Goal: Communication & Community: Share content

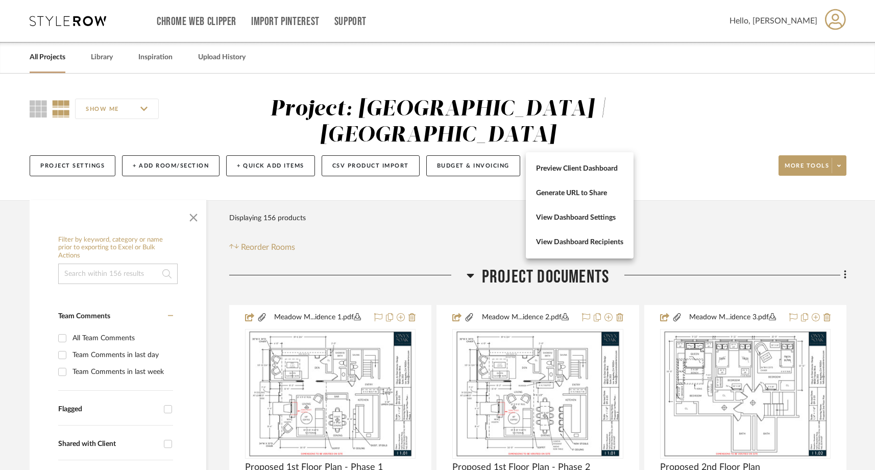
click at [397, 209] on div at bounding box center [437, 235] width 875 height 470
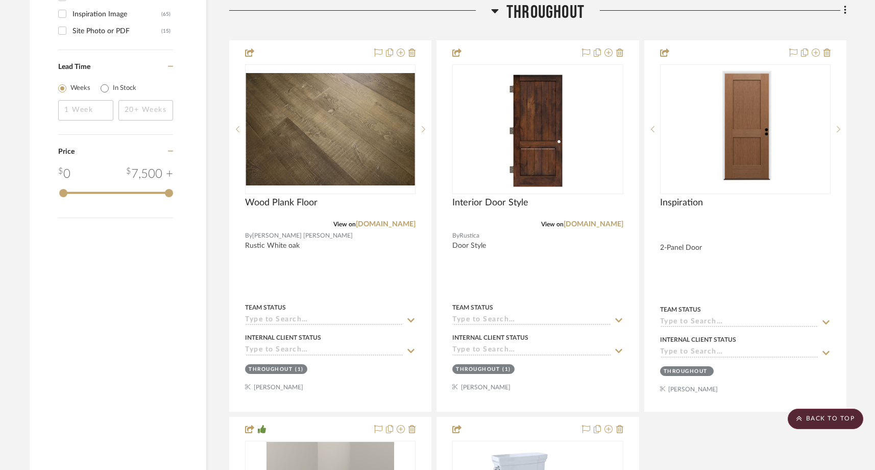
scroll to position [1465, 0]
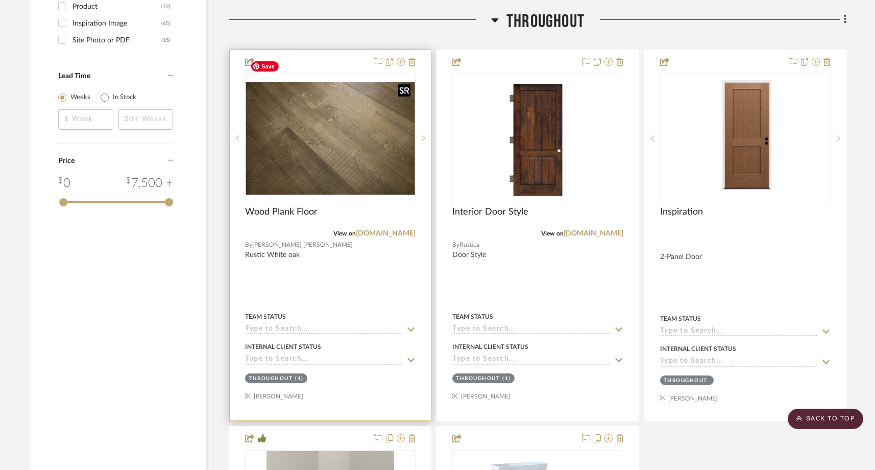
click at [375, 148] on img "0" at bounding box center [330, 138] width 168 height 112
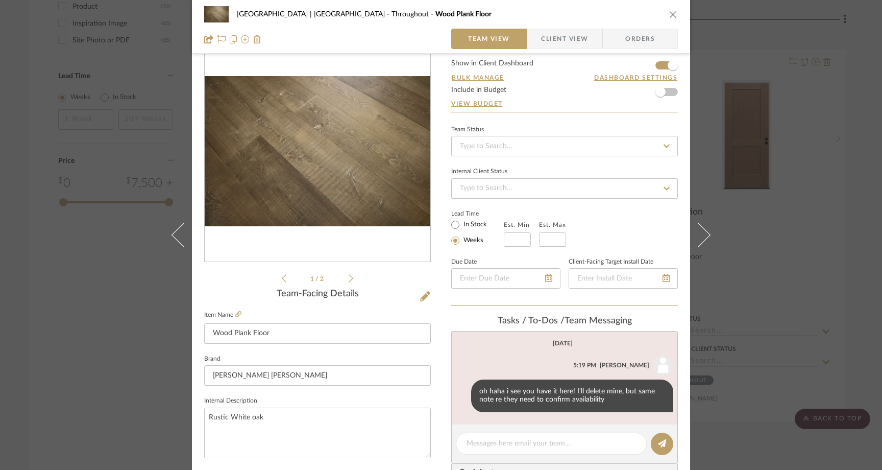
scroll to position [29, 0]
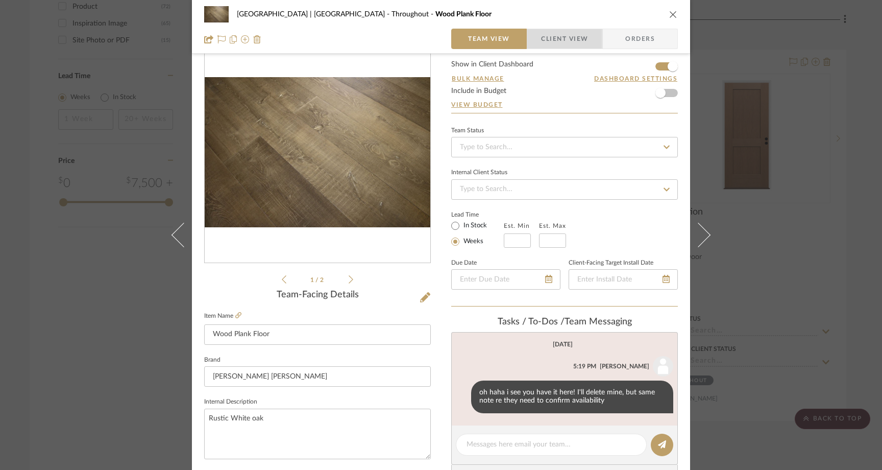
click at [555, 35] on span "Client View" at bounding box center [564, 39] width 47 height 20
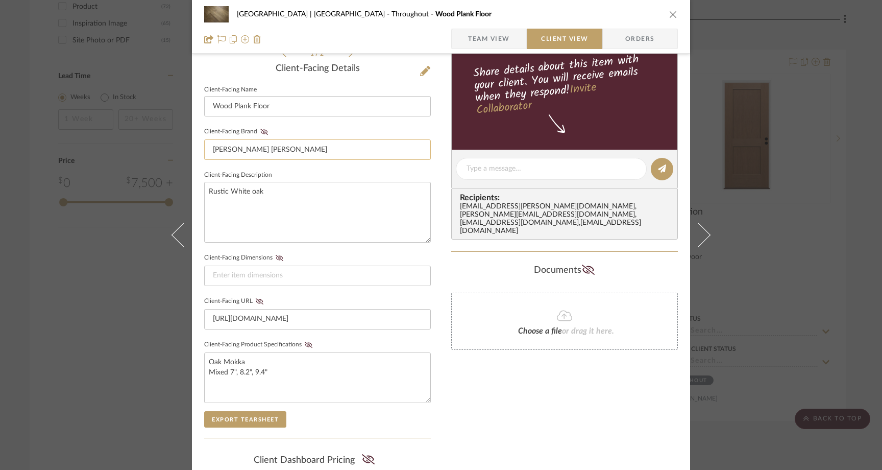
scroll to position [258, 0]
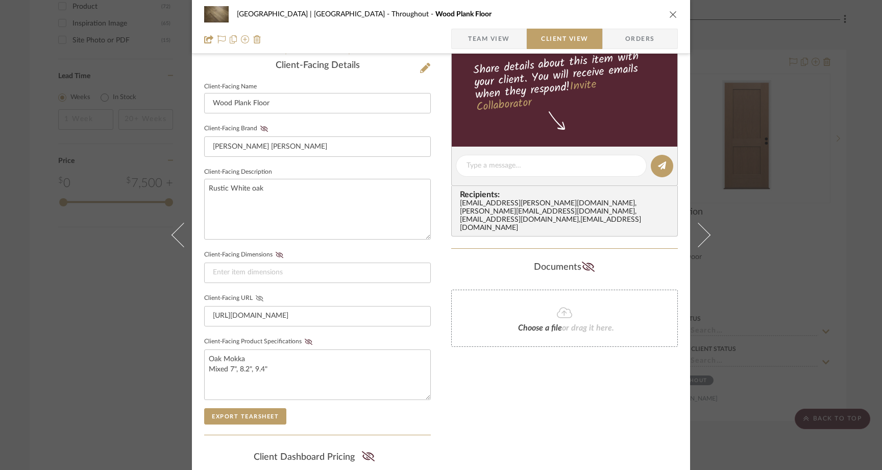
click at [256, 297] on icon at bounding box center [260, 298] width 8 height 6
click at [129, 274] on div "Meadow Mountain | Vail Valley Throughout Wood Plank Floor Team View Client View…" at bounding box center [441, 235] width 882 height 470
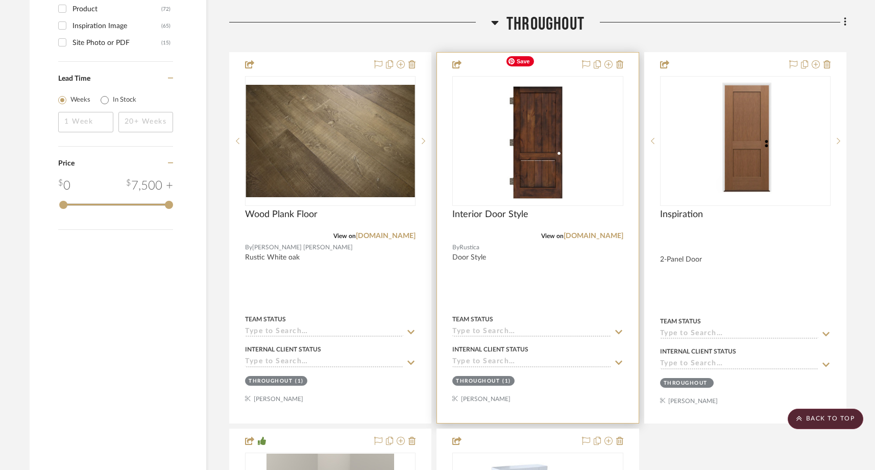
scroll to position [1464, 0]
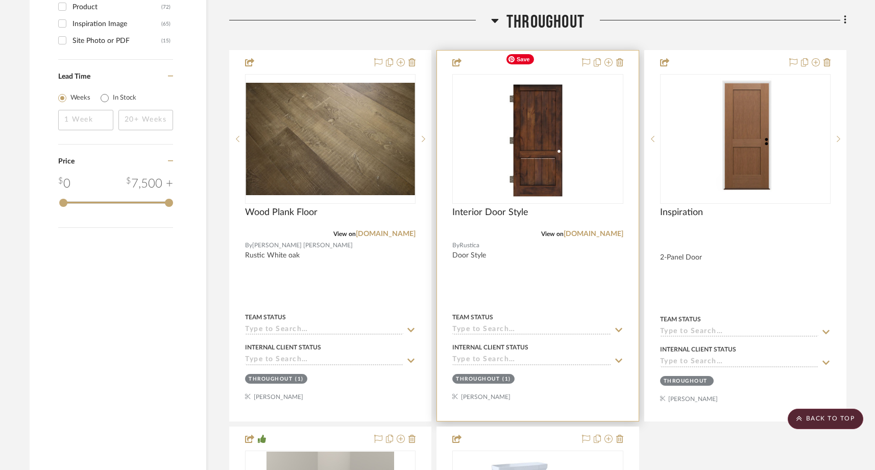
click at [539, 144] on img "0" at bounding box center [537, 139] width 73 height 128
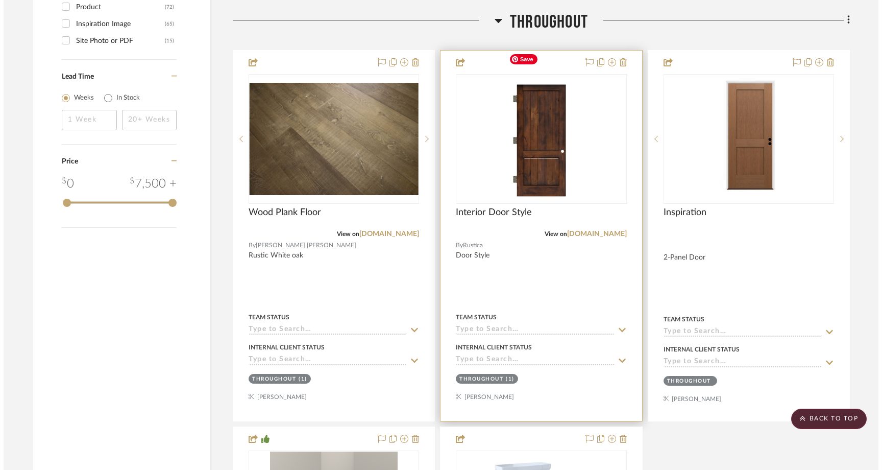
scroll to position [0, 0]
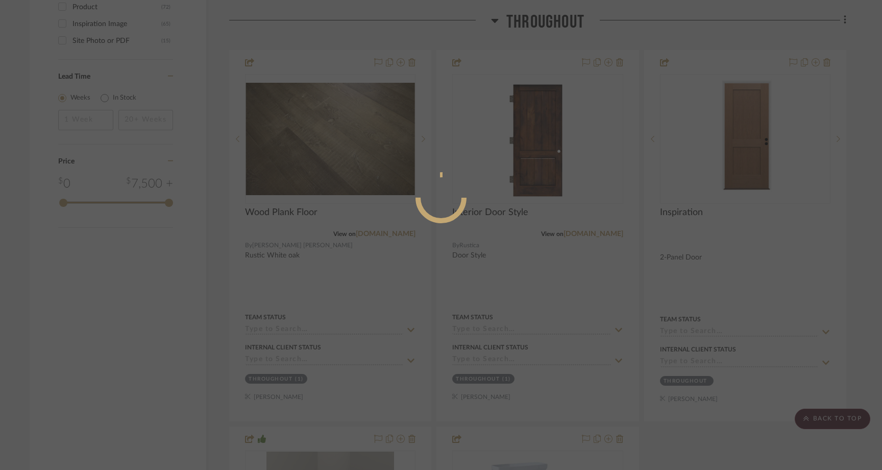
click at [359, 175] on div at bounding box center [441, 235] width 882 height 470
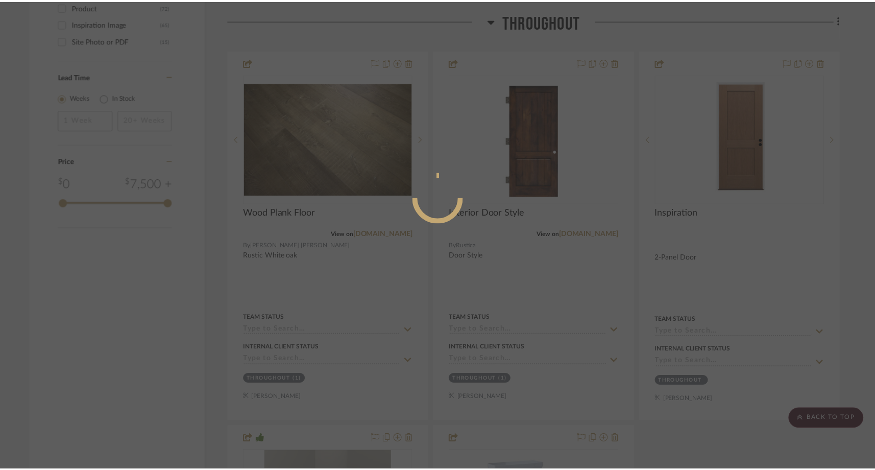
scroll to position [1464, 0]
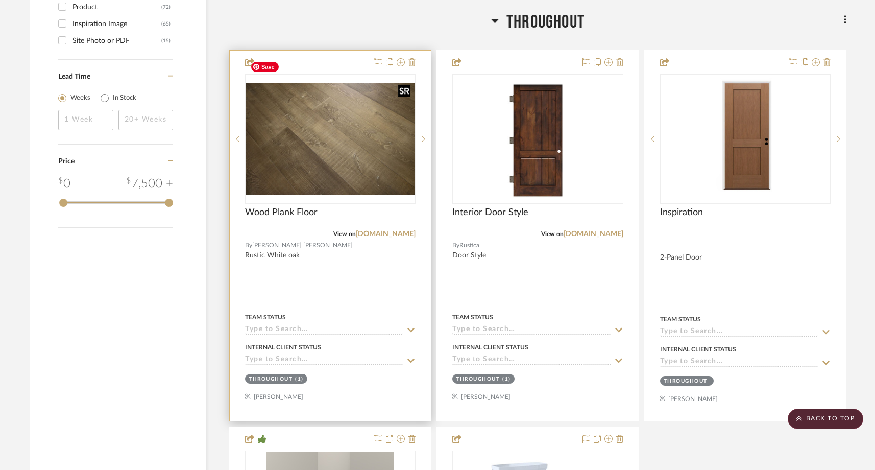
click at [362, 146] on img "0" at bounding box center [330, 139] width 168 height 112
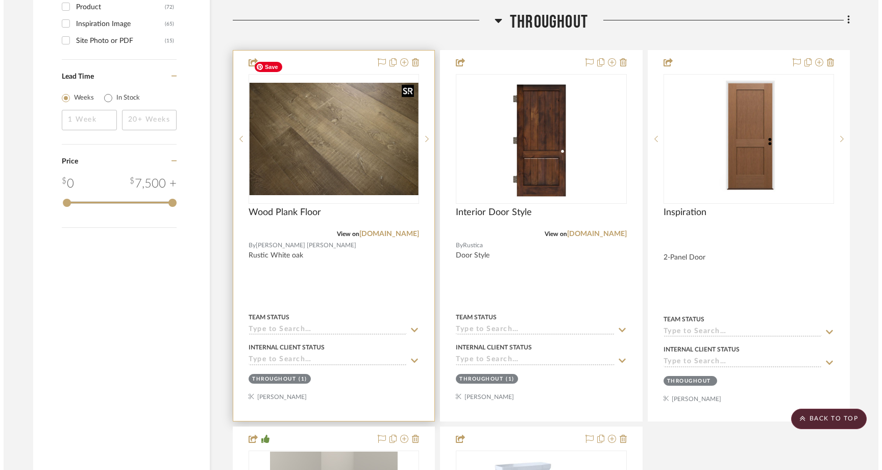
scroll to position [0, 0]
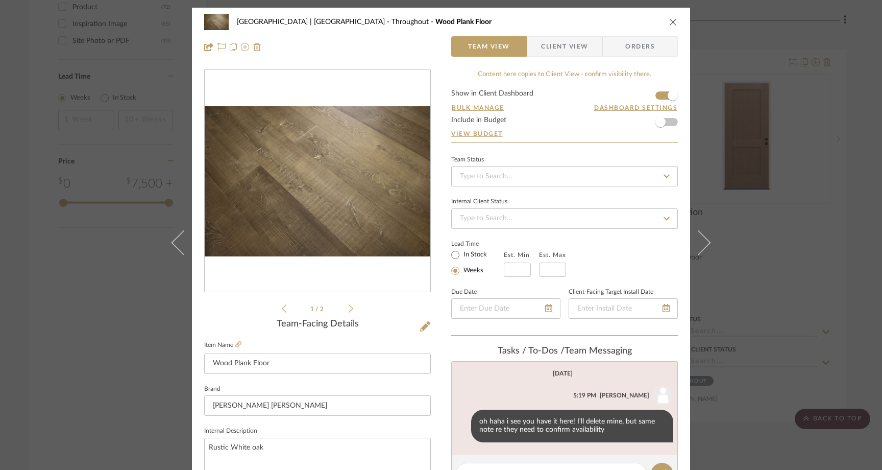
click at [569, 51] on span "Client View" at bounding box center [564, 46] width 47 height 20
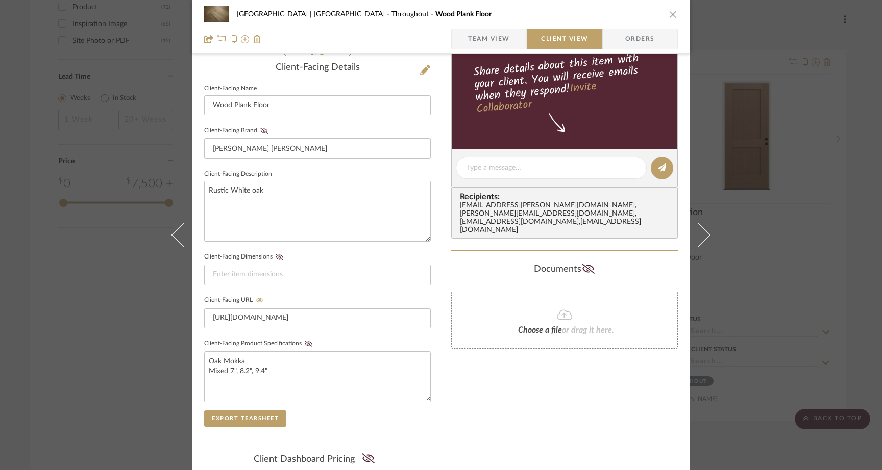
scroll to position [246, 0]
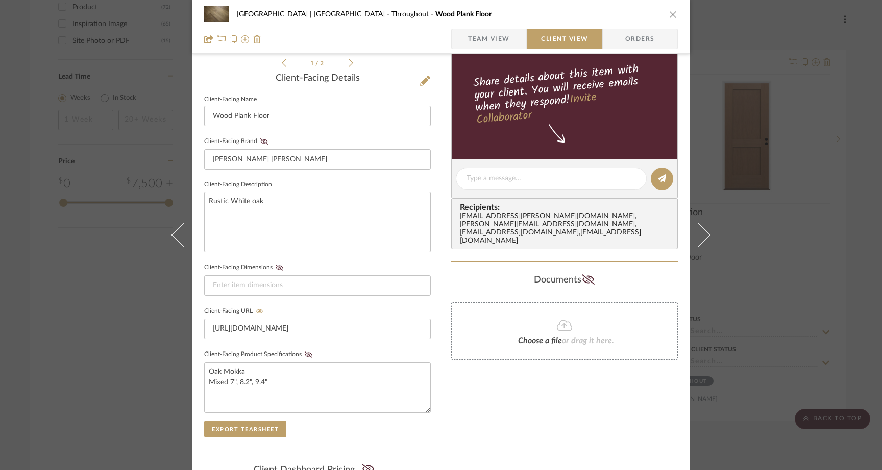
click at [672, 10] on icon "close" at bounding box center [673, 14] width 8 height 8
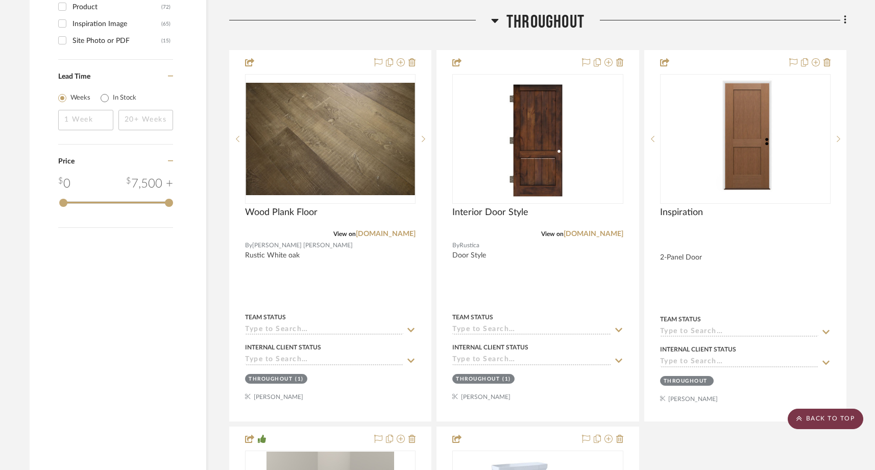
click at [813, 419] on scroll-to-top-button "BACK TO TOP" at bounding box center [826, 418] width 76 height 20
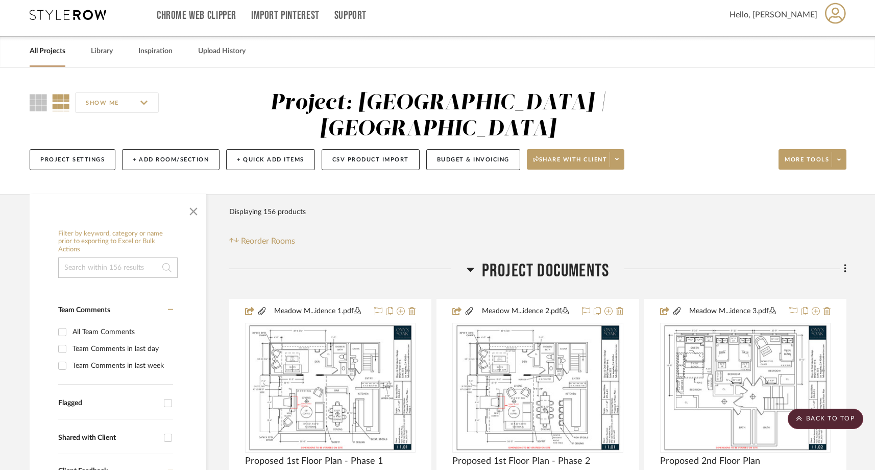
scroll to position [0, 0]
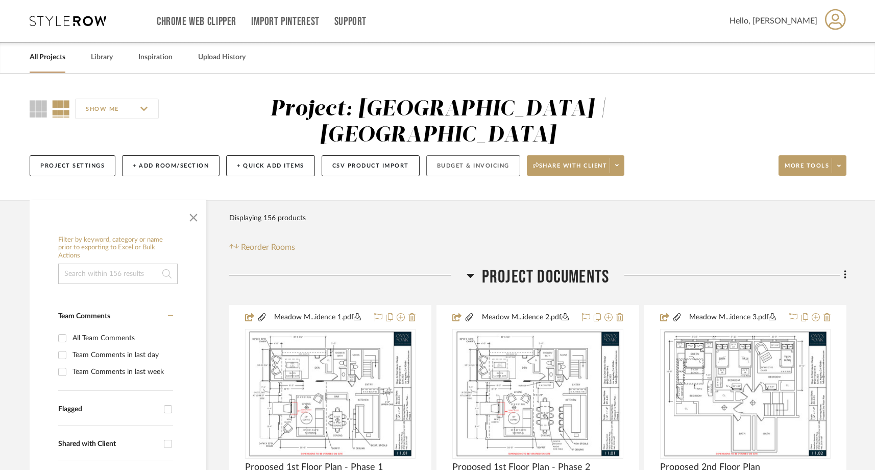
click at [475, 155] on button "Budget & Invoicing" at bounding box center [473, 165] width 94 height 21
click at [619, 162] on icon at bounding box center [617, 165] width 4 height 6
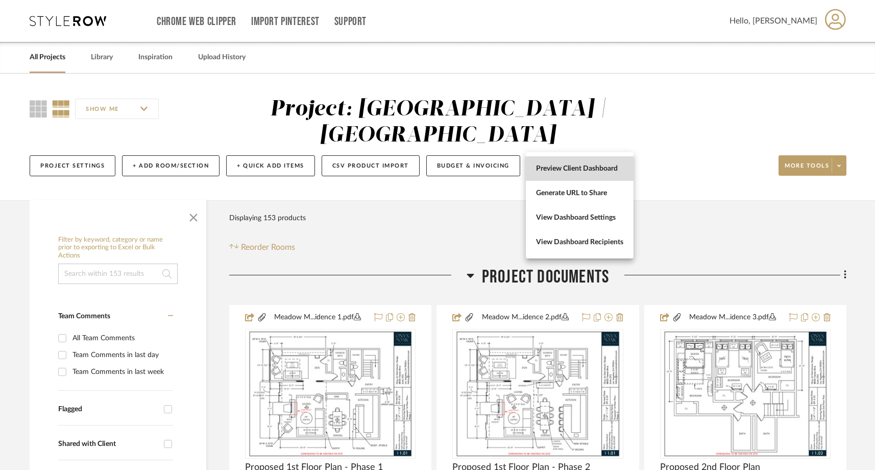
click at [612, 171] on span "Preview Client Dashboard" at bounding box center [579, 168] width 87 height 9
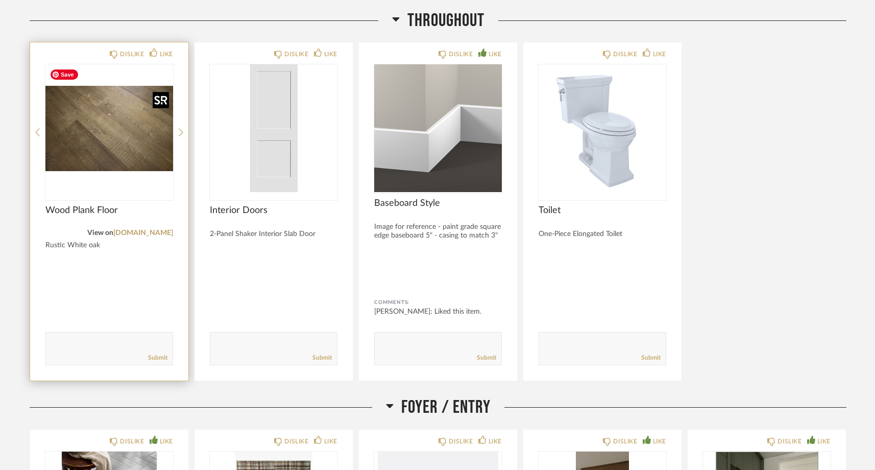
scroll to position [552, 0]
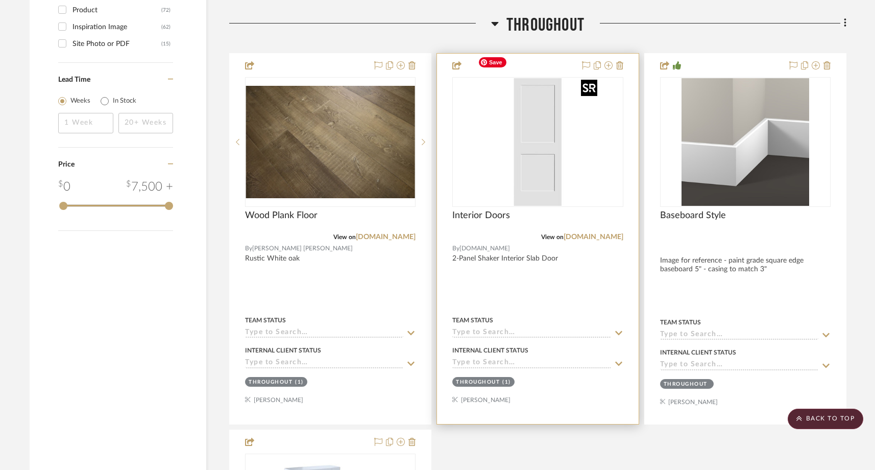
scroll to position [1462, 0]
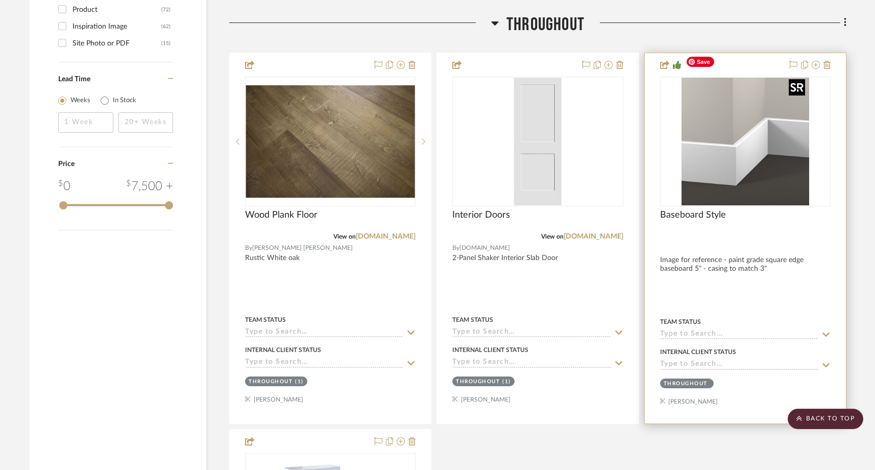
click at [0, 0] on img at bounding box center [0, 0] width 0 height 0
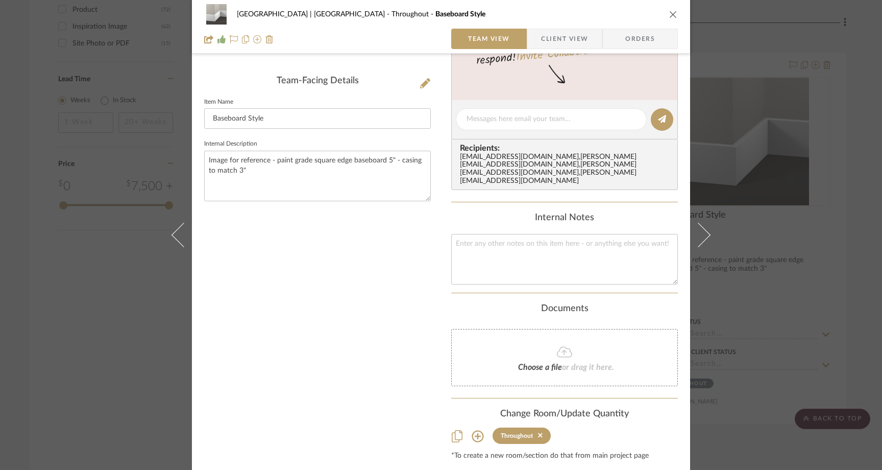
scroll to position [262, 0]
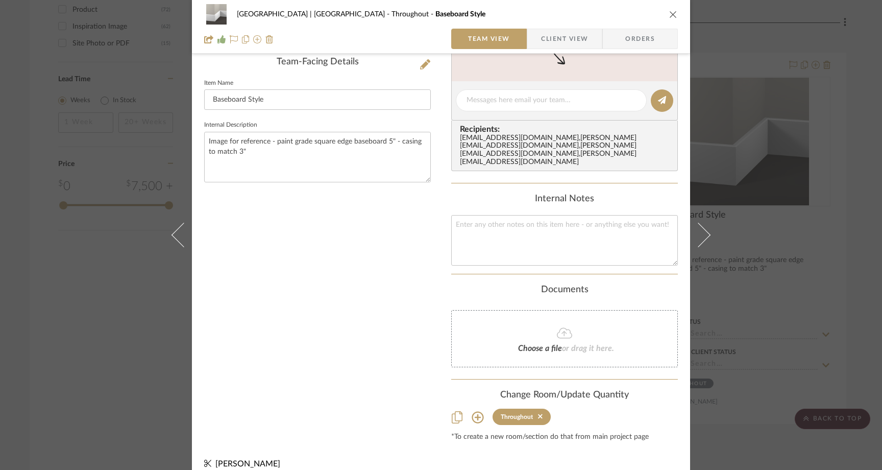
click at [111, 252] on div "Meadow Mountain | Vail Valley Throughout Baseboard Style Team View Client View …" at bounding box center [441, 235] width 882 height 470
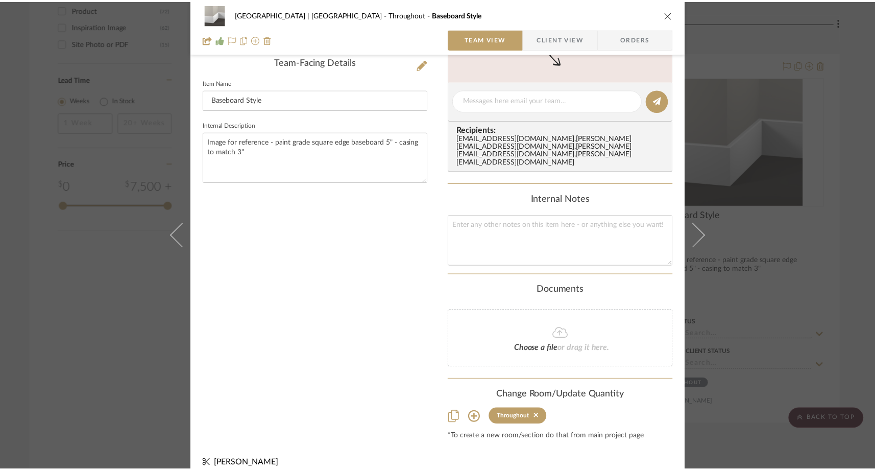
scroll to position [1462, 0]
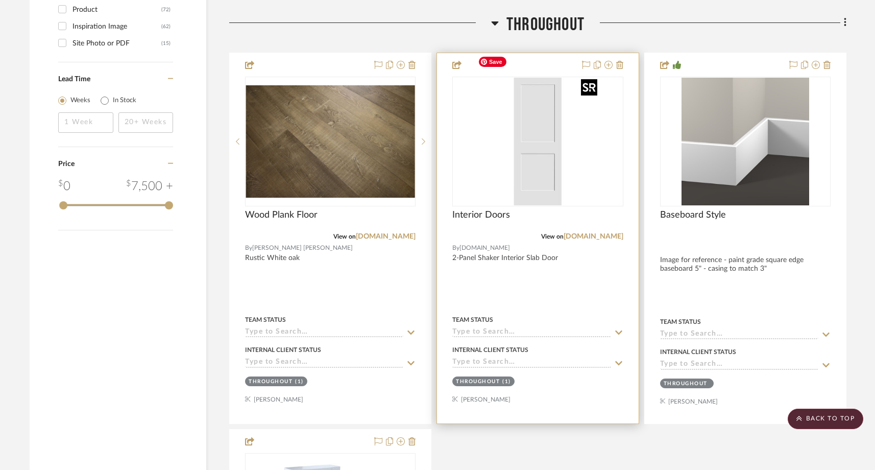
click at [522, 127] on img "0" at bounding box center [538, 142] width 128 height 128
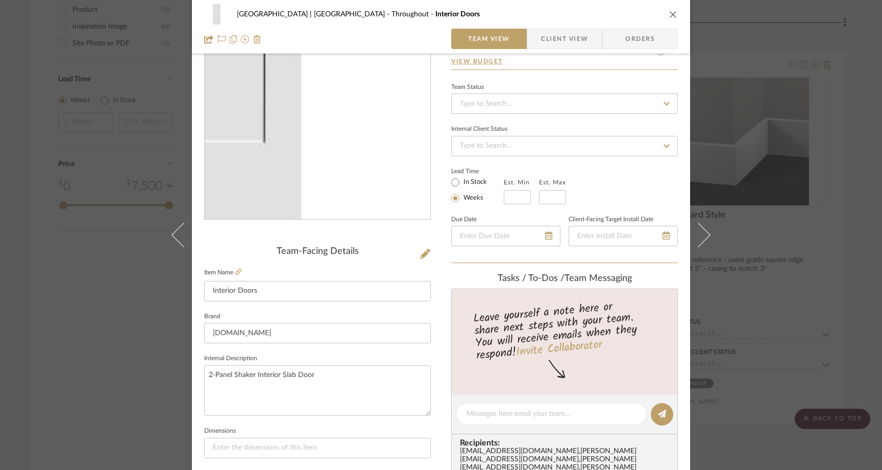
scroll to position [77, 0]
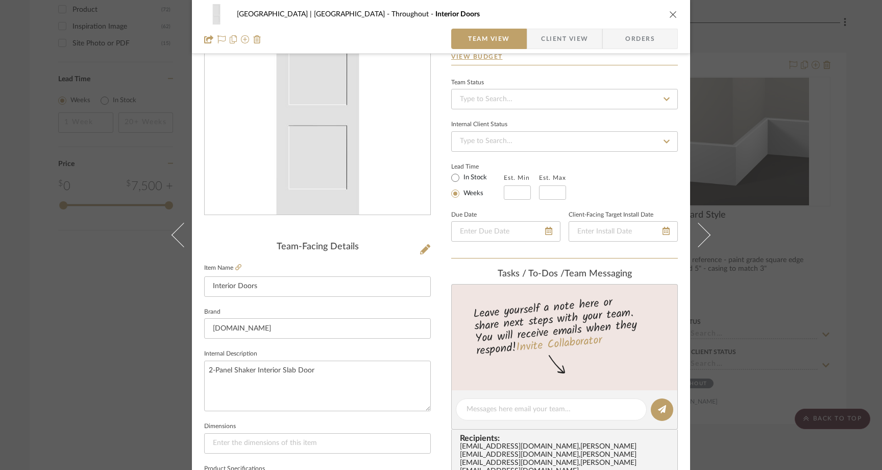
click at [575, 38] on span "Client View" at bounding box center [564, 39] width 47 height 20
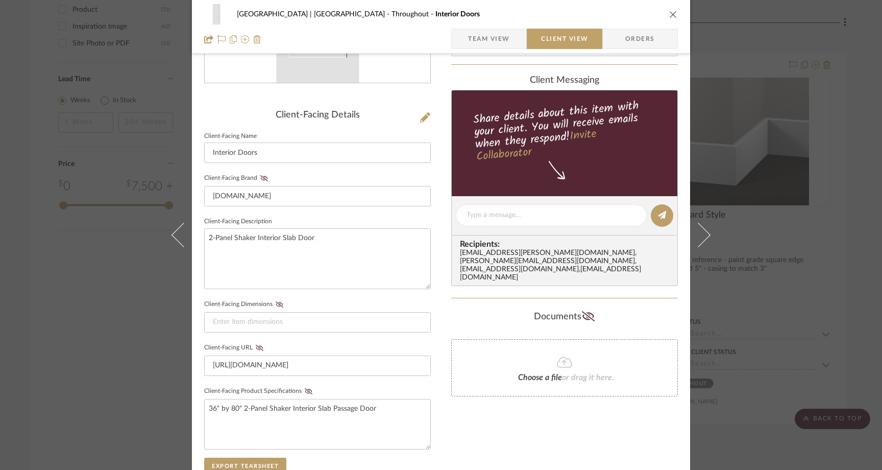
scroll to position [209, 0]
click at [256, 345] on icon at bounding box center [260, 347] width 8 height 6
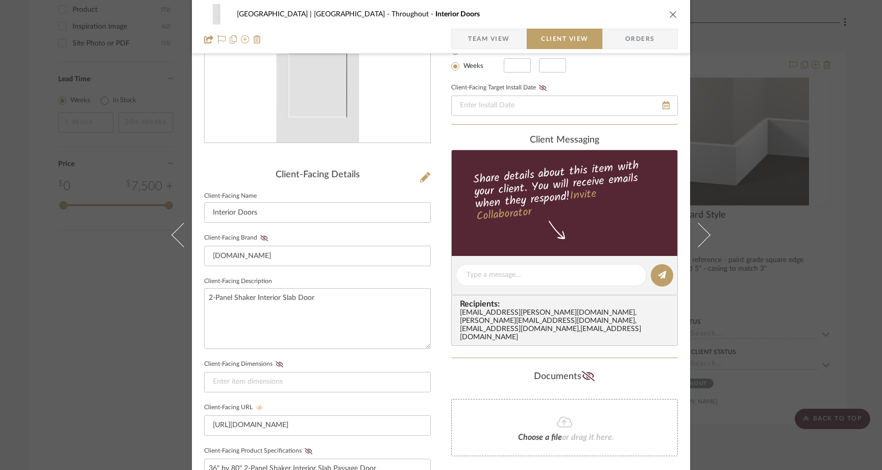
scroll to position [140, 0]
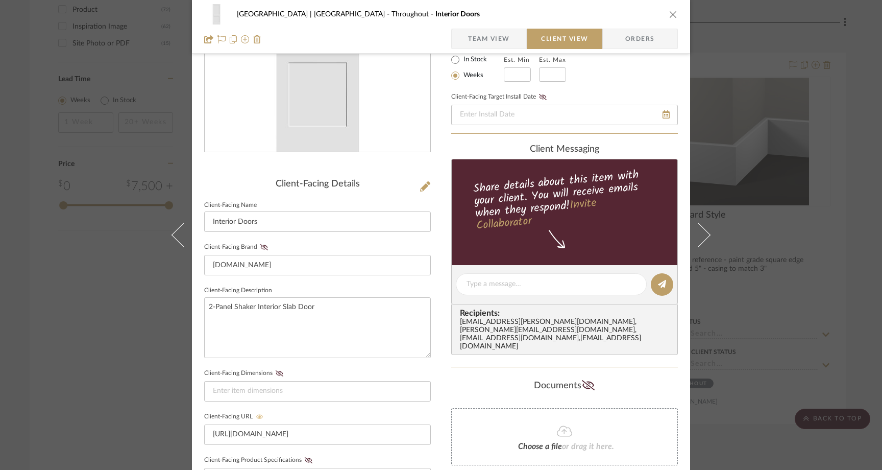
click at [484, 42] on span "Team View" at bounding box center [489, 39] width 42 height 20
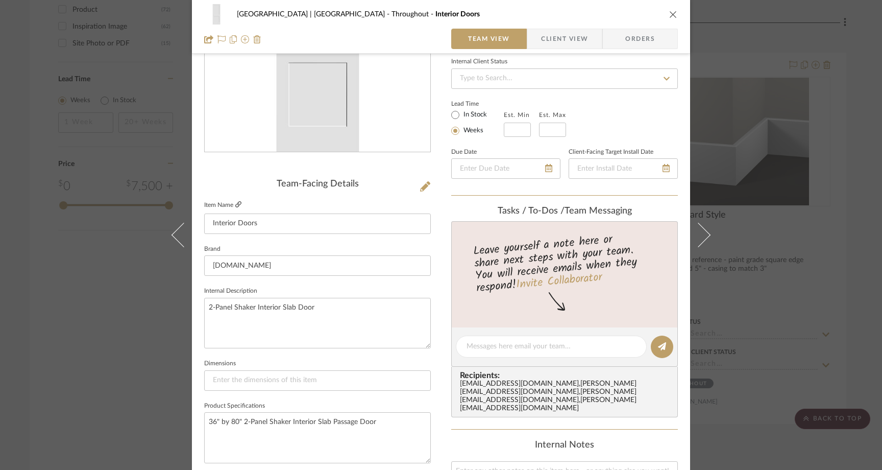
click at [235, 204] on icon at bounding box center [238, 204] width 6 height 6
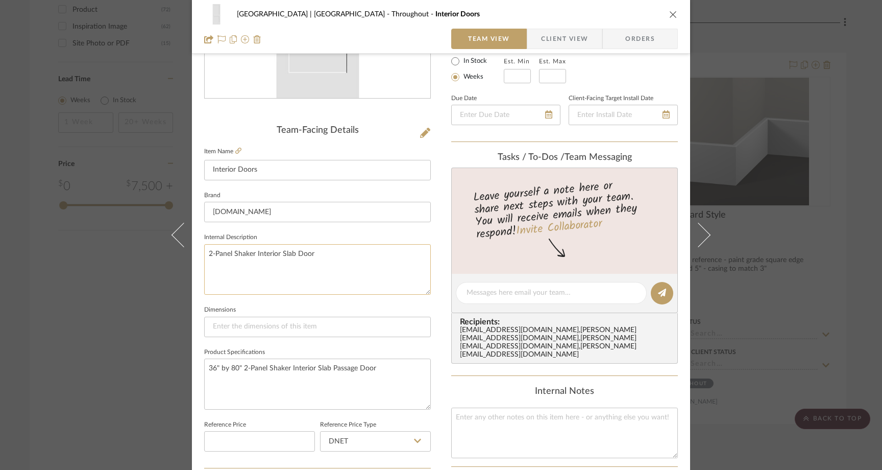
scroll to position [207, 0]
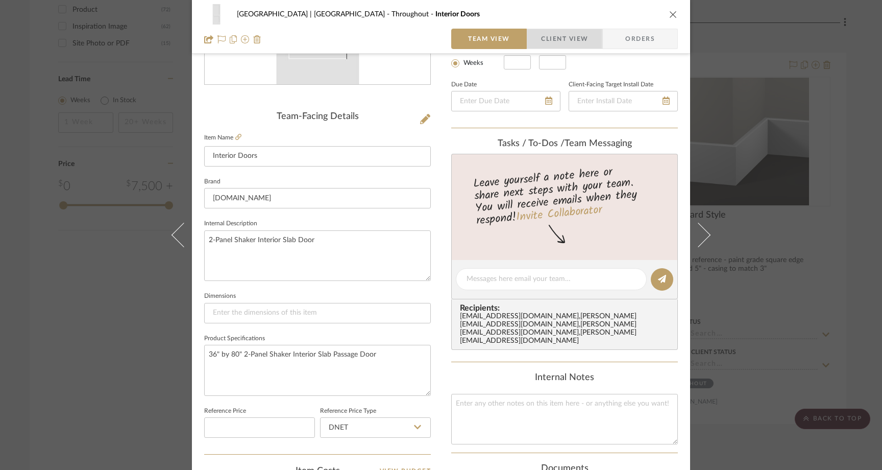
click at [544, 39] on span "Client View" at bounding box center [564, 39] width 47 height 20
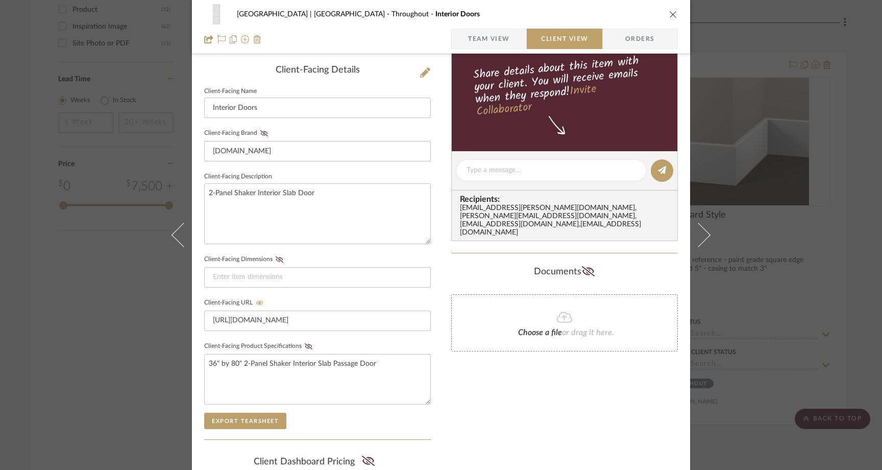
scroll to position [256, 0]
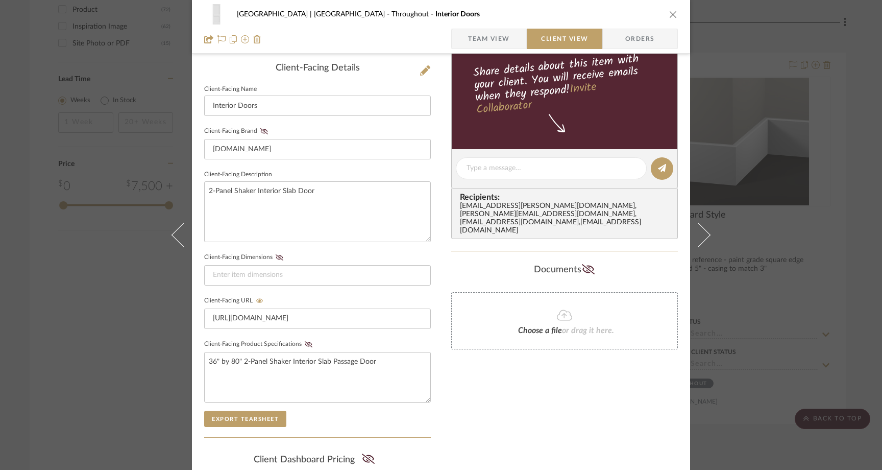
click at [105, 301] on div "Meadow Mountain | Vail Valley Throughout Interior Doors Team View Client View O…" at bounding box center [441, 235] width 882 height 470
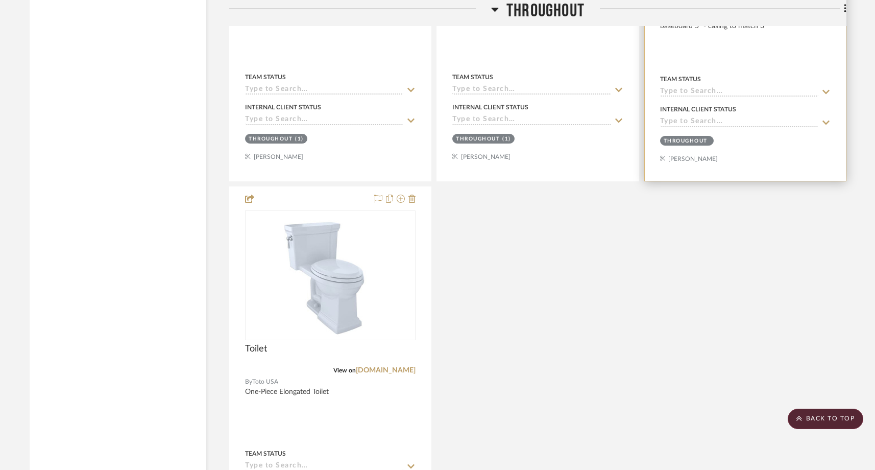
scroll to position [1705, 0]
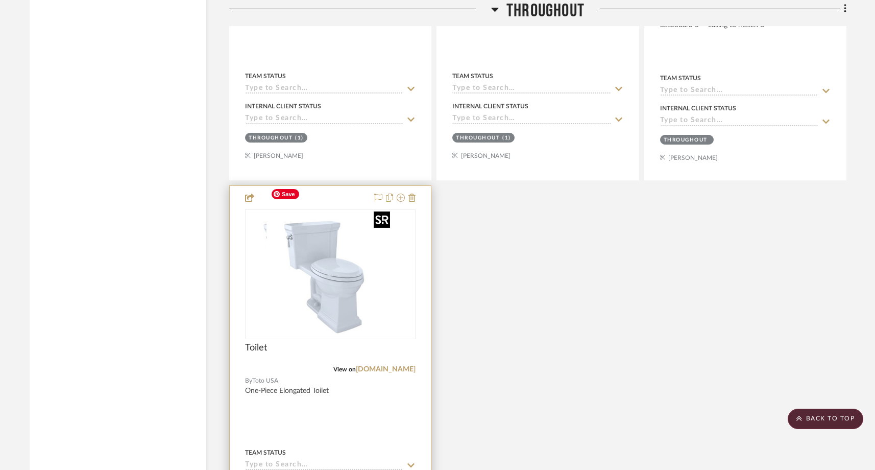
click at [353, 239] on img "0" at bounding box center [310, 274] width 128 height 128
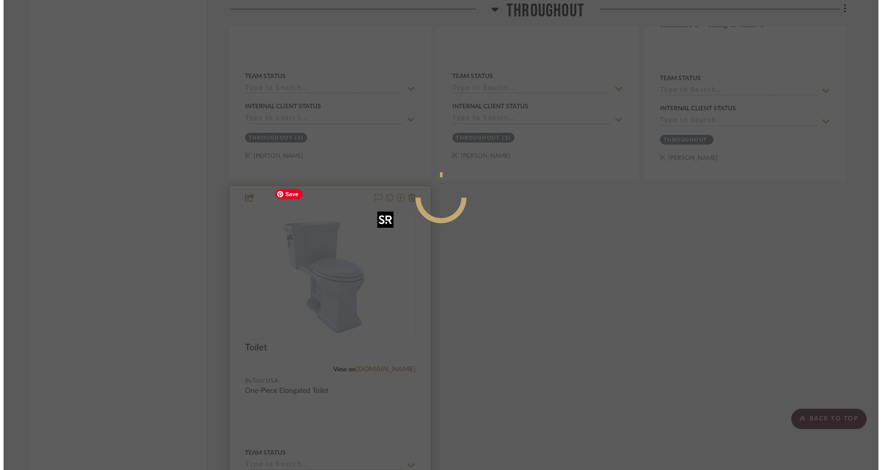
scroll to position [0, 0]
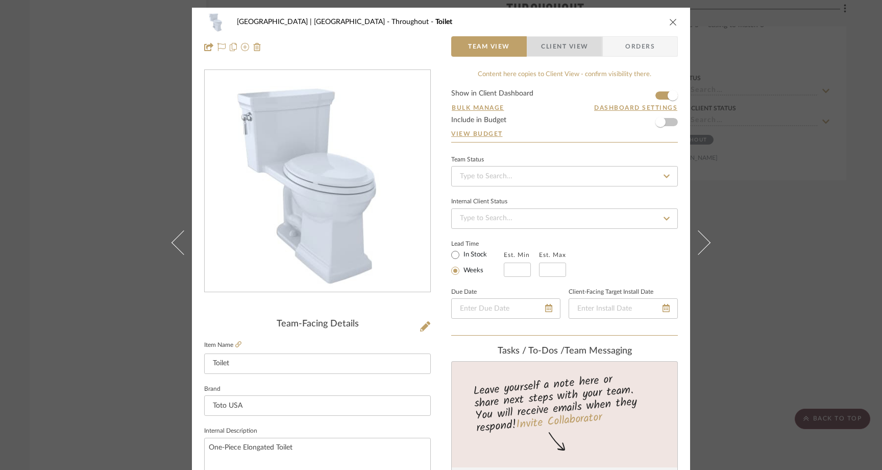
click at [546, 51] on span "Client View" at bounding box center [564, 46] width 47 height 20
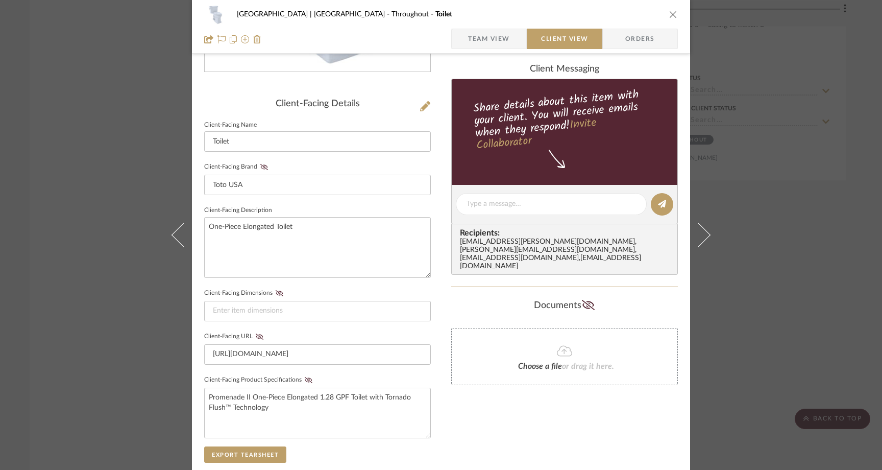
scroll to position [221, 0]
click at [256, 334] on icon at bounding box center [260, 335] width 8 height 6
click at [137, 177] on div "Meadow Mountain | Vail Valley Throughout Toilet Team View Client View Orders Cl…" at bounding box center [441, 235] width 882 height 470
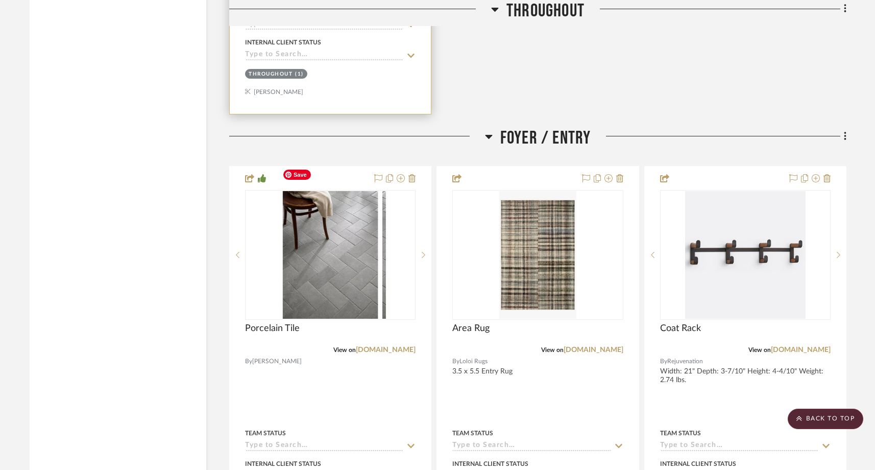
scroll to position [2164, 0]
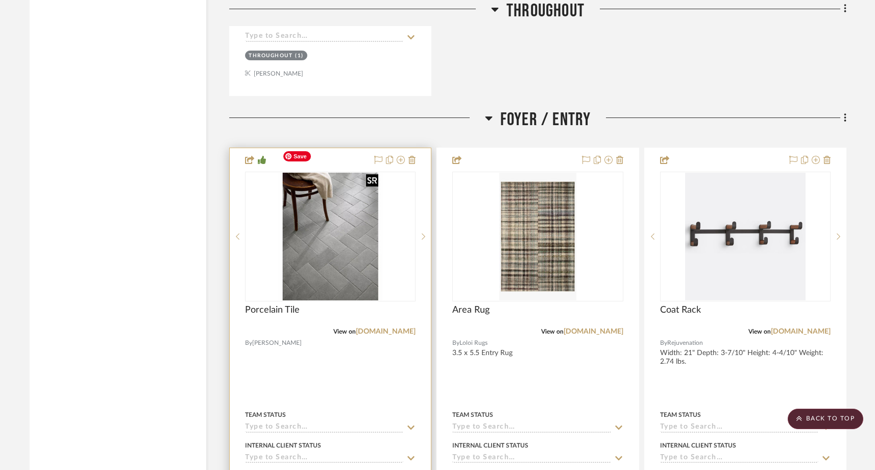
click at [333, 252] on img "0" at bounding box center [330, 237] width 104 height 128
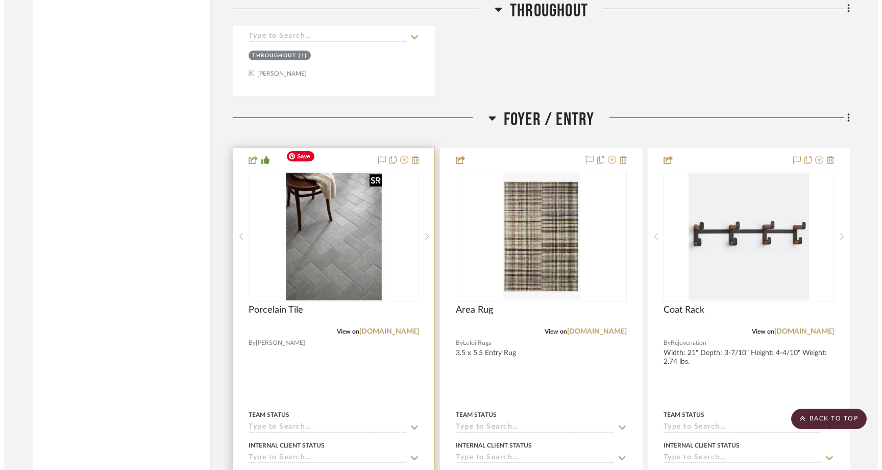
scroll to position [0, 0]
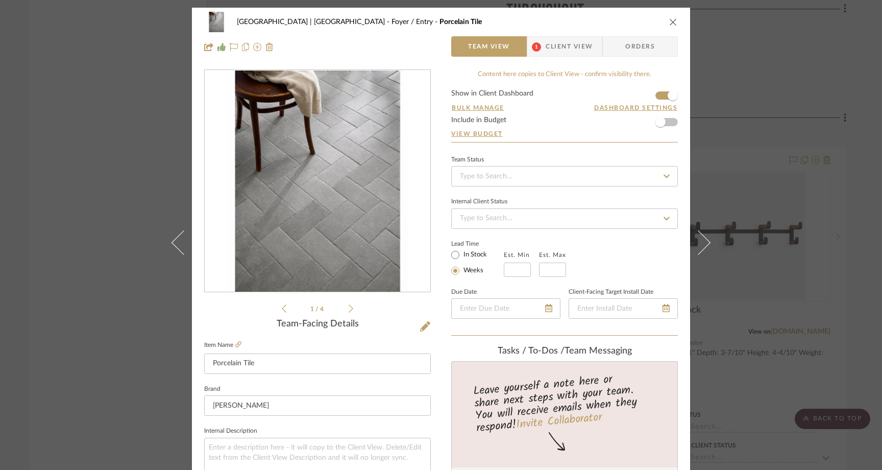
click at [574, 53] on span "Client View" at bounding box center [569, 46] width 47 height 20
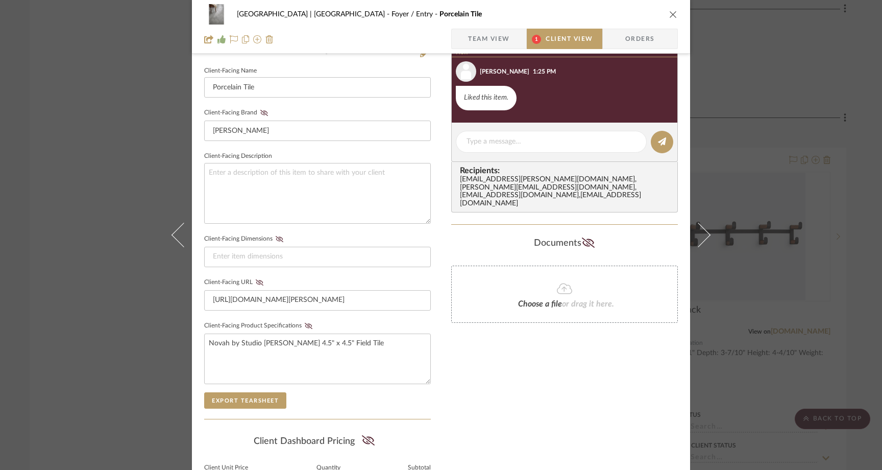
scroll to position [281, 0]
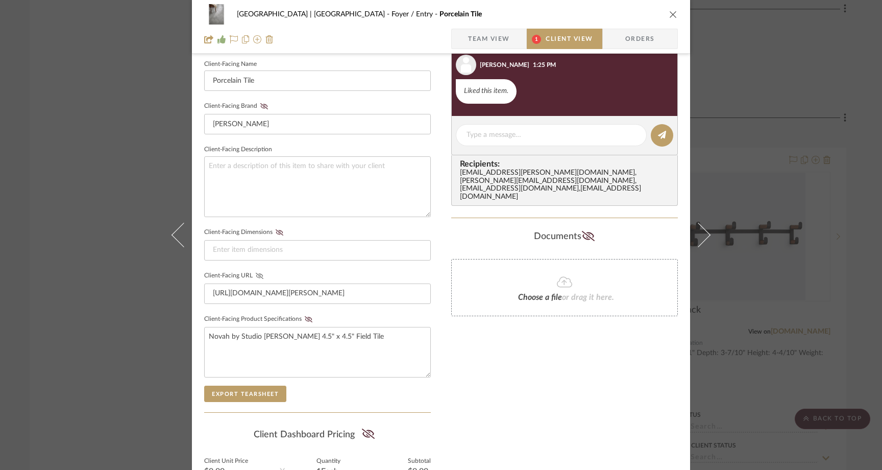
click at [256, 273] on icon at bounding box center [260, 276] width 8 height 6
click at [96, 159] on div "Meadow Mountain | Vail Valley Foyer / Entry Porcelain Tile Team View 1 Client V…" at bounding box center [441, 235] width 882 height 470
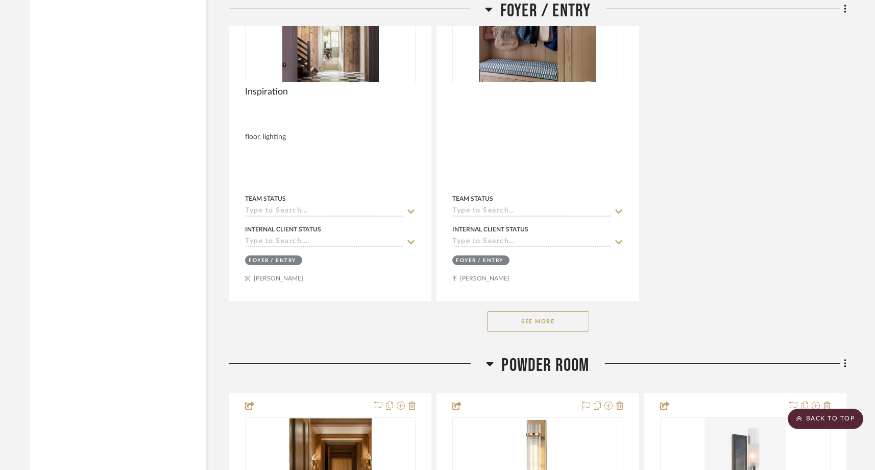
scroll to position [3163, 0]
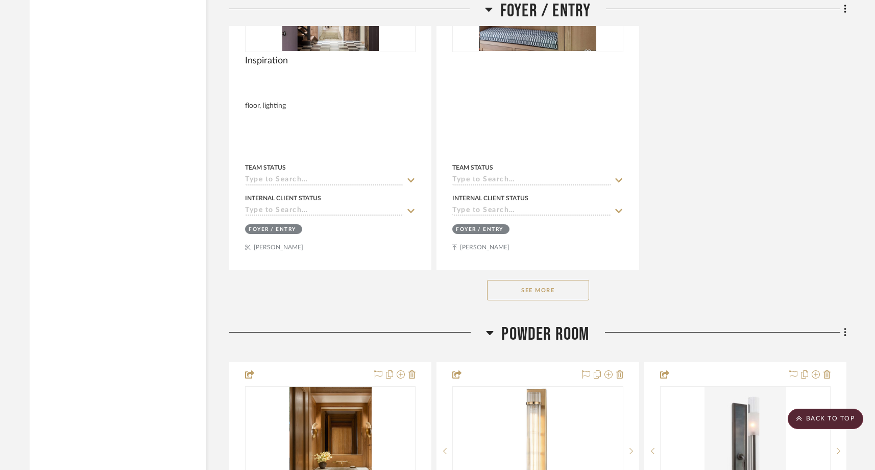
click at [555, 280] on button "See More" at bounding box center [538, 290] width 102 height 20
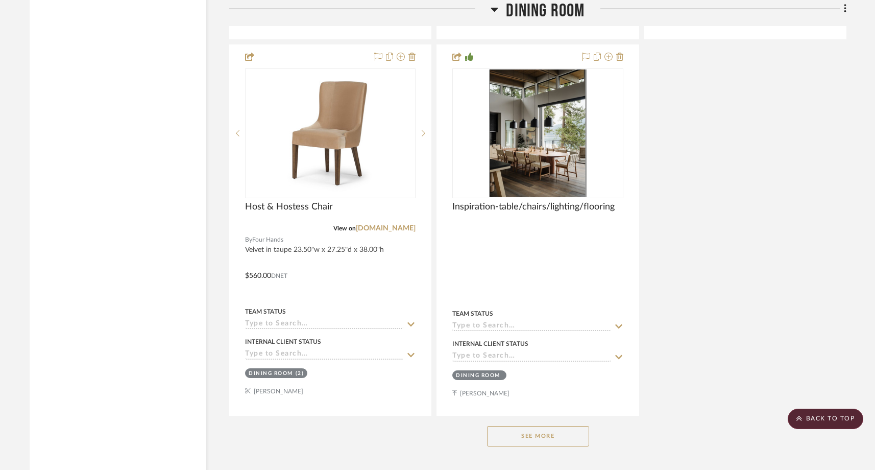
scroll to position [6757, 0]
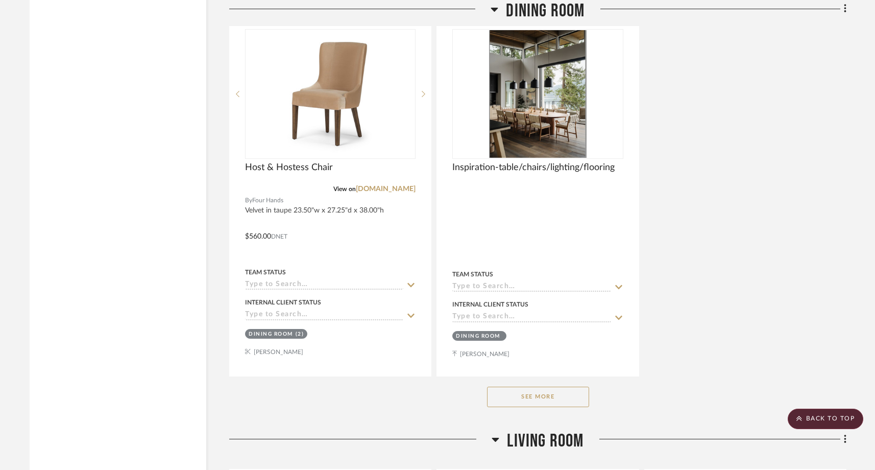
click at [500, 377] on div "See More" at bounding box center [537, 396] width 617 height 41
click at [500, 386] on button "See More" at bounding box center [538, 396] width 102 height 20
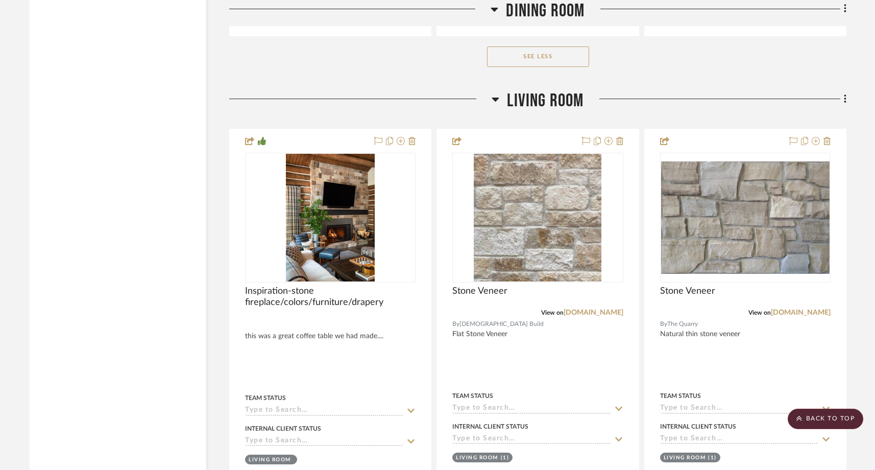
scroll to position [7095, 0]
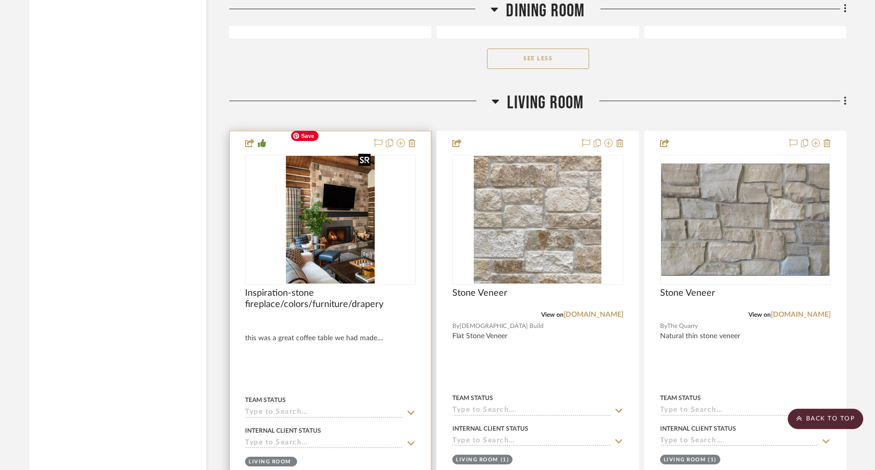
click at [361, 241] on img "0" at bounding box center [330, 220] width 89 height 128
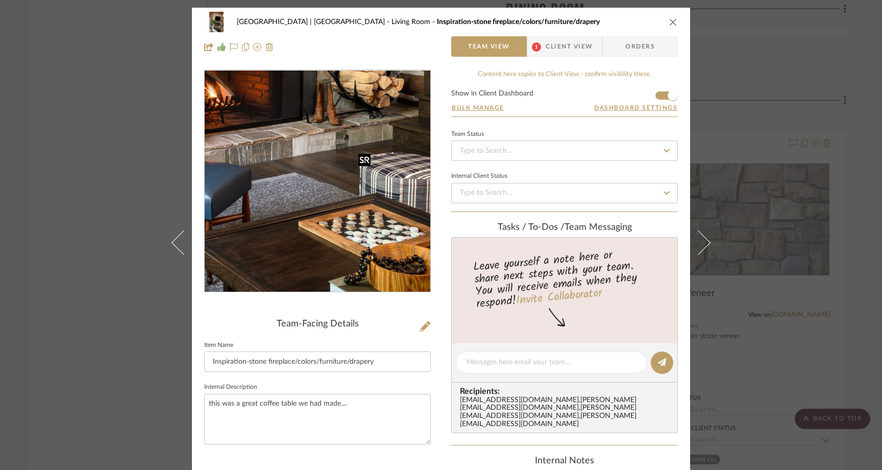
scroll to position [35, 0]
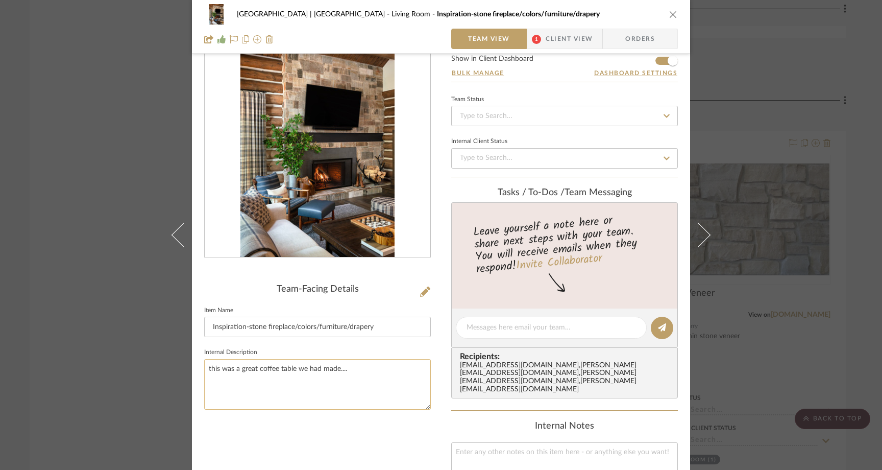
click at [343, 373] on textarea "this was a great coffee table we had made...." at bounding box center [317, 384] width 227 height 51
click at [106, 180] on div "Meadow Mountain | Vail Valley Living Room Inspiration-stone fireplace/colors/fu…" at bounding box center [441, 235] width 882 height 470
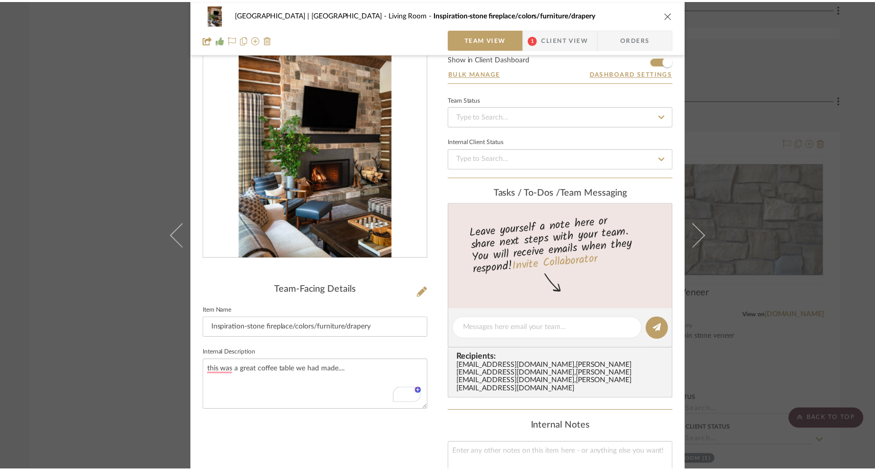
scroll to position [7095, 0]
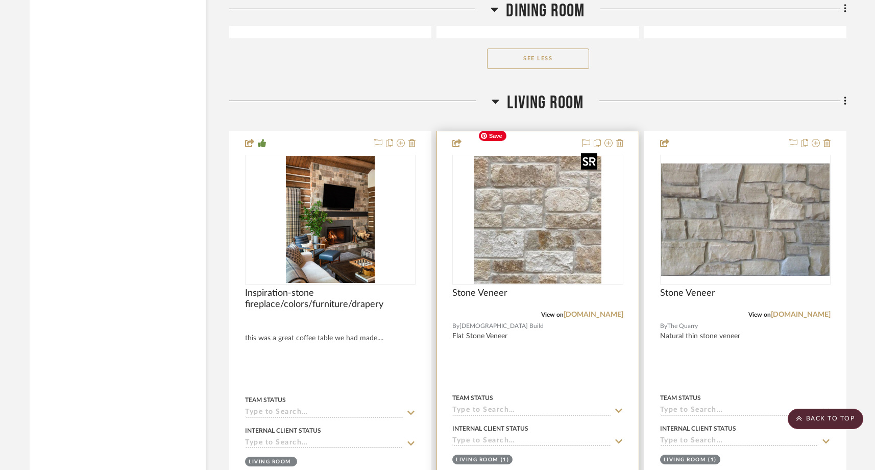
click at [534, 229] on img "0" at bounding box center [538, 220] width 128 height 128
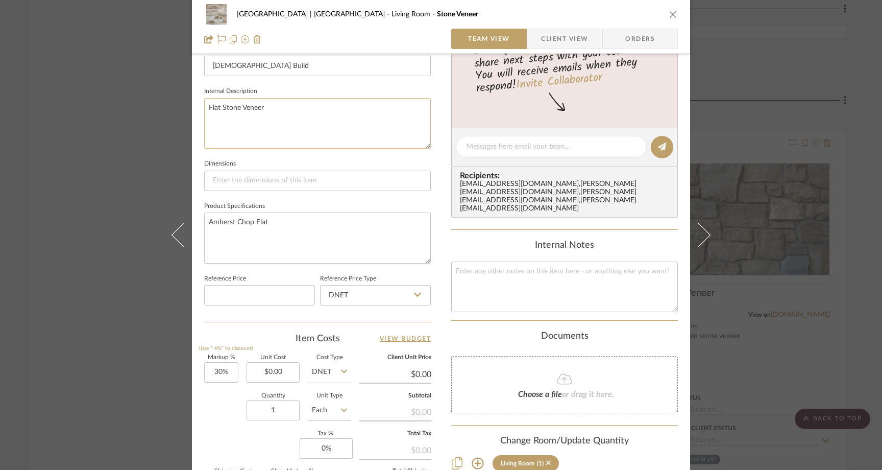
scroll to position [374, 0]
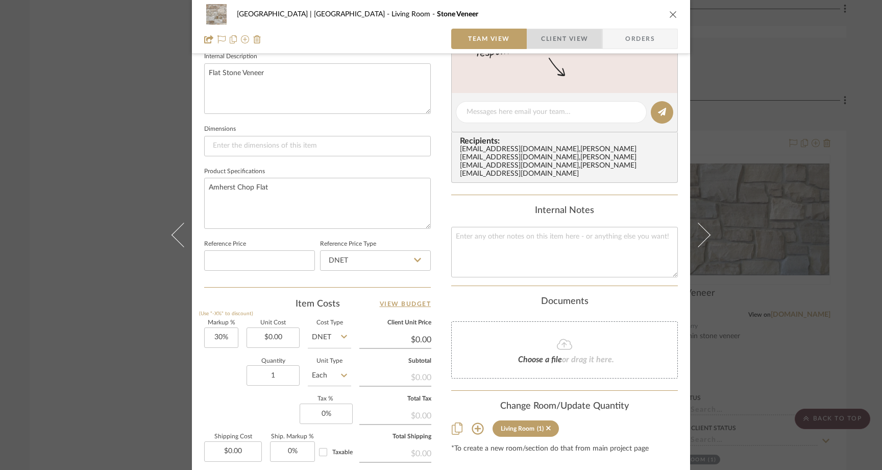
click at [567, 44] on span "Client View" at bounding box center [564, 39] width 47 height 20
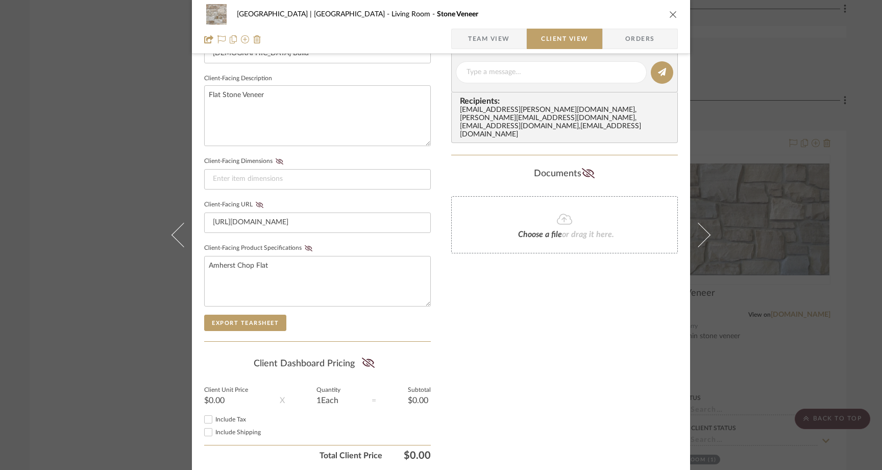
scroll to position [351, 0]
click at [117, 143] on div "Meadow Mountain | Vail Valley Living Room Stone Veneer Team View Client View Or…" at bounding box center [441, 235] width 882 height 470
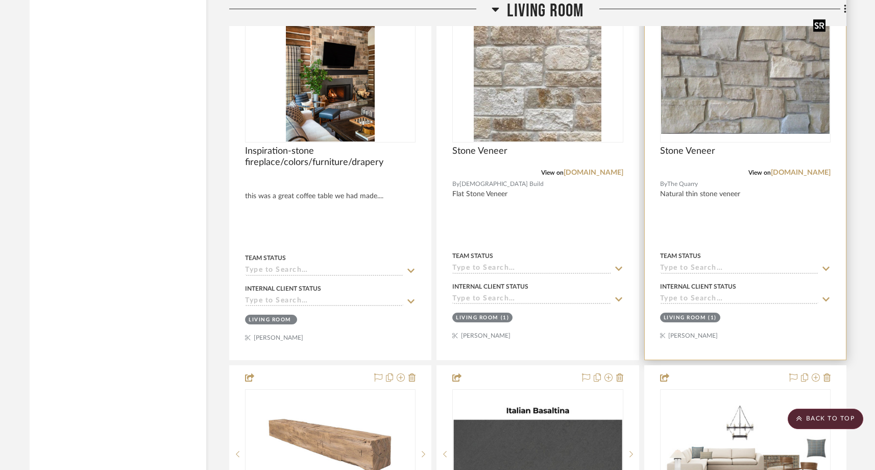
scroll to position [7166, 0]
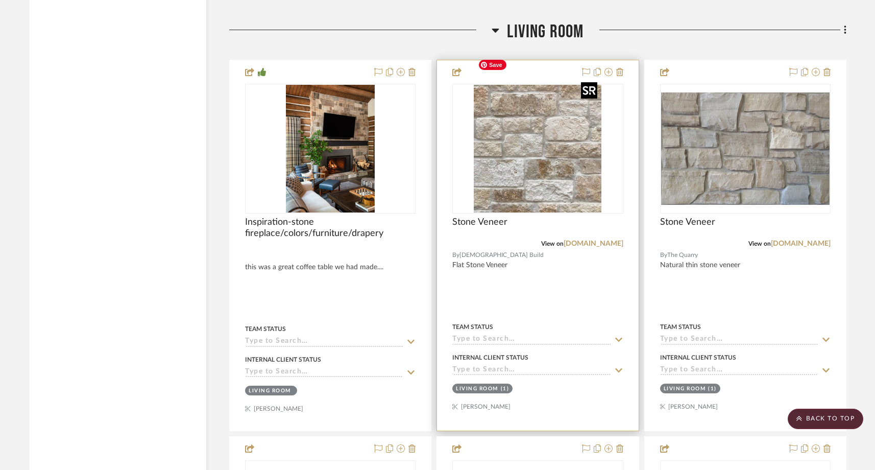
click at [565, 126] on img "0" at bounding box center [538, 149] width 128 height 128
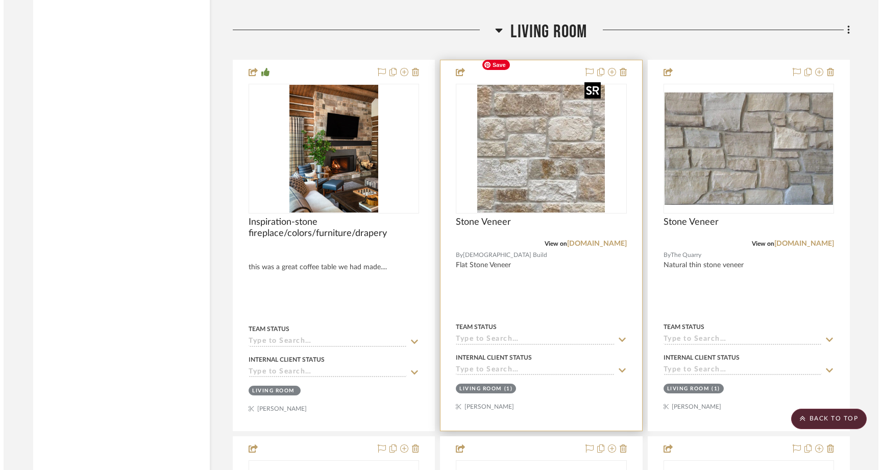
scroll to position [0, 0]
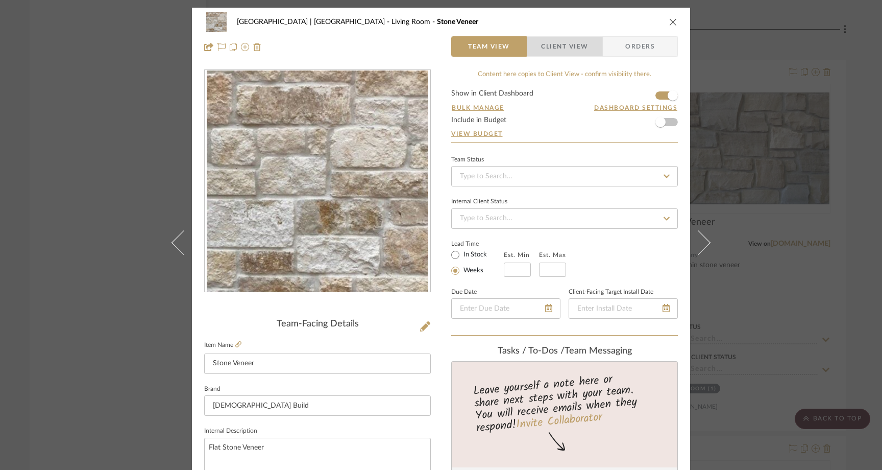
click at [571, 41] on span "Client View" at bounding box center [564, 46] width 47 height 20
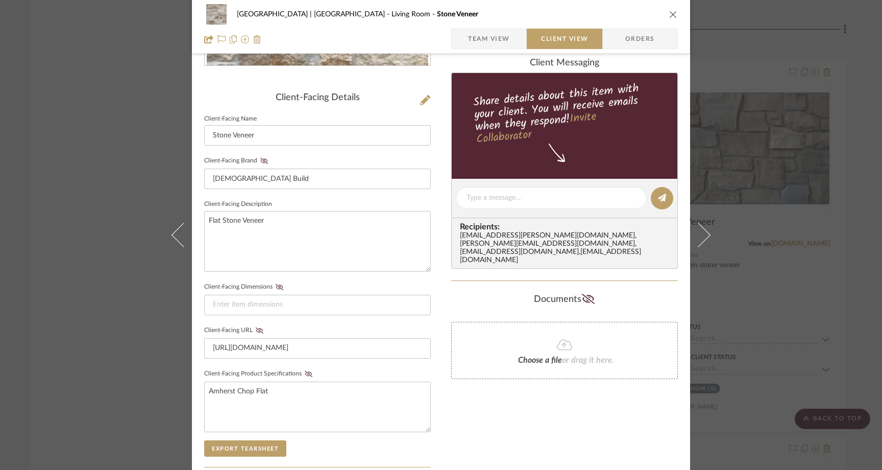
scroll to position [229, 0]
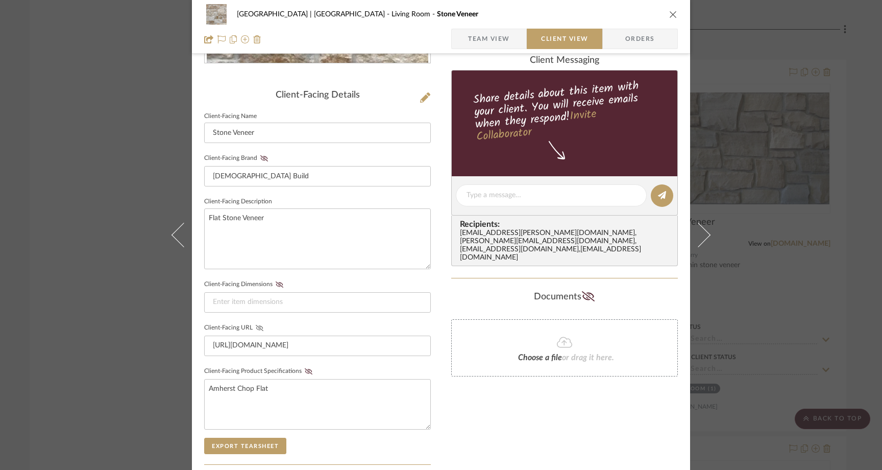
click at [258, 325] on icon at bounding box center [260, 328] width 8 height 6
click at [96, 192] on div "Meadow Mountain | Vail Valley Living Room Stone Veneer Team View Client View Or…" at bounding box center [441, 235] width 882 height 470
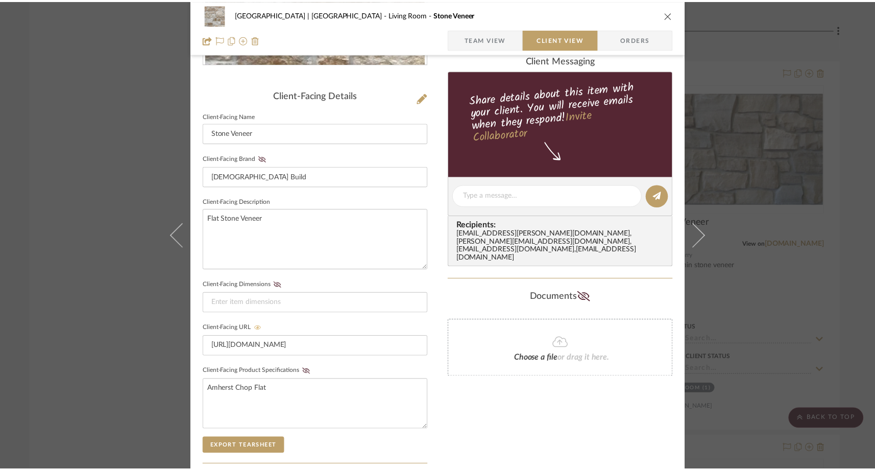
scroll to position [7166, 0]
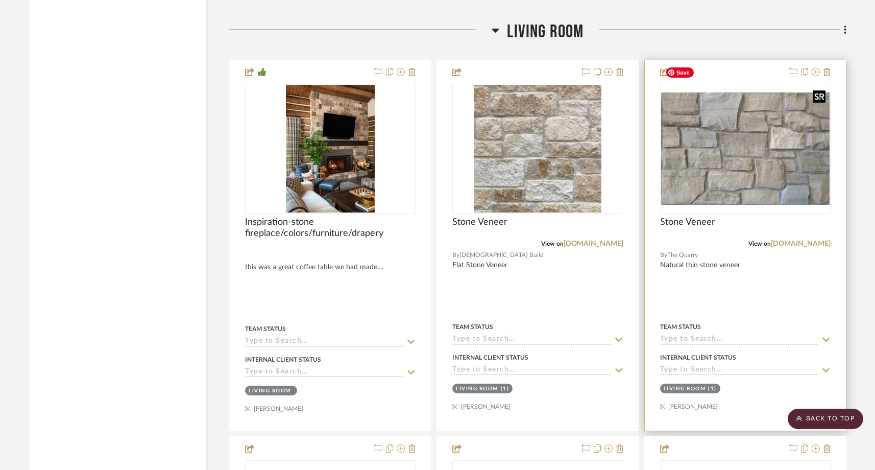
click at [709, 119] on img "0" at bounding box center [745, 148] width 168 height 112
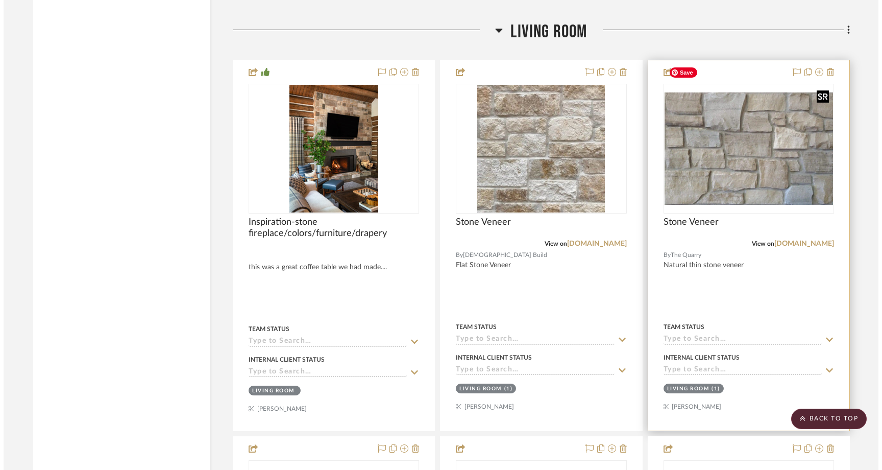
scroll to position [0, 0]
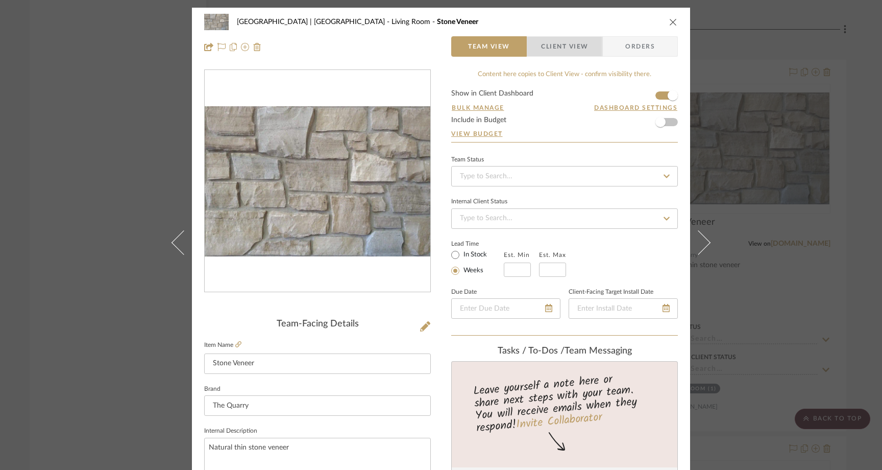
click at [563, 50] on span "Client View" at bounding box center [564, 46] width 47 height 20
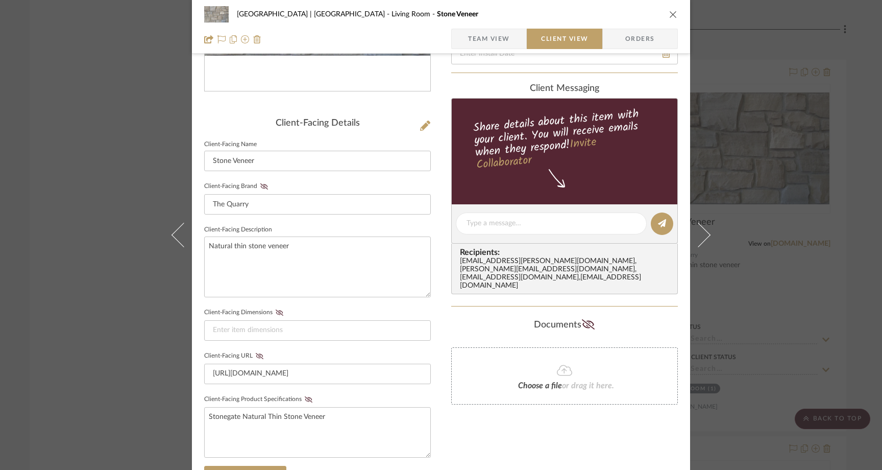
scroll to position [217, 0]
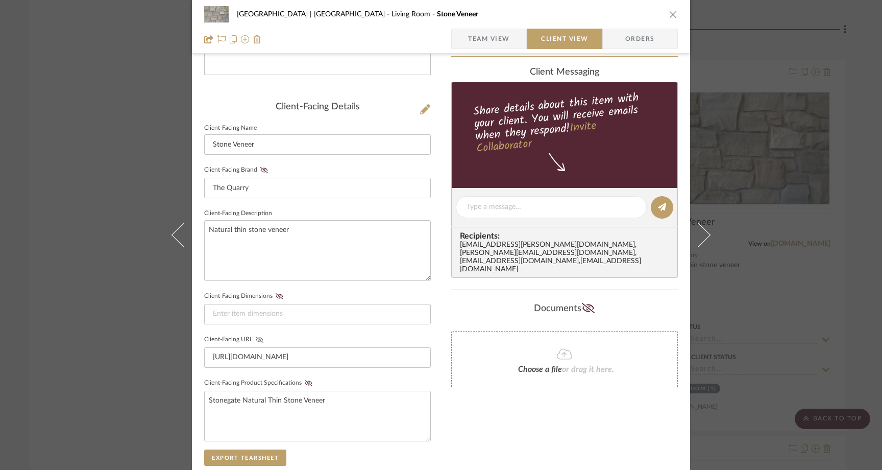
click at [256, 336] on icon at bounding box center [260, 339] width 8 height 6
click at [106, 191] on div "Meadow Mountain | Vail Valley Living Room Stone Veneer Team View Client View Or…" at bounding box center [441, 235] width 882 height 470
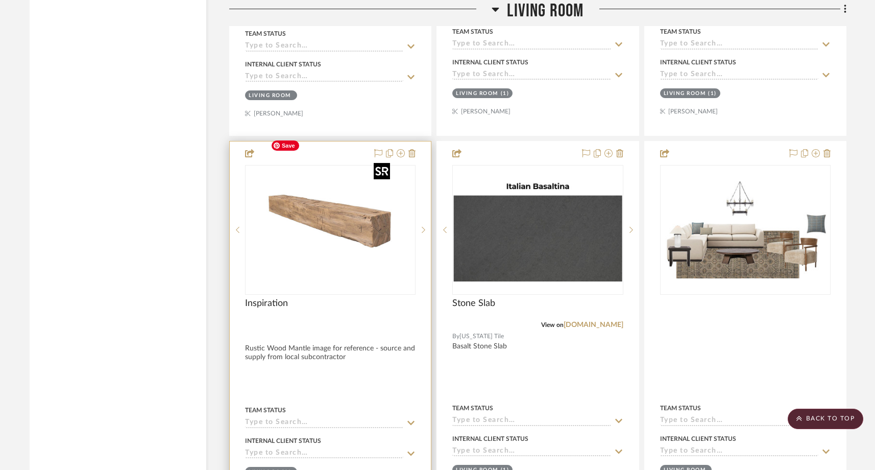
scroll to position [7468, 0]
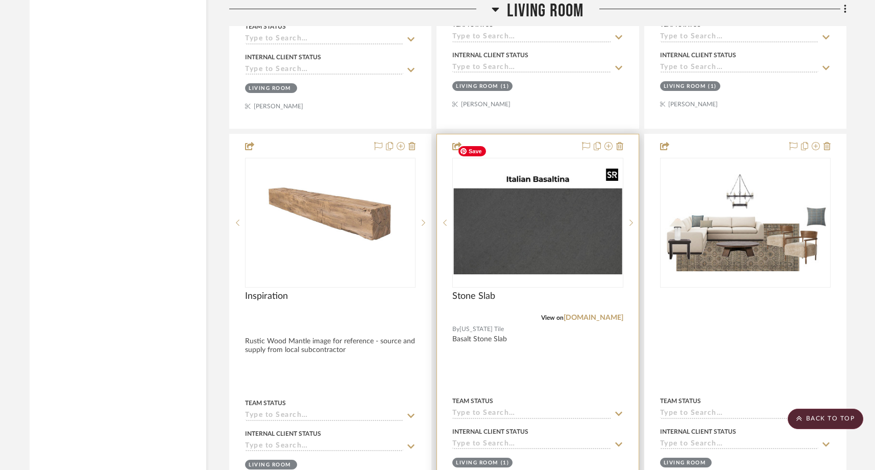
click at [539, 192] on img "0" at bounding box center [537, 222] width 168 height 103
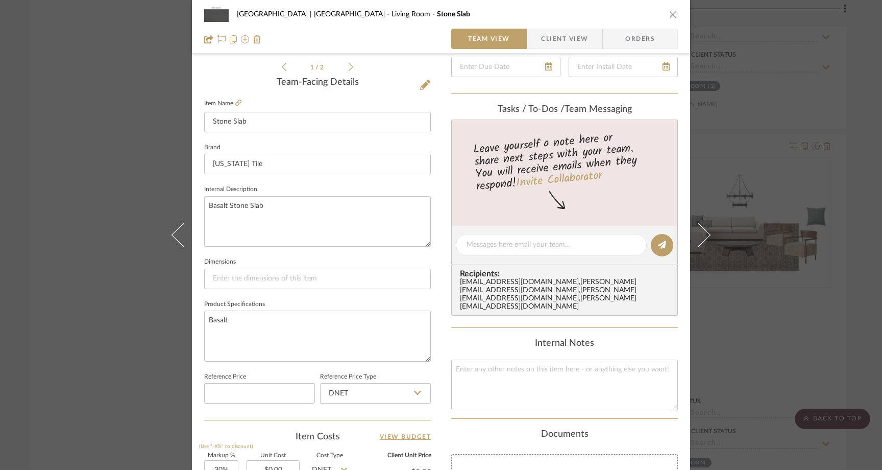
scroll to position [247, 0]
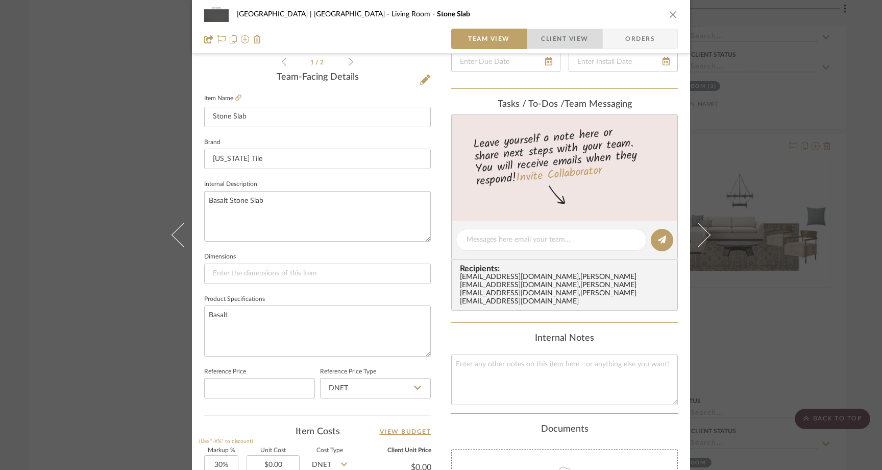
click at [561, 36] on span "Client View" at bounding box center [564, 39] width 47 height 20
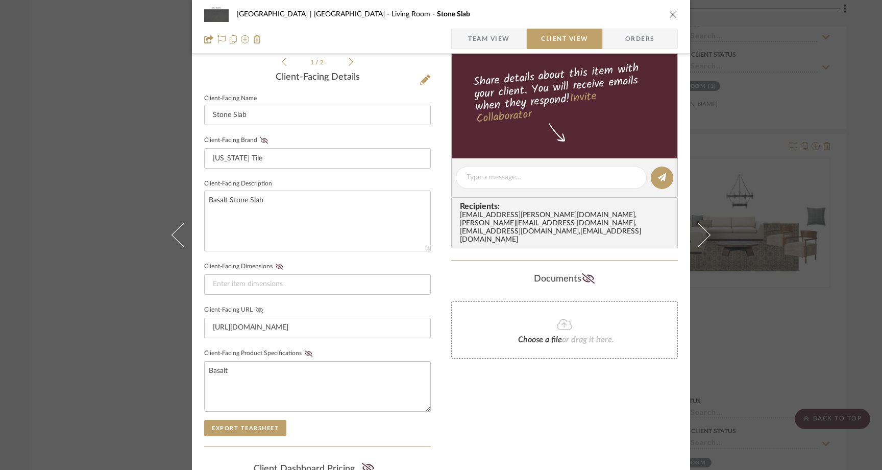
click at [256, 309] on icon at bounding box center [260, 310] width 8 height 6
click at [133, 173] on div "Meadow Mountain | Vail Valley Living Room Stone Slab Team View Client View Orde…" at bounding box center [441, 235] width 882 height 470
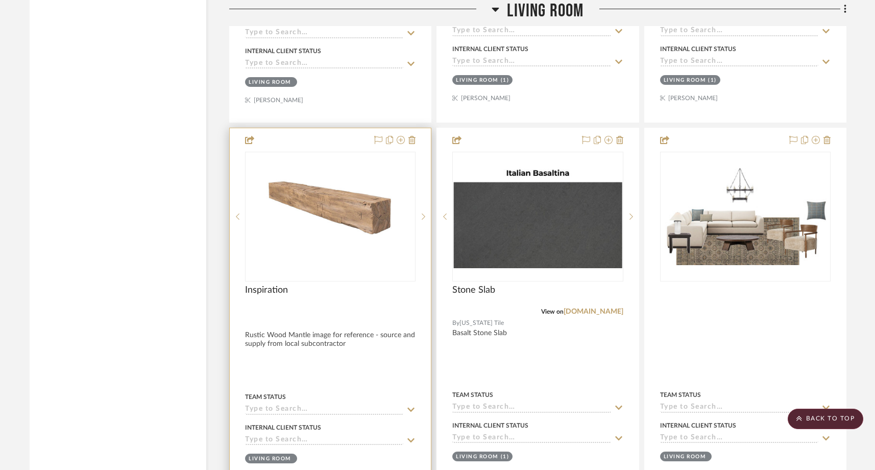
scroll to position [7475, 0]
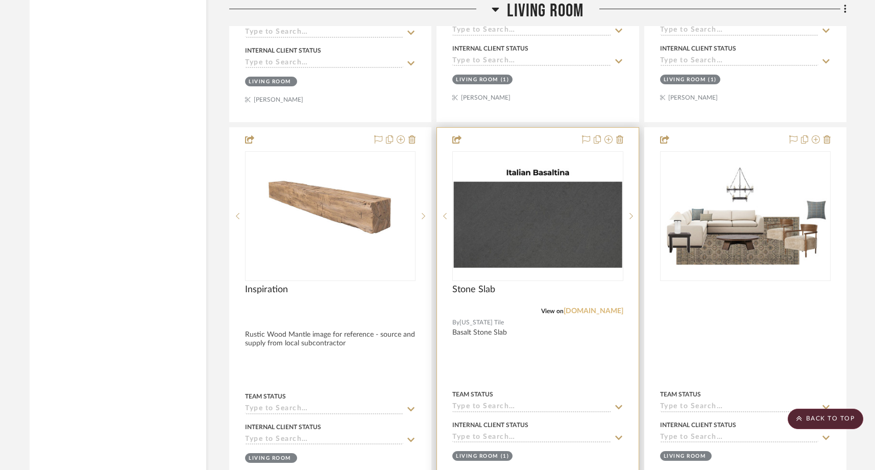
click at [612, 307] on link "arizonatile.com" at bounding box center [593, 310] width 60 height 7
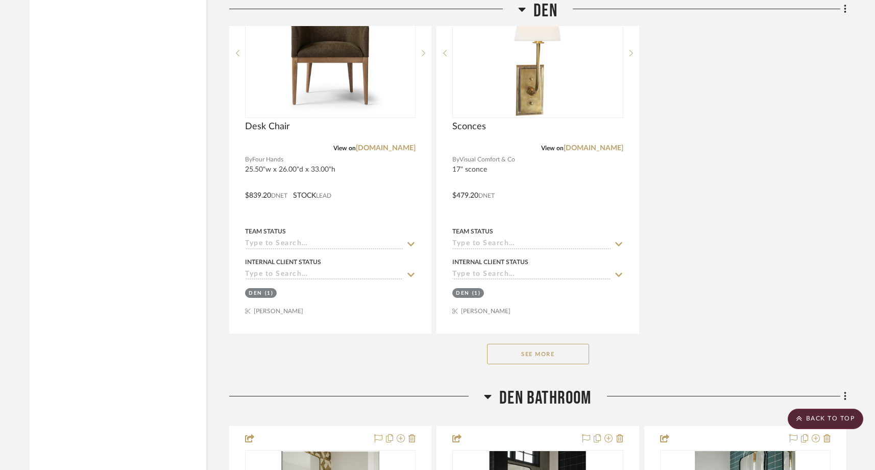
scroll to position [9228, 0]
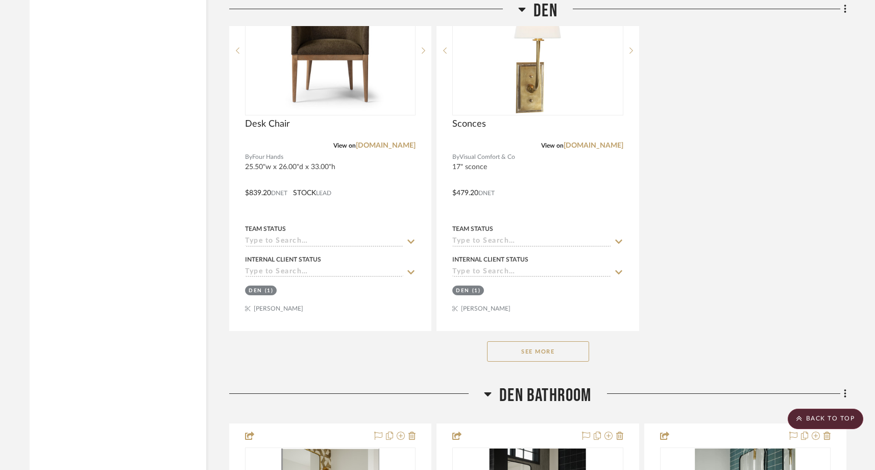
click at [514, 341] on button "See More" at bounding box center [538, 351] width 102 height 20
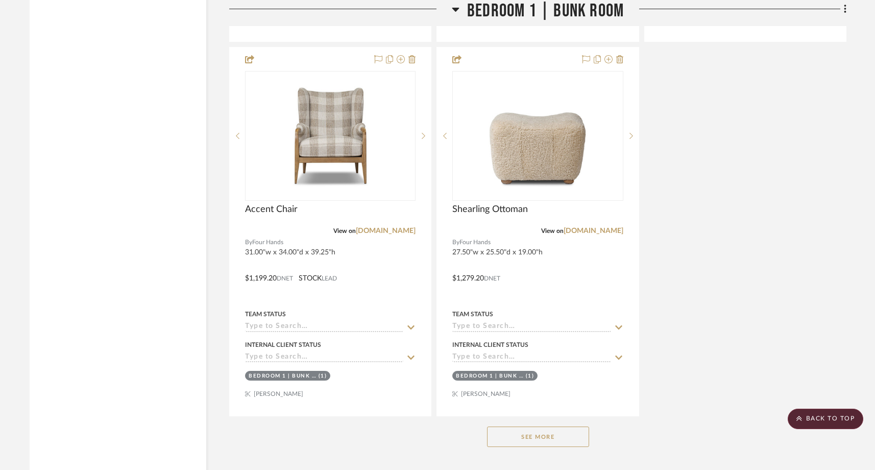
scroll to position [14021, 0]
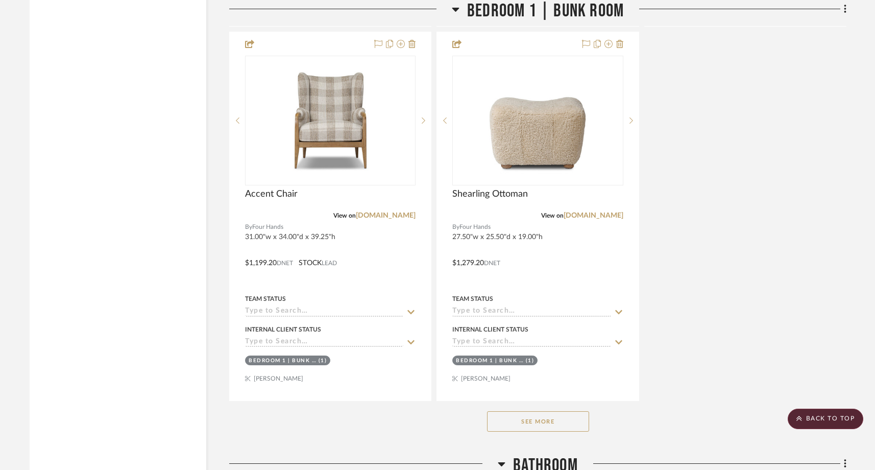
click at [510, 411] on button "See More" at bounding box center [538, 421] width 102 height 20
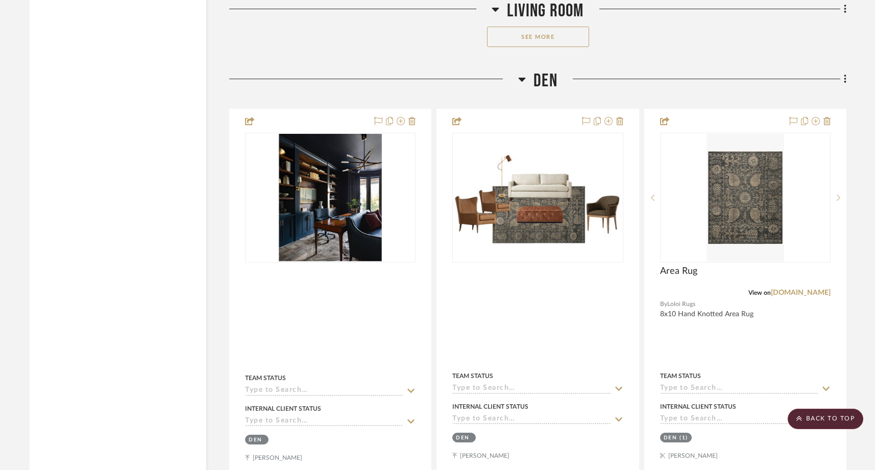
scroll to position [8328, 0]
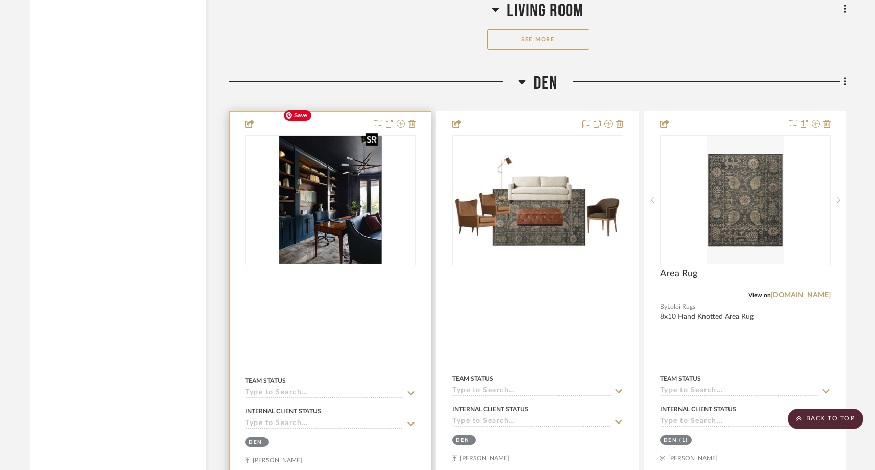
click at [374, 192] on img "0" at bounding box center [330, 200] width 103 height 128
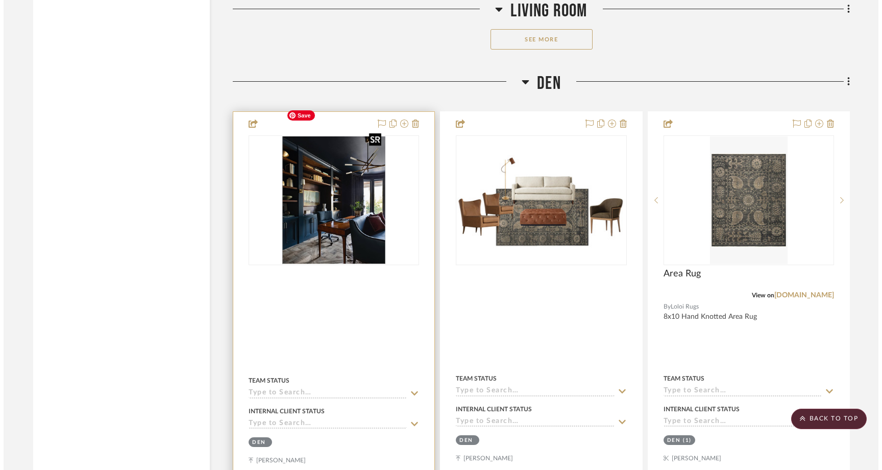
scroll to position [0, 0]
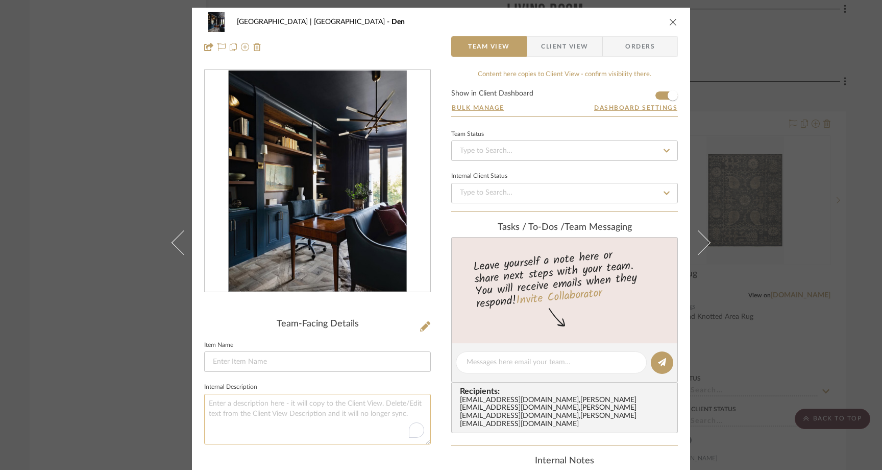
click at [215, 407] on textarea "To enrich screen reader interactions, please activate Accessibility in Grammarl…" at bounding box center [317, 419] width 227 height 51
type textarea "Paint the faces of built-ins, leave wood interior exposed"
click at [277, 403] on textarea "Paint faces of built-ins, leave wood interior exposed" at bounding box center [317, 419] width 227 height 51
click at [304, 414] on textarea "Paint faces of built-ins and leave wood interior exposed" at bounding box center [317, 419] width 227 height 51
type textarea "Paint faces of built-ins and leave wood interior exposed"
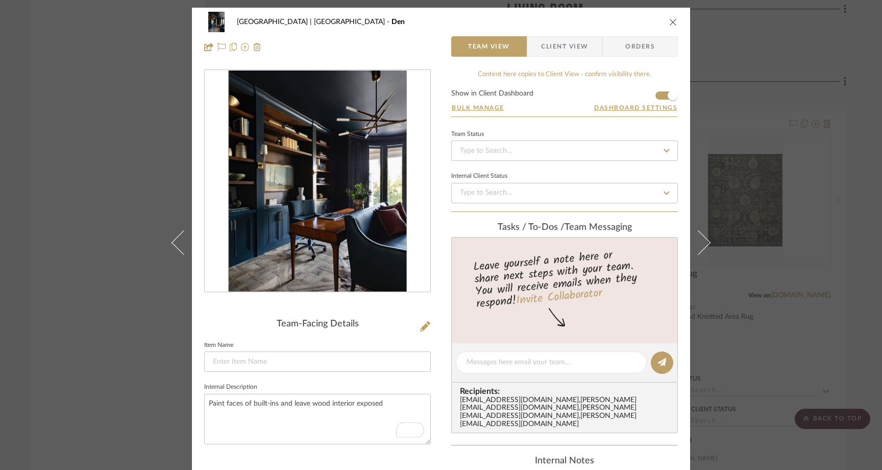
click at [79, 230] on div "Meadow Mountain | Vail Valley Den Team View Client View Orders Team-Facing Deta…" at bounding box center [441, 235] width 882 height 470
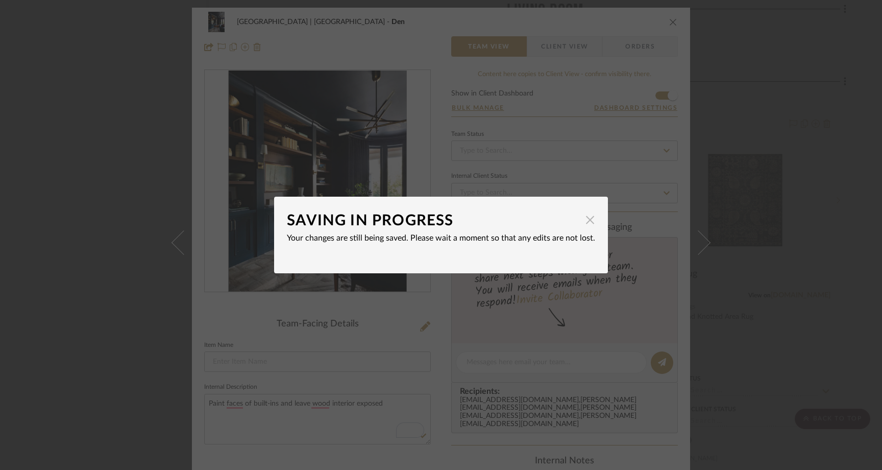
click at [586, 224] on span "button" at bounding box center [590, 219] width 20 height 20
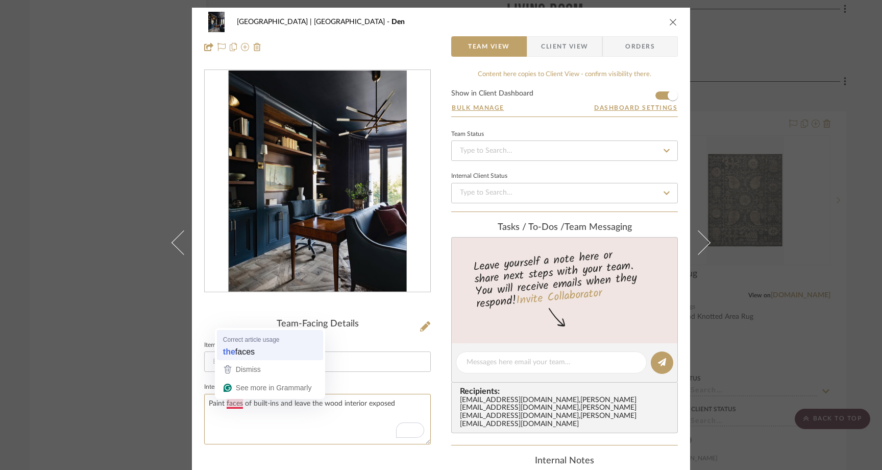
type textarea "Paint the faces of built-ins and leave the wood interior exposed"
click at [223, 404] on textarea "Paint faces of built-ins and leave the wood interior exposed" at bounding box center [317, 419] width 227 height 51
click at [245, 438] on textarea "Paint the faces of built-ins and leave the wood interior exposed" at bounding box center [317, 419] width 227 height 51
click at [332, 406] on textarea "Paint the faces of built-ins and leave the wood interior exposed" at bounding box center [317, 419] width 227 height 51
click at [312, 429] on textarea "Paint the faces of built-ins and leave the existing wood interior exposed" at bounding box center [317, 419] width 227 height 51
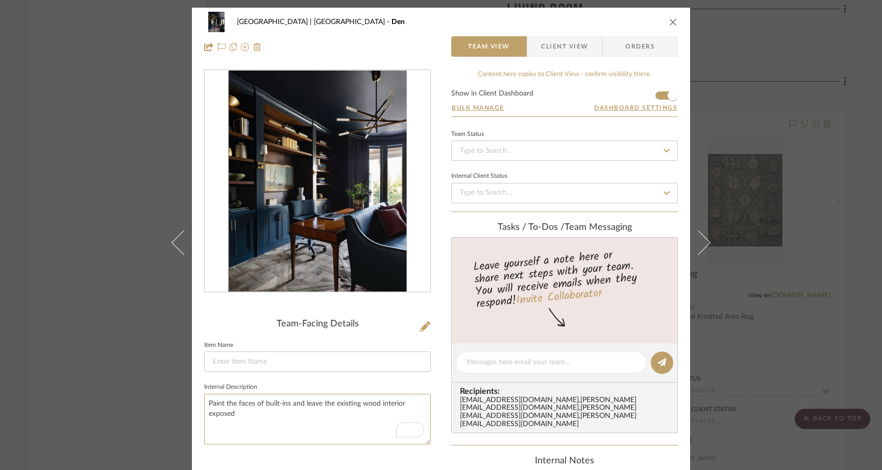
type textarea "Paint the faces of built-ins and leave the existing wood interior exposed"
click at [93, 189] on div "Meadow Mountain | Vail Valley Den Team View Client View Orders Team-Facing Deta…" at bounding box center [441, 235] width 882 height 470
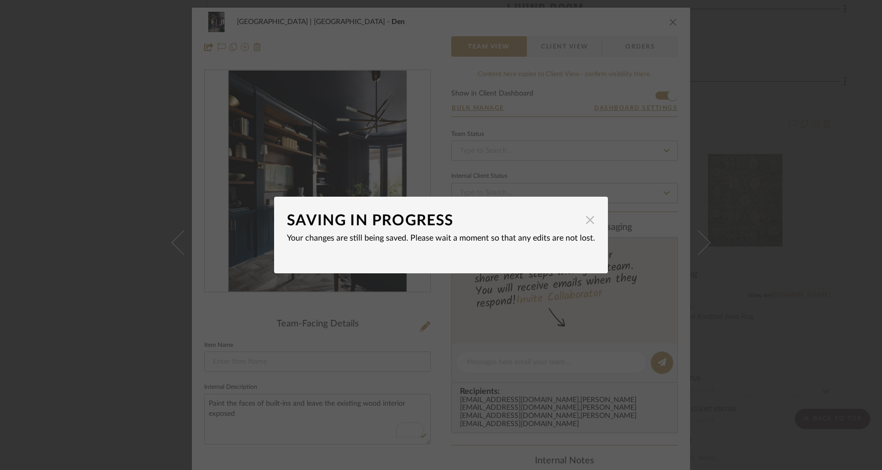
click at [585, 223] on span "button" at bounding box center [590, 219] width 20 height 20
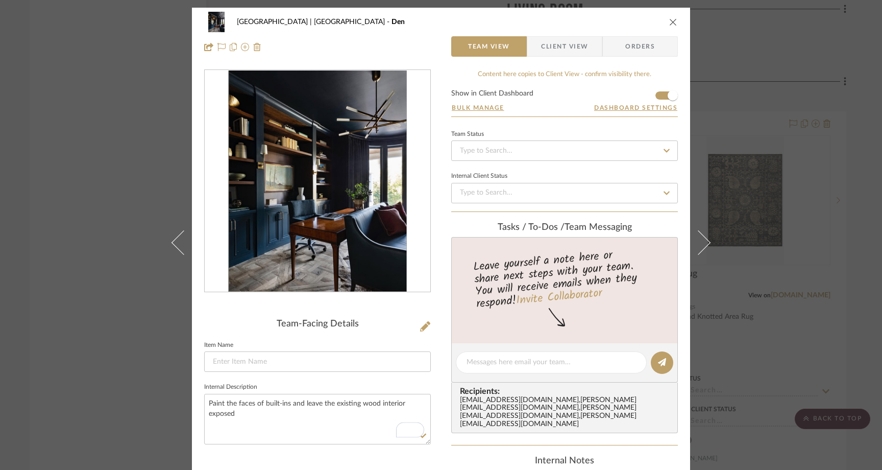
click at [87, 182] on div "Meadow Mountain | Vail Valley Den Team View Client View Orders Team-Facing Deta…" at bounding box center [441, 235] width 882 height 470
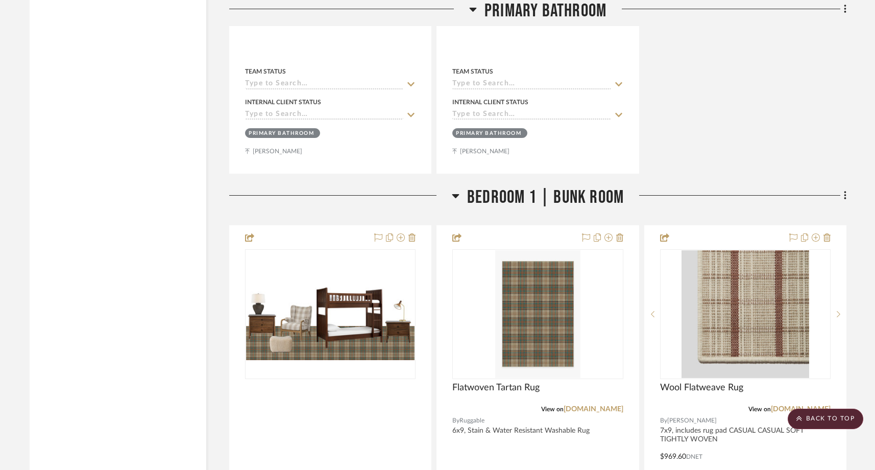
scroll to position [13084, 0]
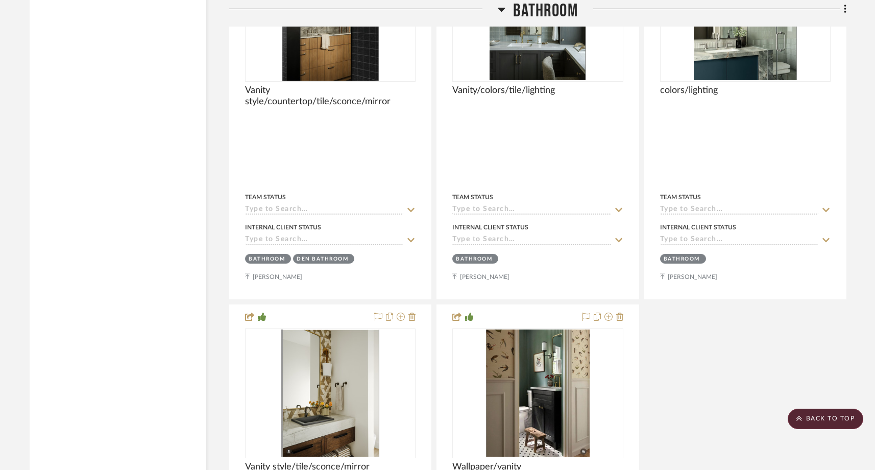
scroll to position [15314, 0]
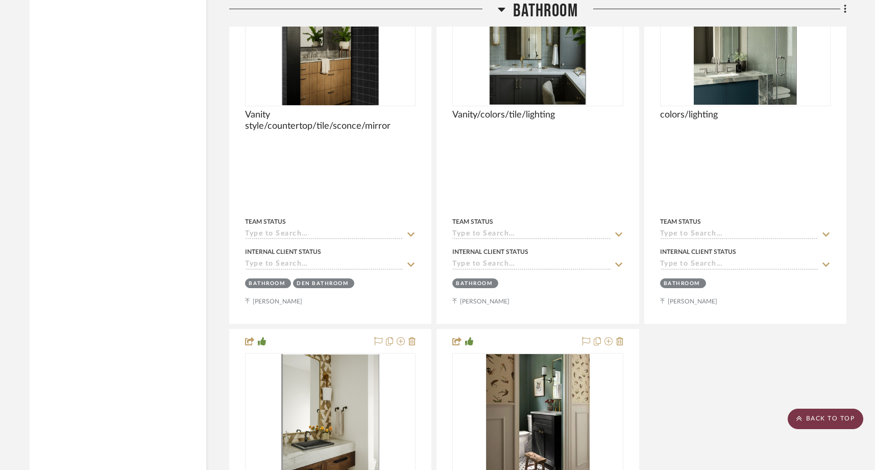
click at [833, 414] on scroll-to-top-button "BACK TO TOP" at bounding box center [826, 418] width 76 height 20
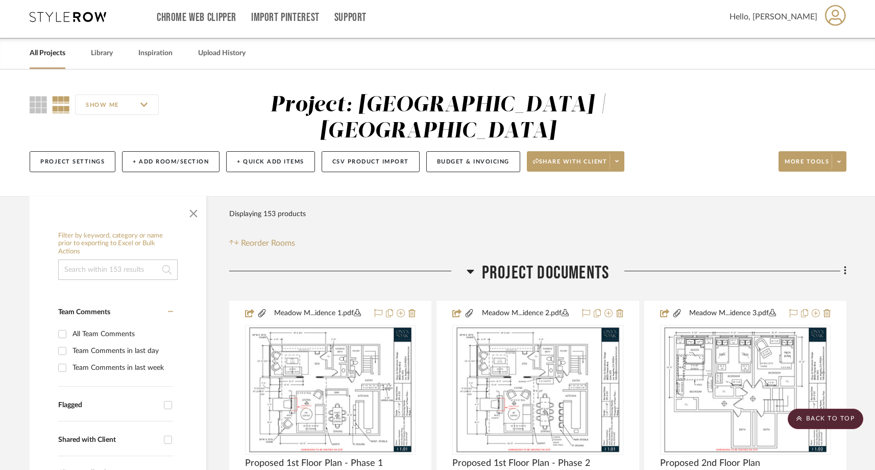
scroll to position [0, 0]
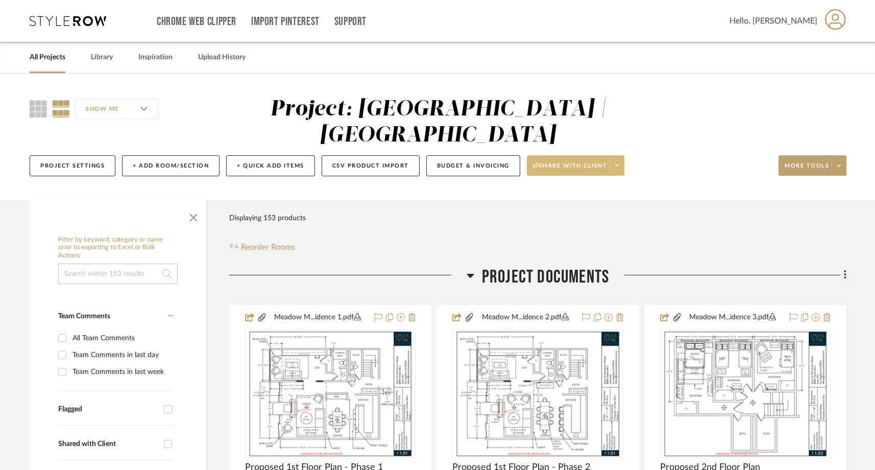
click at [618, 163] on fa-icon at bounding box center [617, 166] width 4 height 6
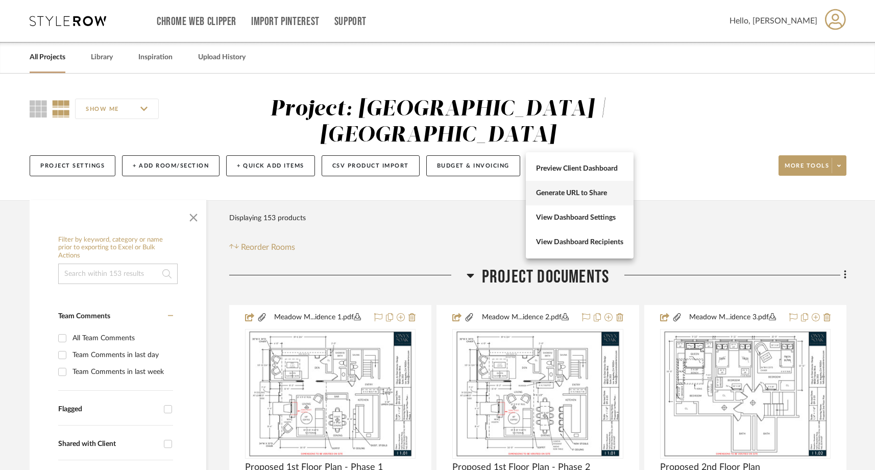
click at [587, 196] on span "Generate URL to Share" at bounding box center [579, 193] width 87 height 9
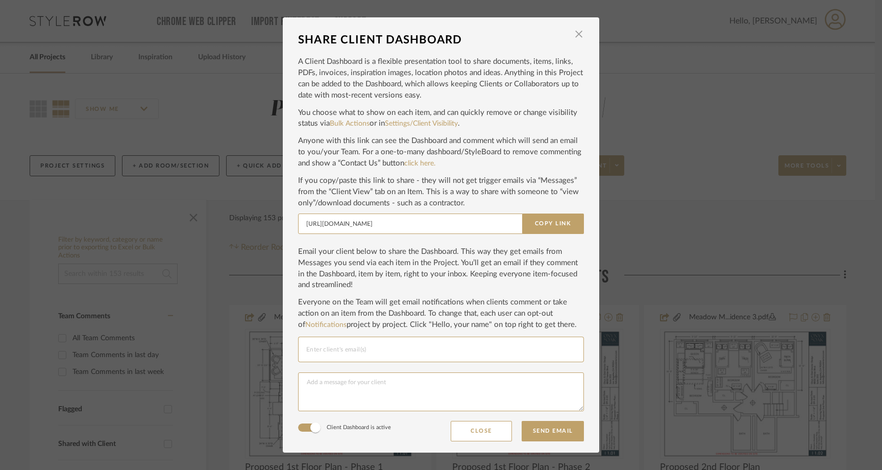
click at [683, 89] on div "SHARE CLIENT DASHBOARD × A Client Dashboard is a flexible presentation tool to …" at bounding box center [441, 235] width 882 height 470
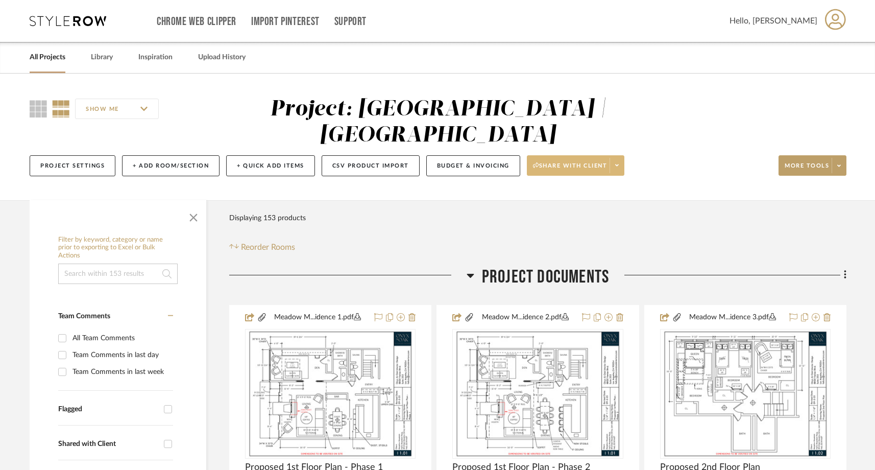
click at [620, 158] on span at bounding box center [616, 165] width 14 height 15
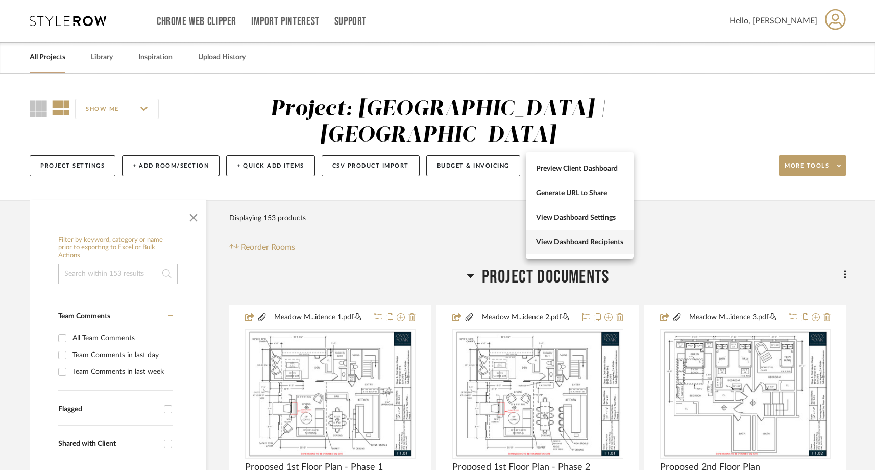
click at [581, 235] on button "View Dashboard Recipients" at bounding box center [580, 242] width 108 height 24
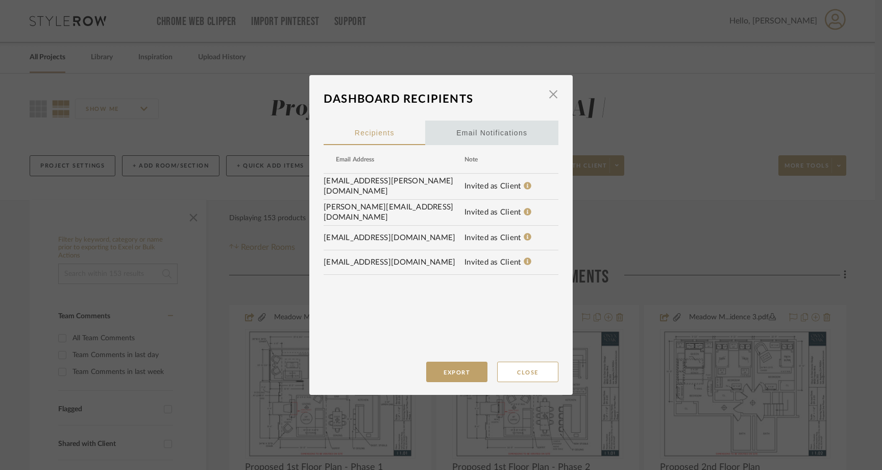
click at [482, 129] on div "Email Notifications" at bounding box center [491, 133] width 71 height 26
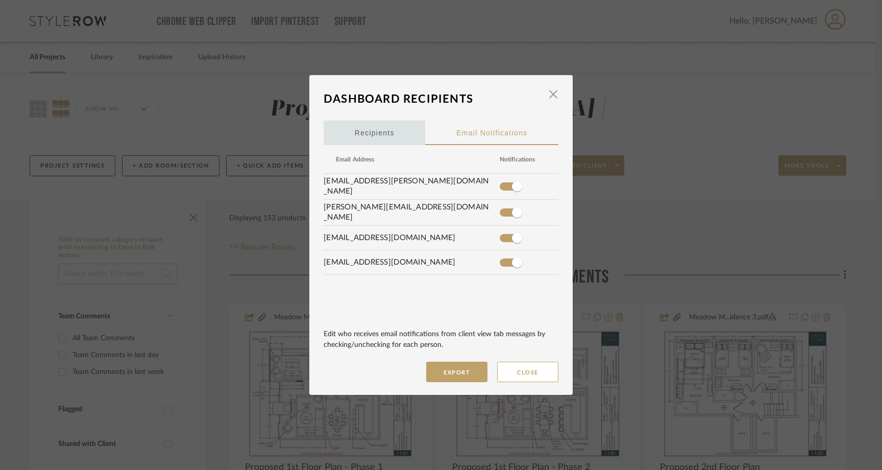
click at [390, 134] on span "Recipients" at bounding box center [375, 132] width 40 height 7
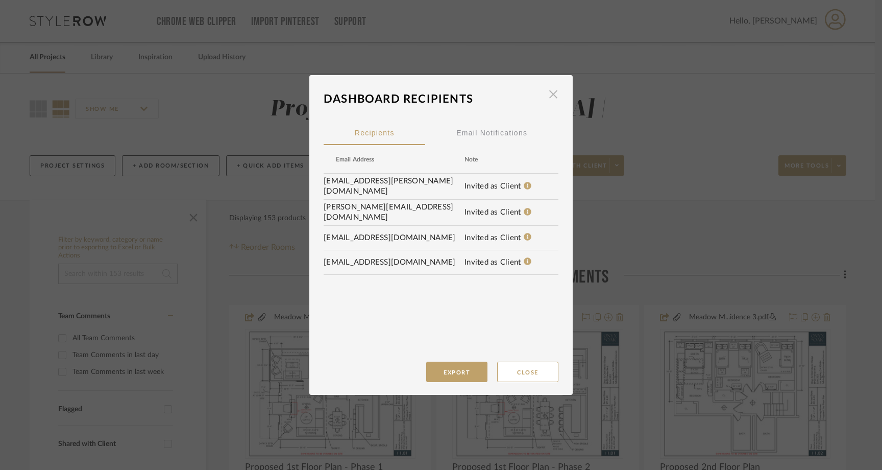
click at [550, 93] on span "button" at bounding box center [553, 94] width 20 height 20
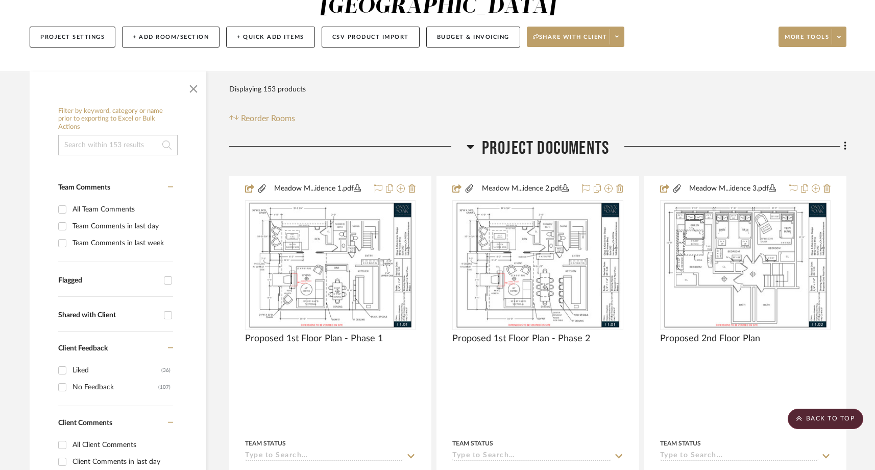
scroll to position [20, 0]
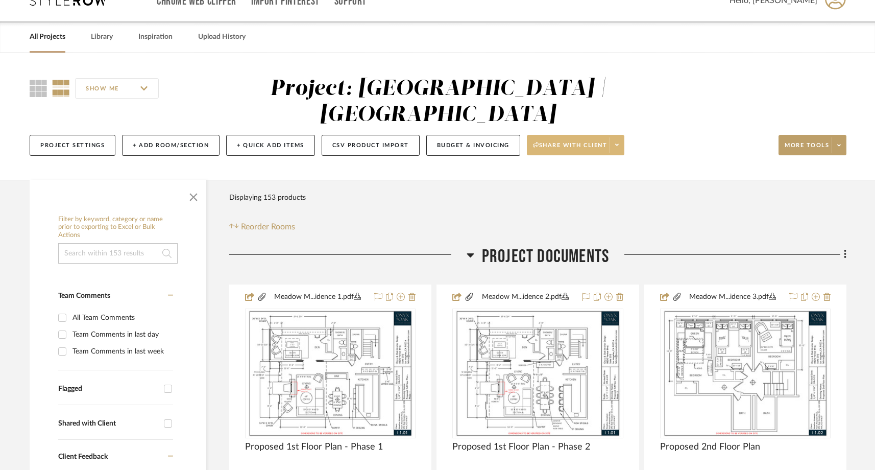
click at [619, 142] on fa-icon at bounding box center [617, 145] width 4 height 6
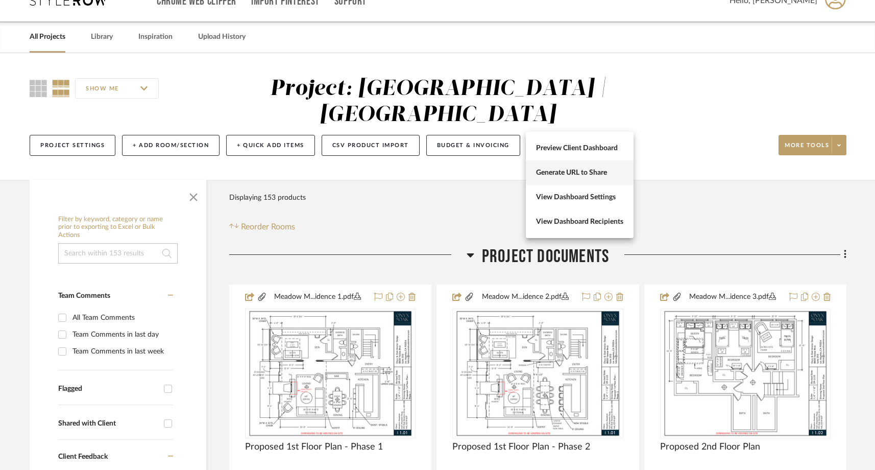
click at [600, 169] on span "Generate URL to Share" at bounding box center [579, 172] width 87 height 9
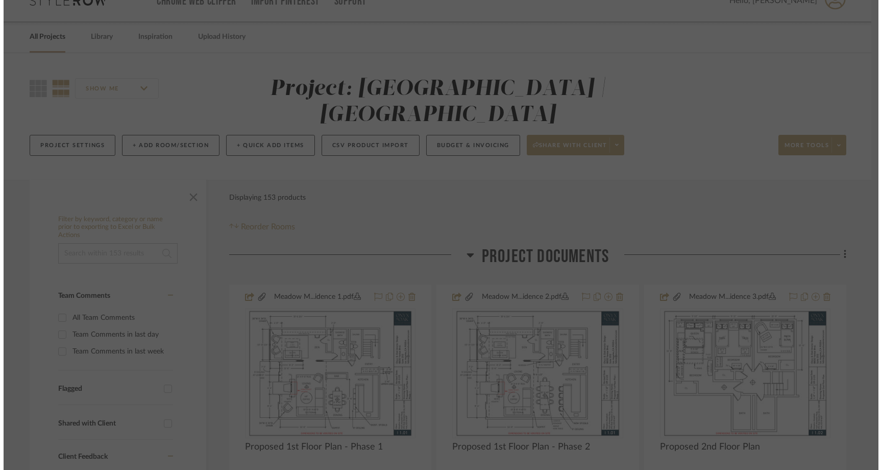
scroll to position [0, 0]
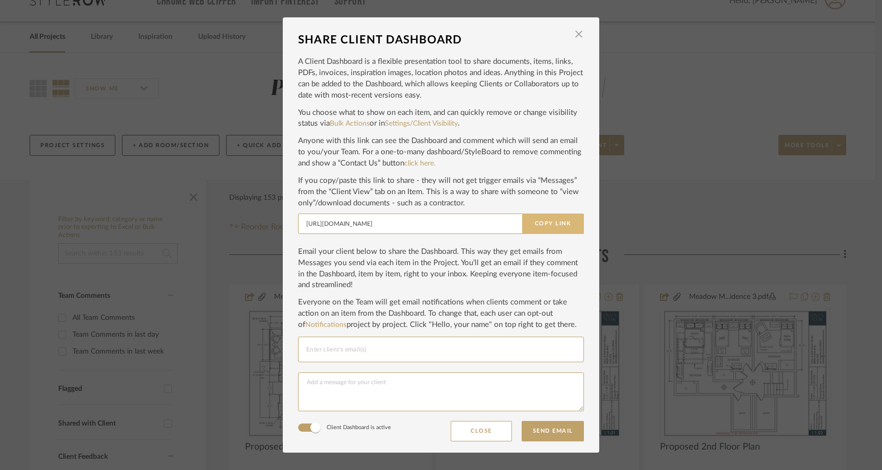
click at [559, 221] on button "Copy Link" at bounding box center [553, 223] width 62 height 20
click at [573, 36] on span "button" at bounding box center [579, 34] width 20 height 20
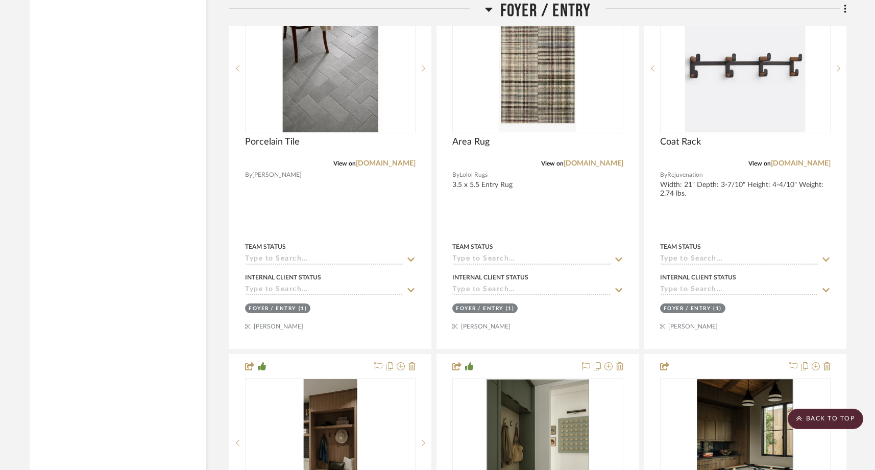
scroll to position [2331, 0]
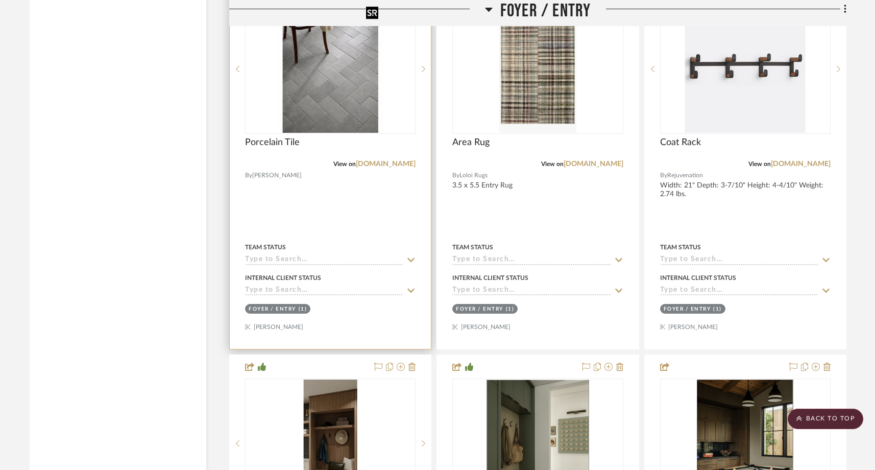
click at [352, 48] on img "0" at bounding box center [330, 69] width 104 height 128
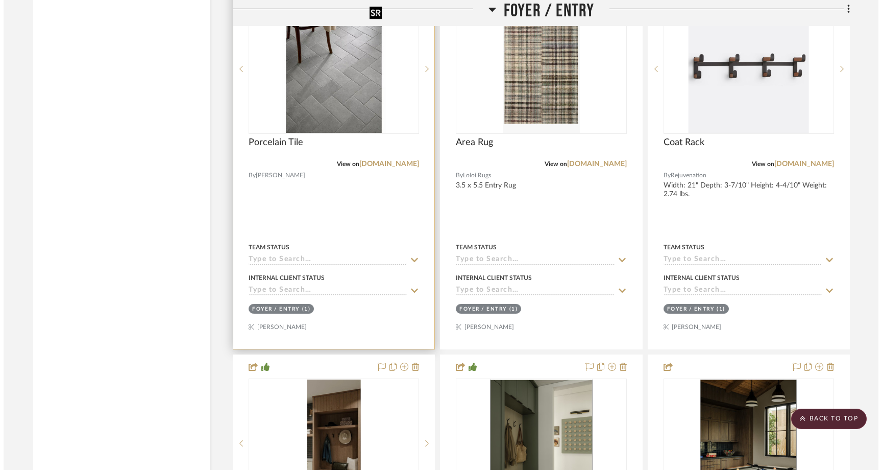
scroll to position [0, 0]
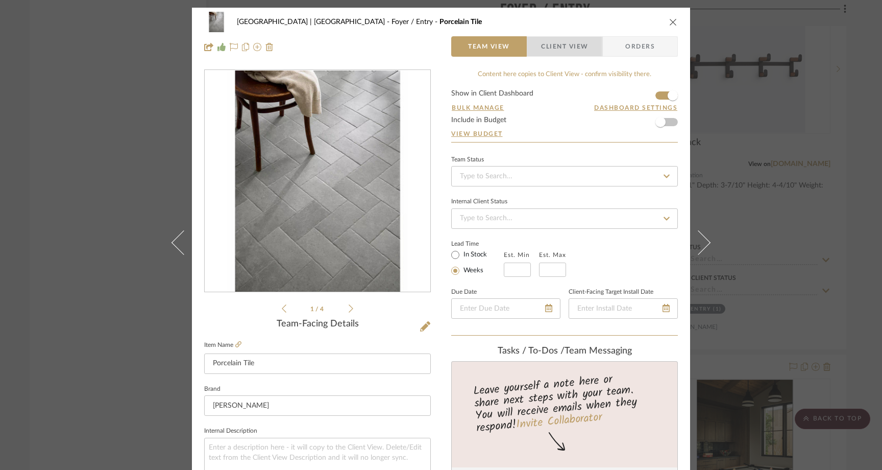
click at [555, 48] on span "Client View" at bounding box center [564, 46] width 47 height 20
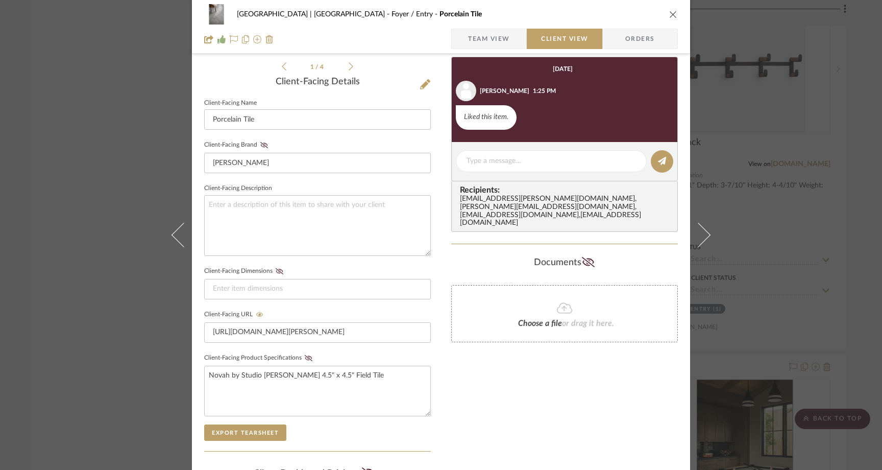
scroll to position [0, 130]
click at [502, 35] on span "Team View" at bounding box center [489, 39] width 42 height 20
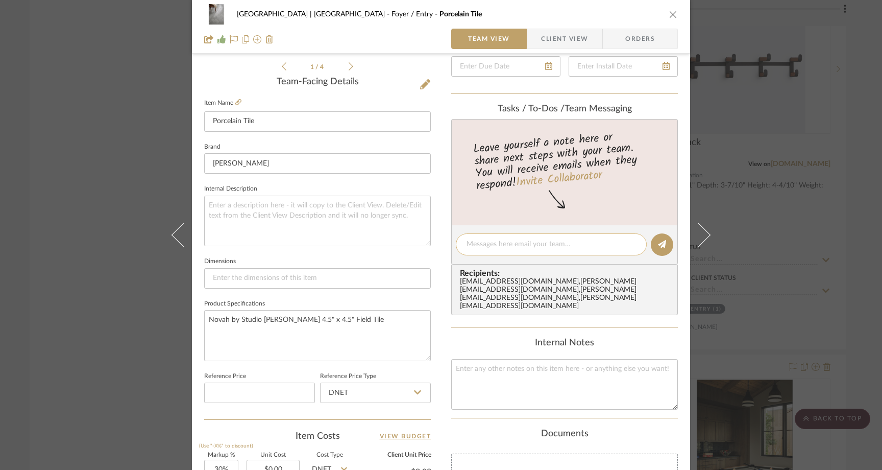
click at [487, 244] on textarea at bounding box center [551, 244] width 169 height 11
type textarea "D"
click at [109, 168] on div "Meadow Mountain | Vail Valley Foyer / Entry Porcelain Tile Team View Client Vie…" at bounding box center [441, 235] width 882 height 470
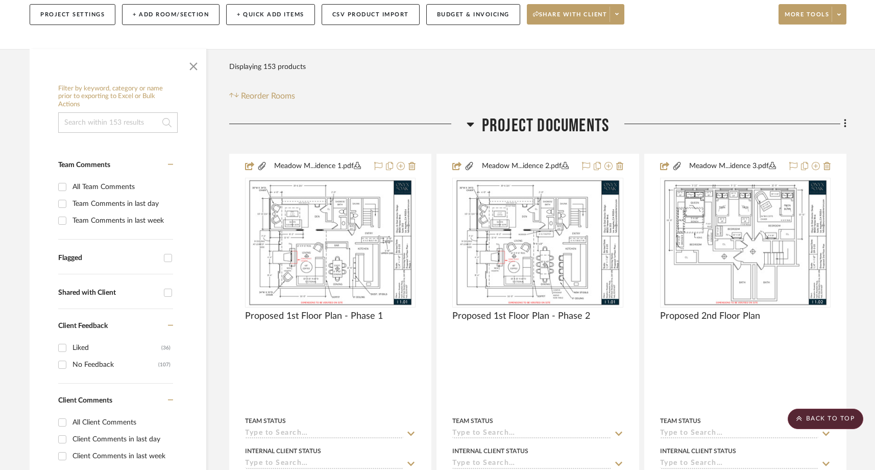
scroll to position [150, 0]
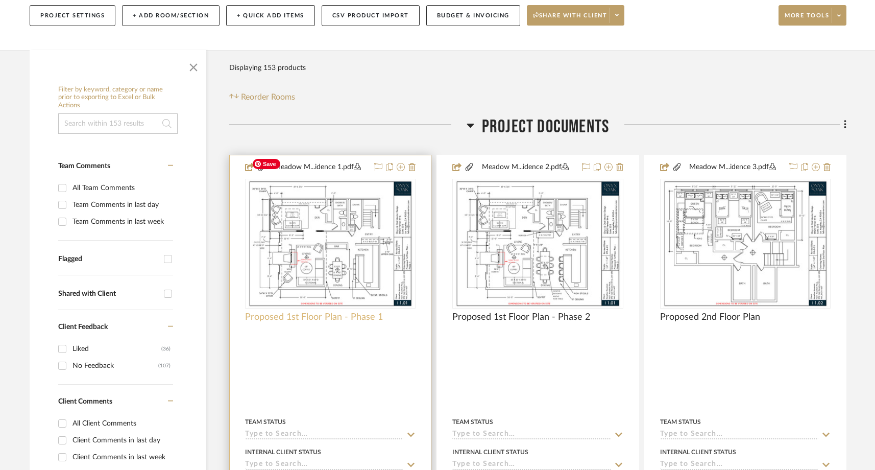
click at [357, 311] on span "Proposed 1st Floor Plan - Phase 1" at bounding box center [314, 316] width 138 height 11
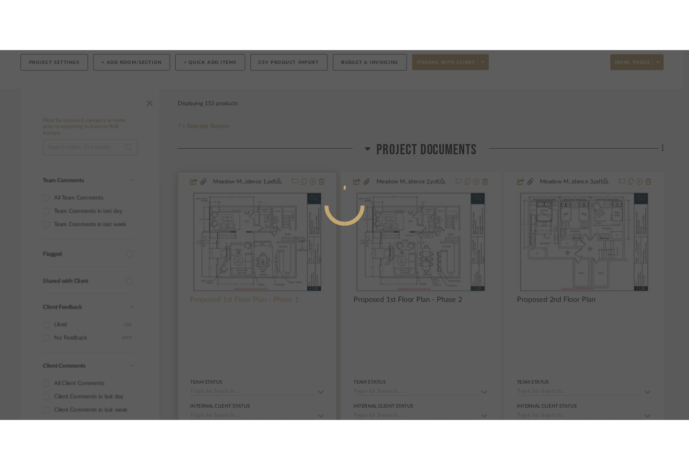
scroll to position [0, 0]
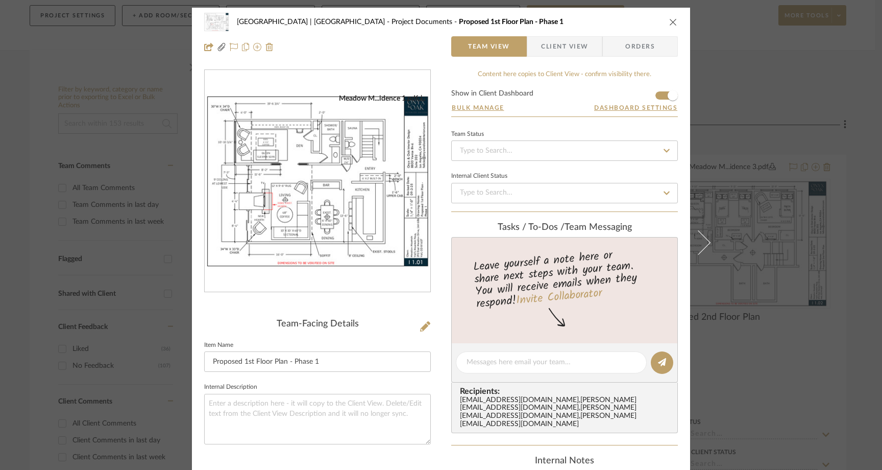
click at [346, 219] on img "0" at bounding box center [318, 181] width 226 height 175
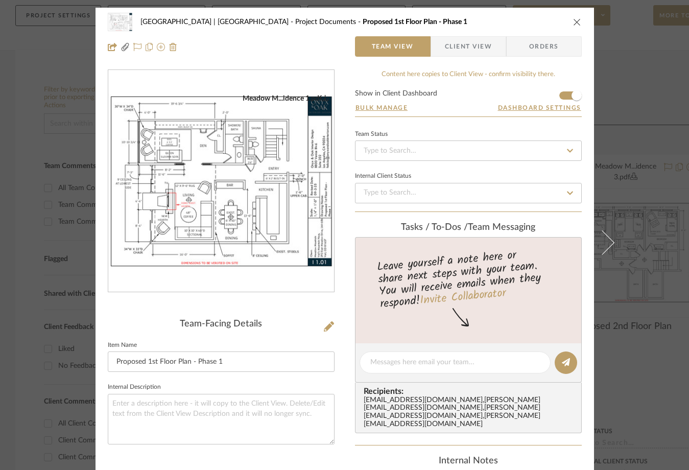
click at [575, 22] on icon "close" at bounding box center [577, 22] width 8 height 8
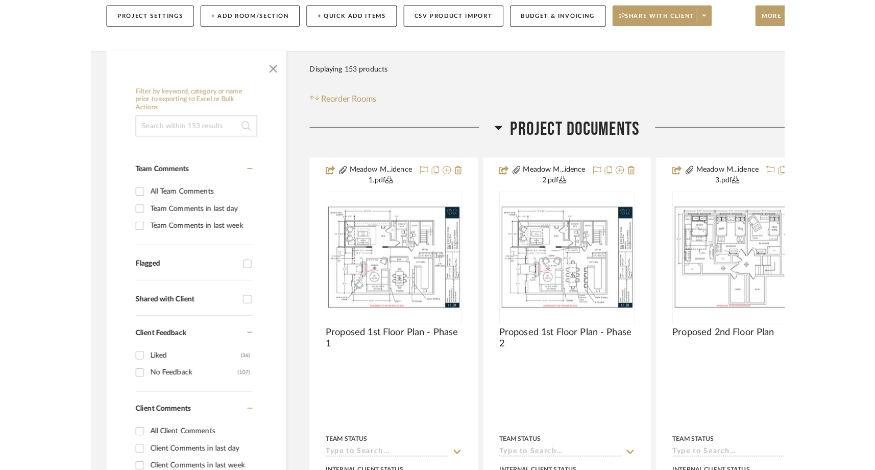
scroll to position [124, 0]
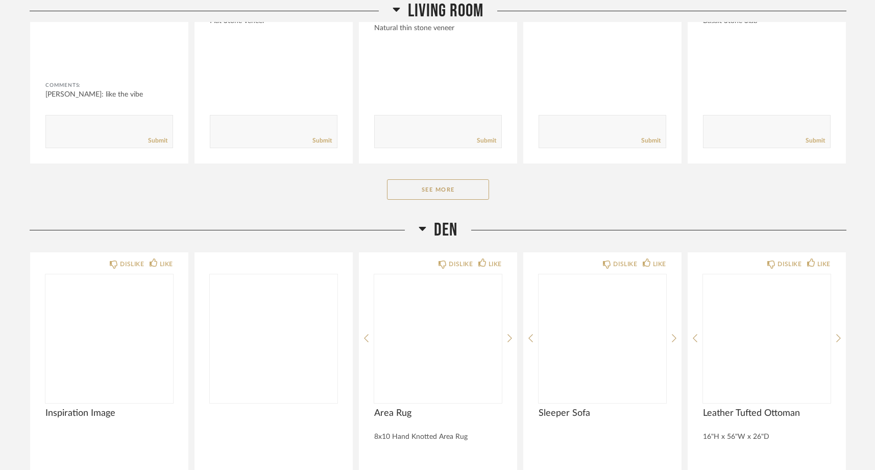
scroll to position [2895, 0]
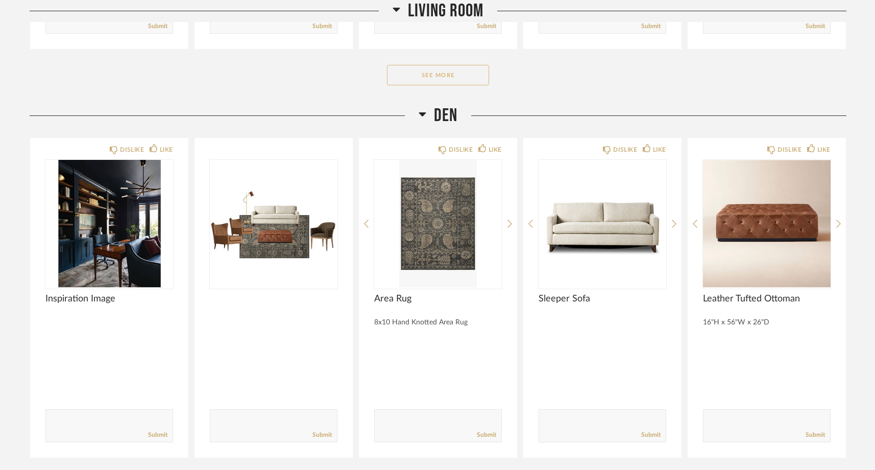
click at [397, 79] on button "See More" at bounding box center [438, 75] width 102 height 20
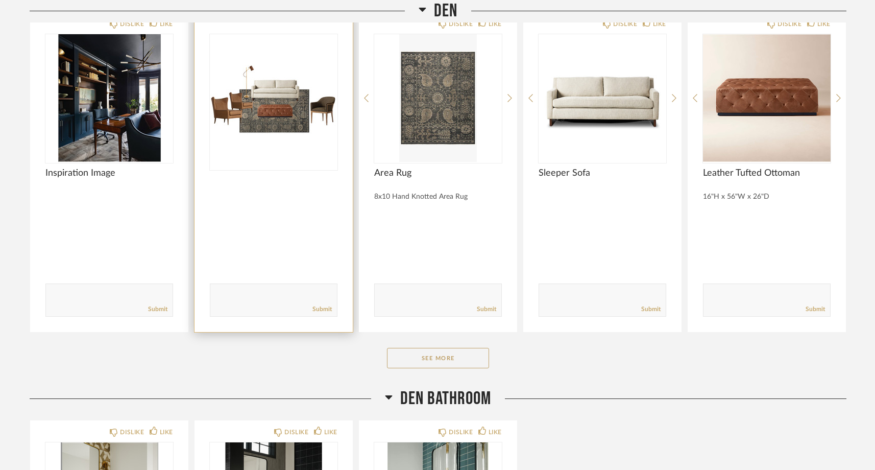
scroll to position [4335, 0]
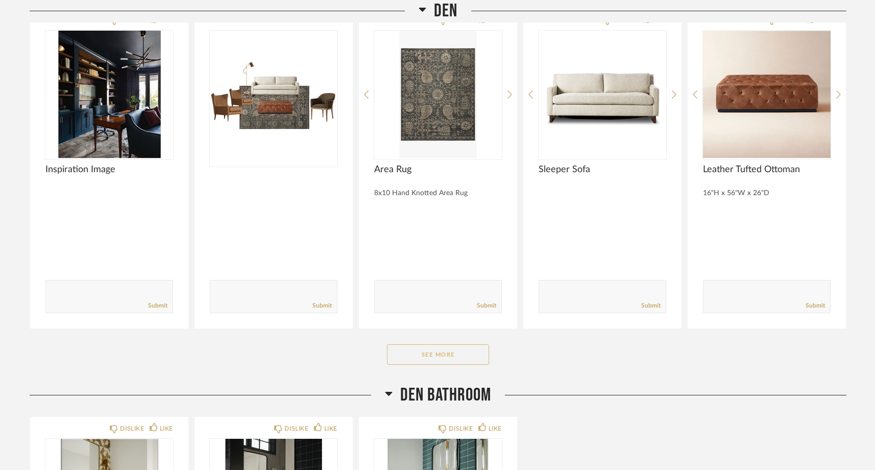
click at [405, 358] on button "See More" at bounding box center [438, 354] width 102 height 20
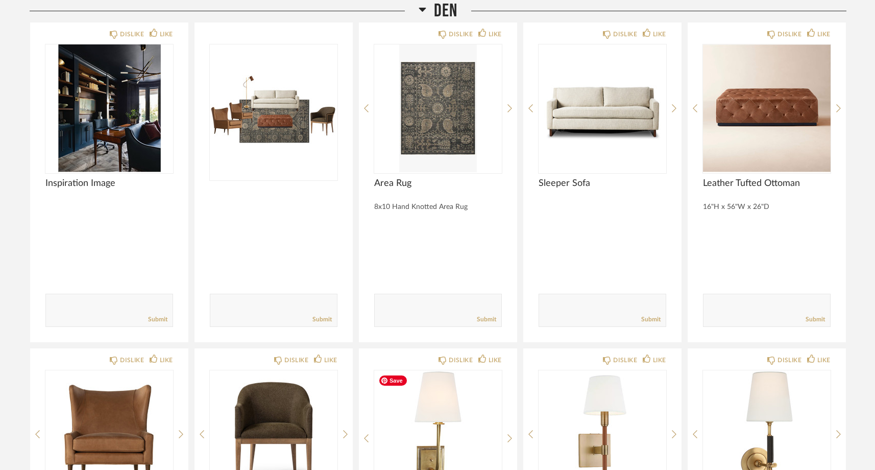
scroll to position [4299, 0]
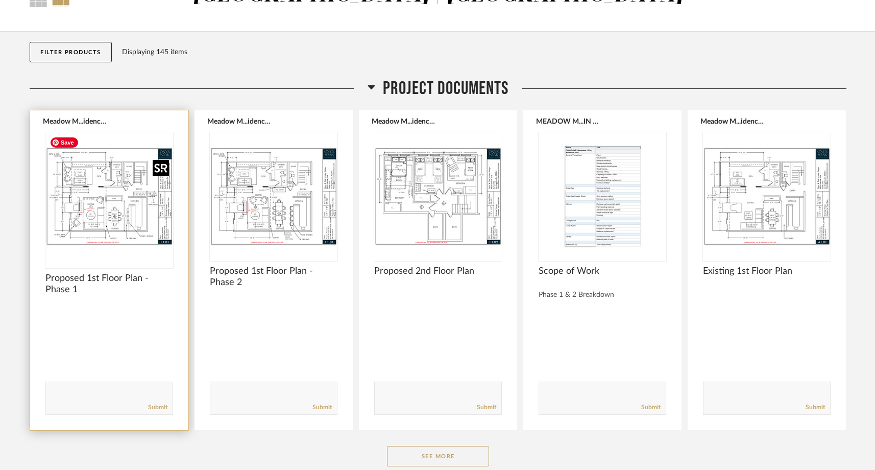
scroll to position [79, 0]
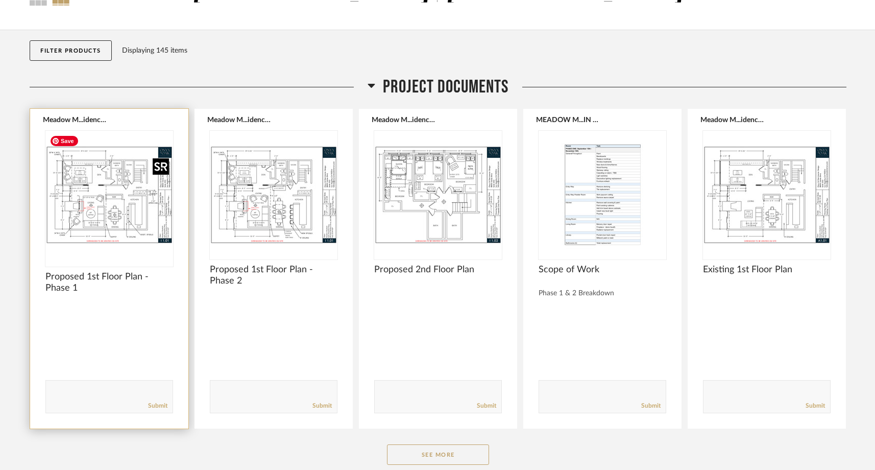
click at [133, 202] on img "0" at bounding box center [109, 195] width 128 height 128
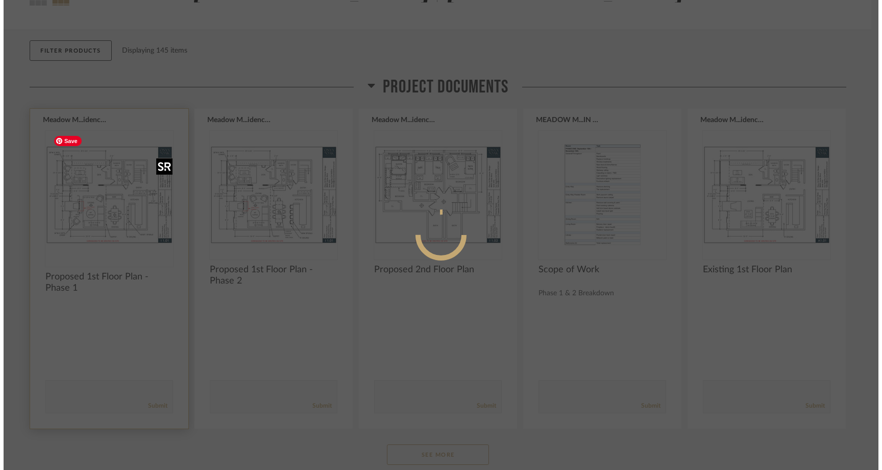
scroll to position [0, 0]
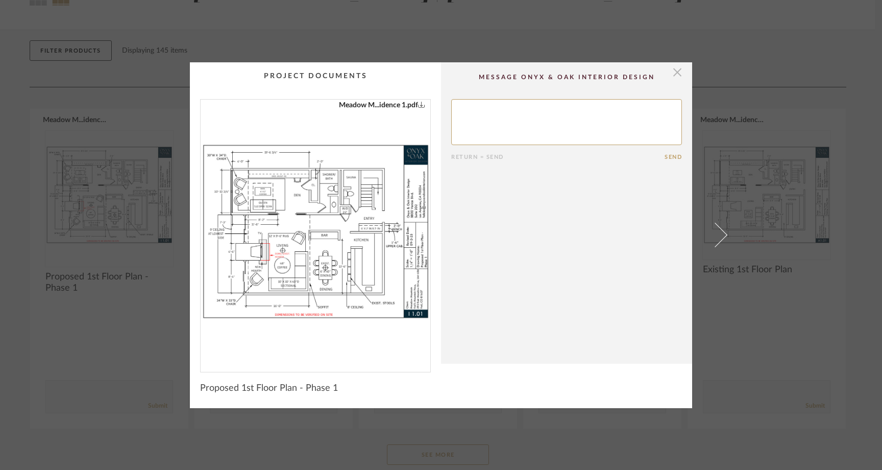
click at [676, 73] on span "button" at bounding box center [677, 72] width 20 height 20
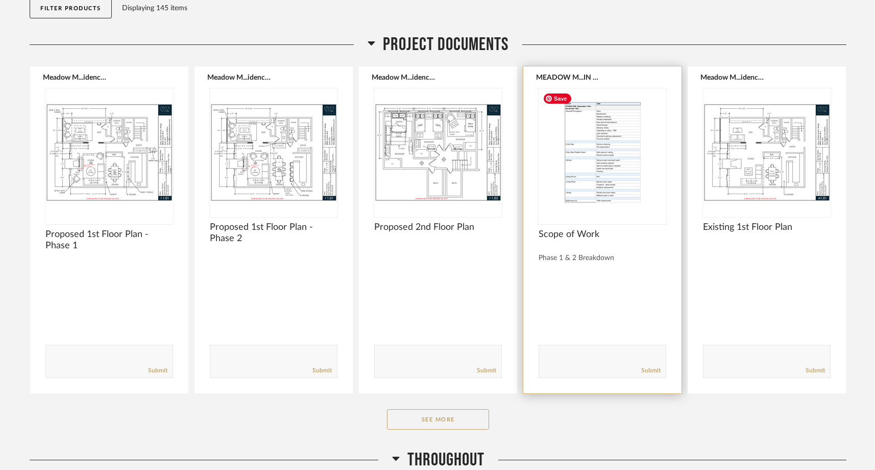
scroll to position [134, 0]
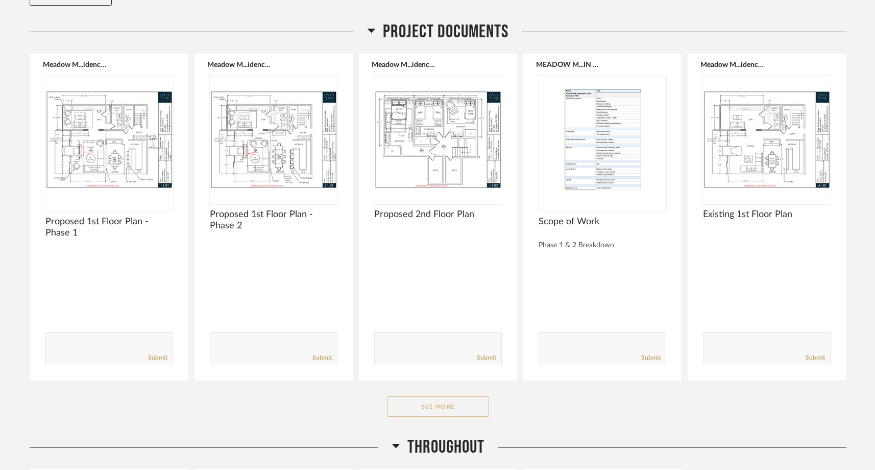
click at [436, 409] on button "See More" at bounding box center [438, 406] width 102 height 20
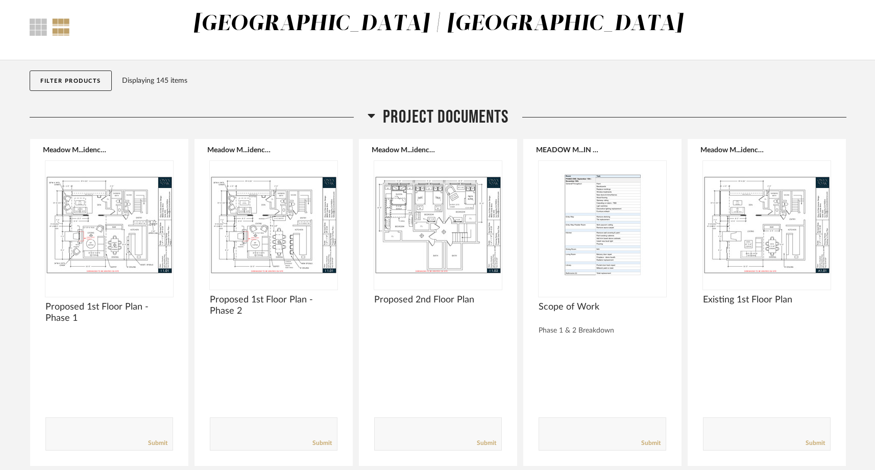
scroll to position [51, 0]
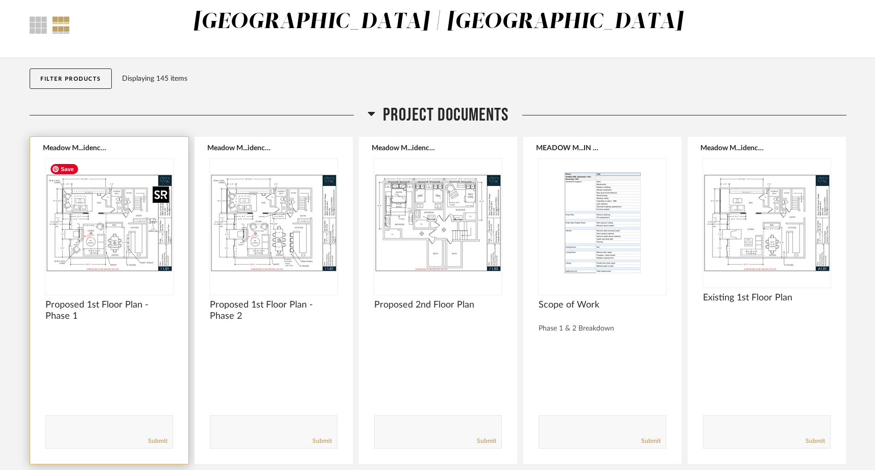
click at [120, 248] on img "0" at bounding box center [109, 223] width 128 height 128
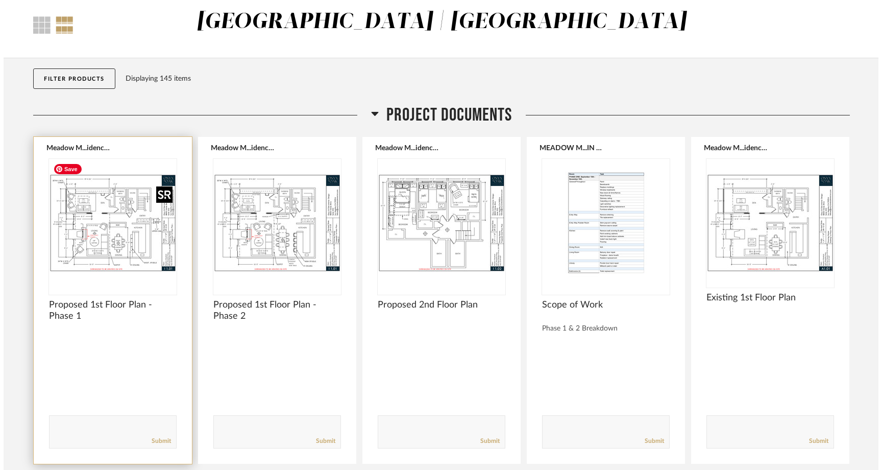
scroll to position [0, 0]
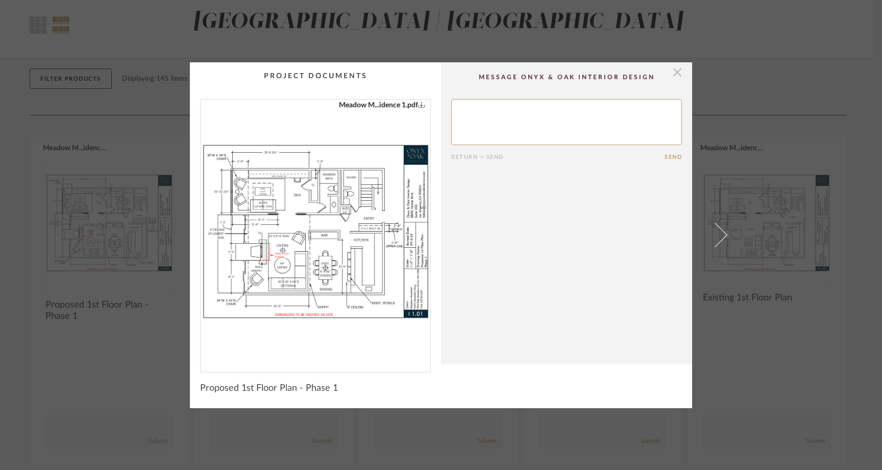
click at [675, 73] on span "button" at bounding box center [677, 72] width 20 height 20
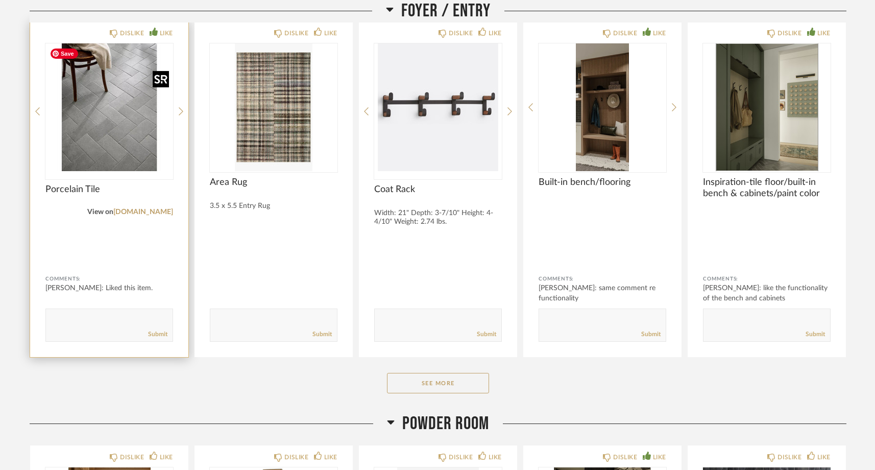
scroll to position [1291, 0]
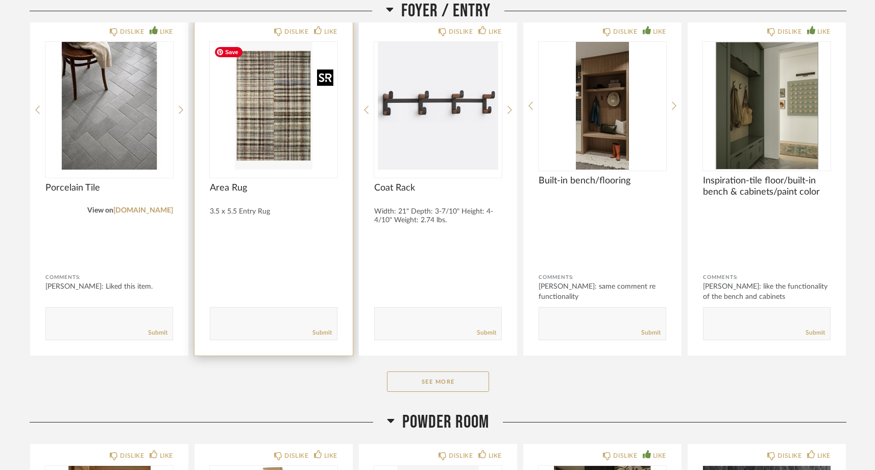
click at [0, 0] on img at bounding box center [0, 0] width 0 height 0
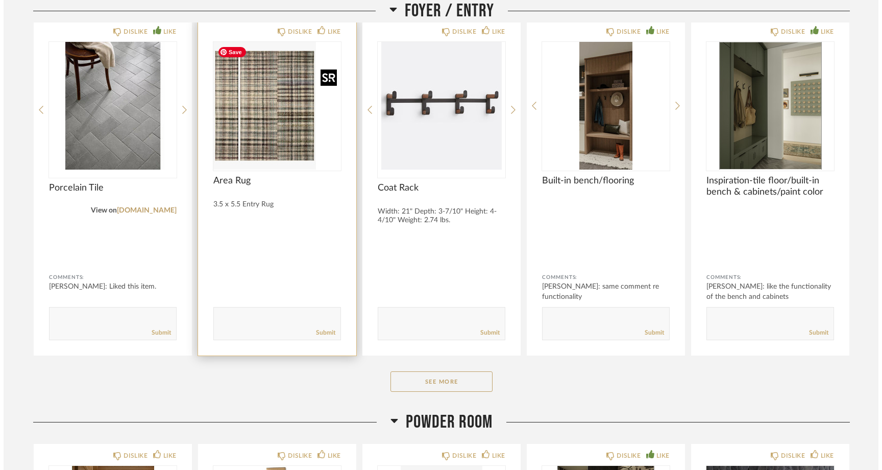
scroll to position [0, 0]
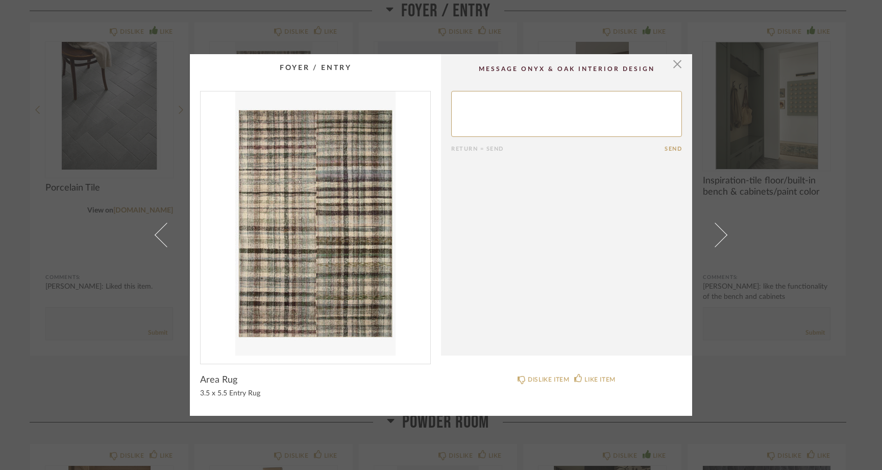
click at [309, 233] on img "0" at bounding box center [316, 223] width 230 height 264
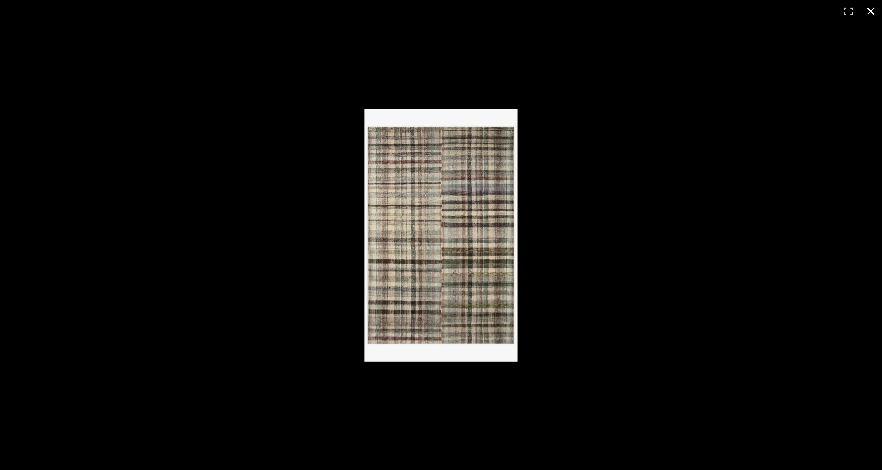
click at [873, 12] on button at bounding box center [871, 11] width 22 height 22
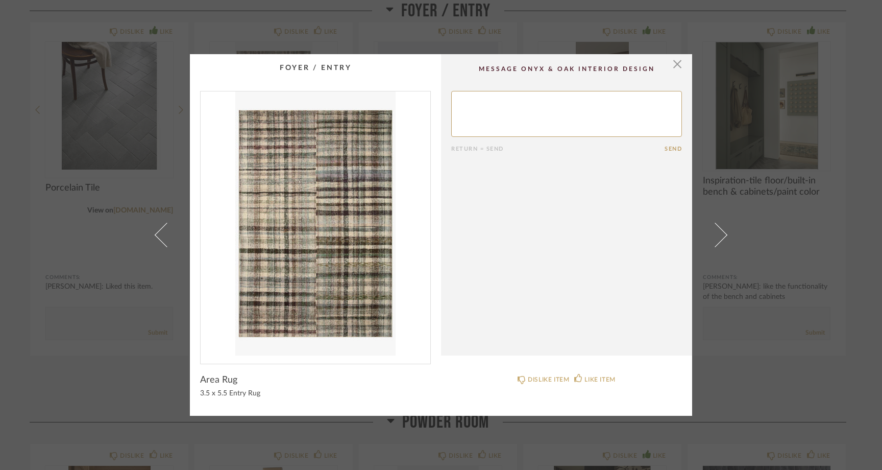
click at [100, 304] on div "× Return = Send Send Area Rug 3.5 x 5.5 Entry Rug DISLIKE ITEM LIKE ITEM" at bounding box center [441, 235] width 882 height 470
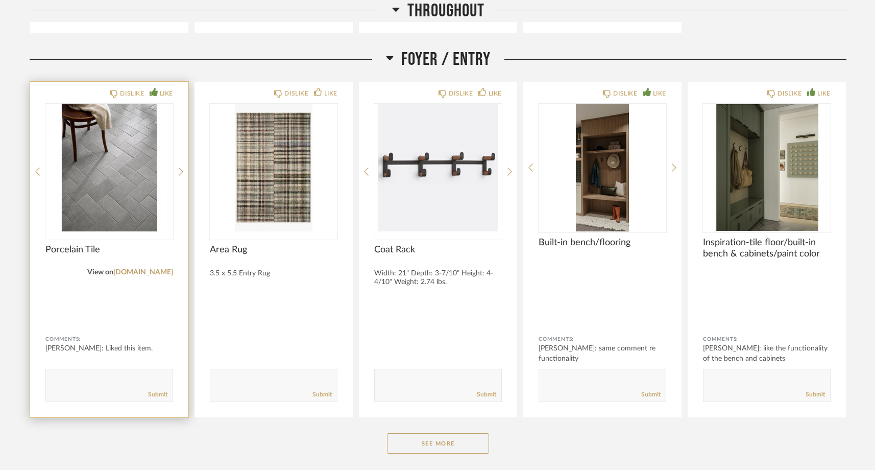
scroll to position [1211, 0]
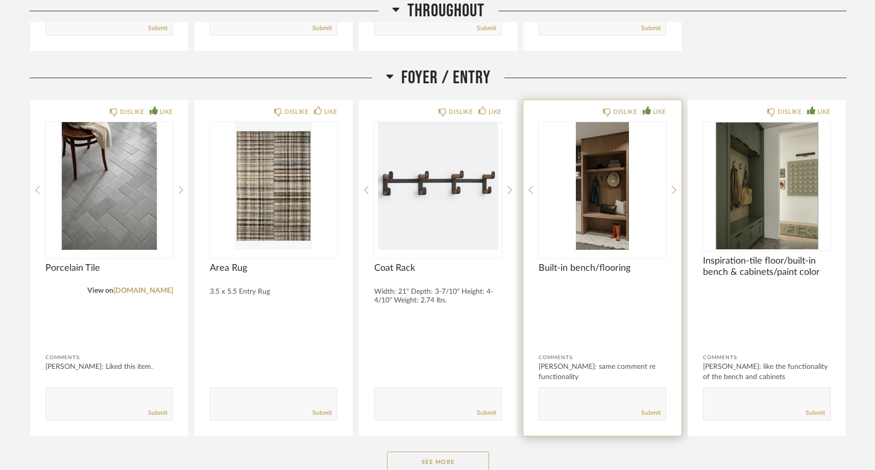
click at [671, 185] on div "DISLIKE LIKE Built-in bench/flooring Comments: Jacqui Highbloom: same comment r…" at bounding box center [602, 267] width 158 height 335
click at [674, 184] on div at bounding box center [674, 190] width 5 height 136
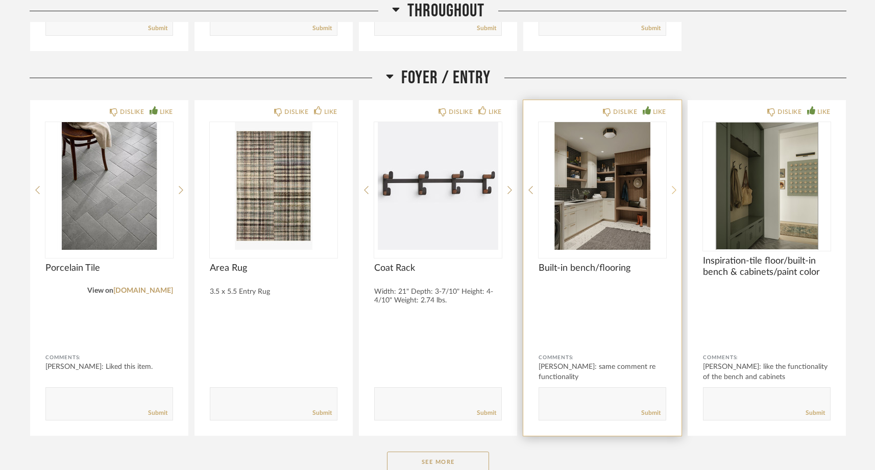
click at [674, 184] on div at bounding box center [674, 190] width 5 height 136
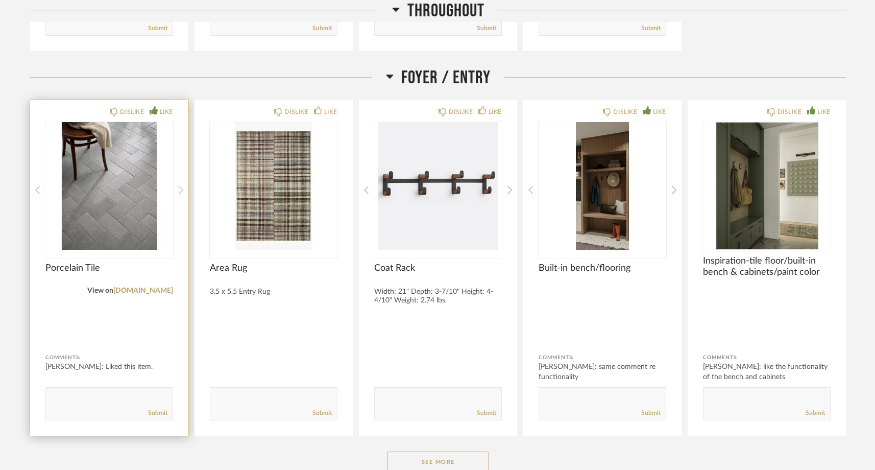
click at [180, 190] on icon at bounding box center [181, 189] width 5 height 9
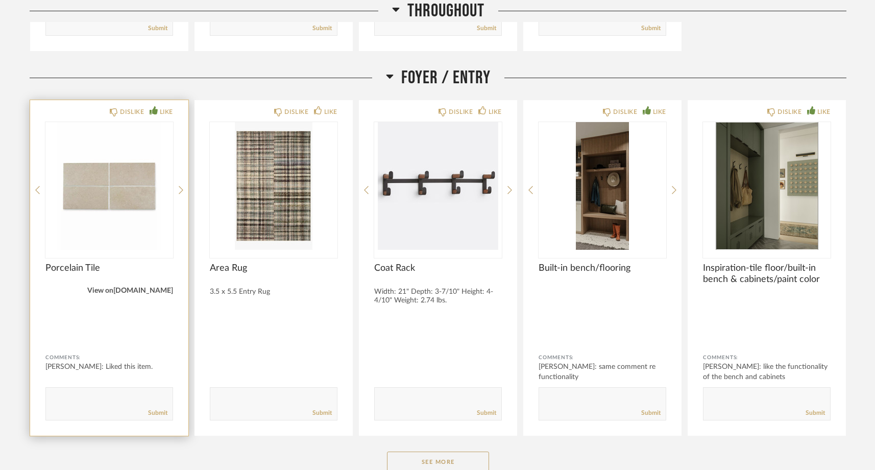
click at [156, 288] on link "[DOMAIN_NAME]" at bounding box center [143, 290] width 60 height 7
click at [180, 187] on icon at bounding box center [181, 190] width 5 height 8
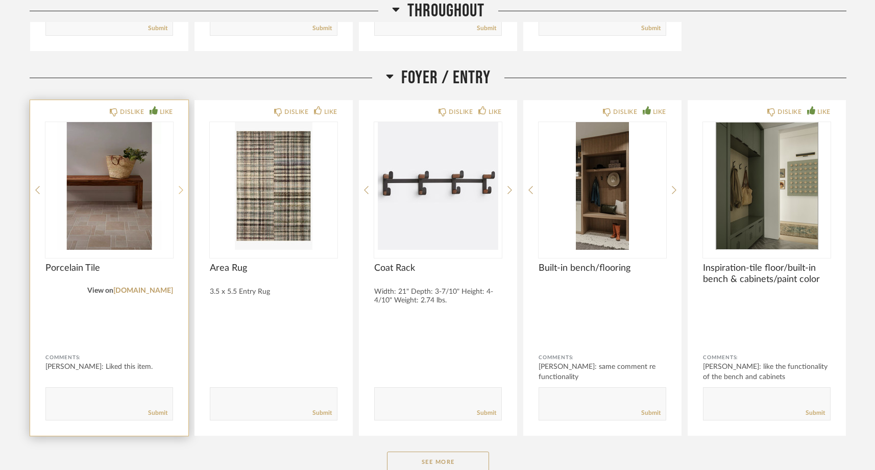
click at [180, 187] on icon at bounding box center [181, 190] width 5 height 8
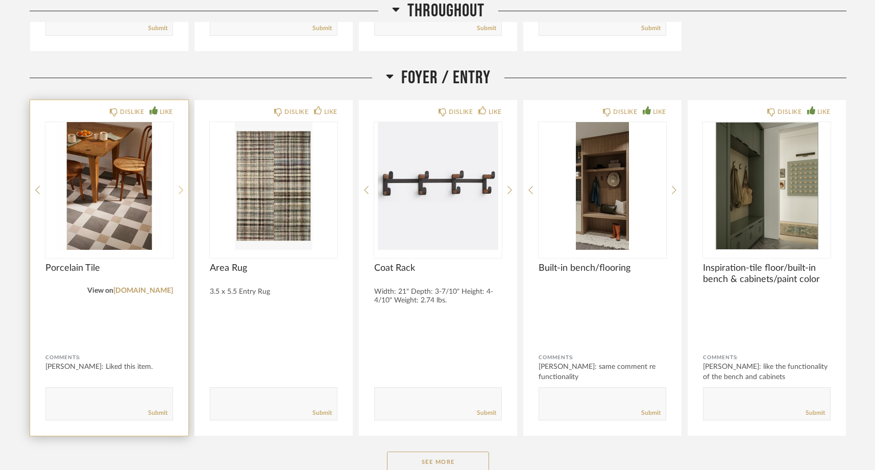
click at [180, 187] on icon at bounding box center [181, 190] width 5 height 8
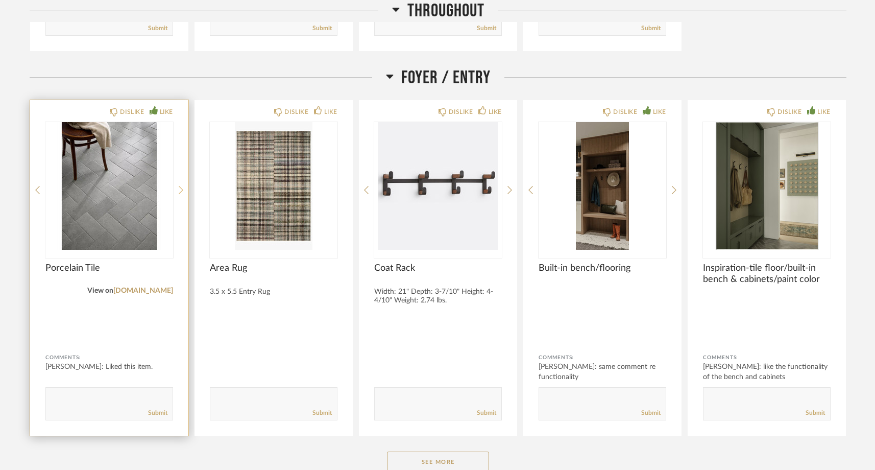
click at [179, 191] on icon at bounding box center [181, 189] width 5 height 9
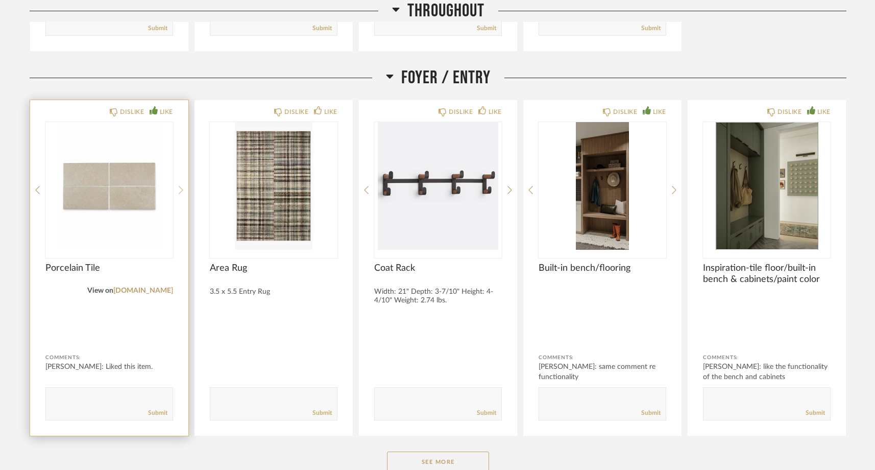
click at [179, 191] on icon at bounding box center [181, 189] width 5 height 9
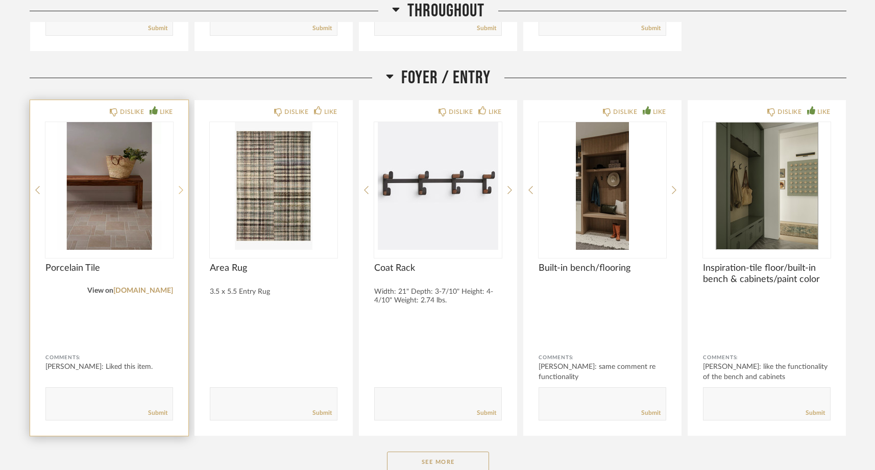
click at [179, 191] on icon at bounding box center [181, 189] width 5 height 9
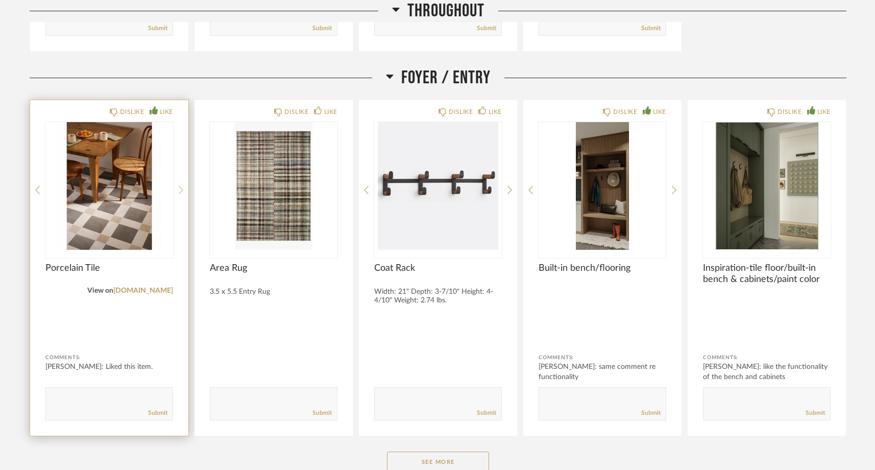
click at [179, 191] on icon at bounding box center [181, 189] width 5 height 9
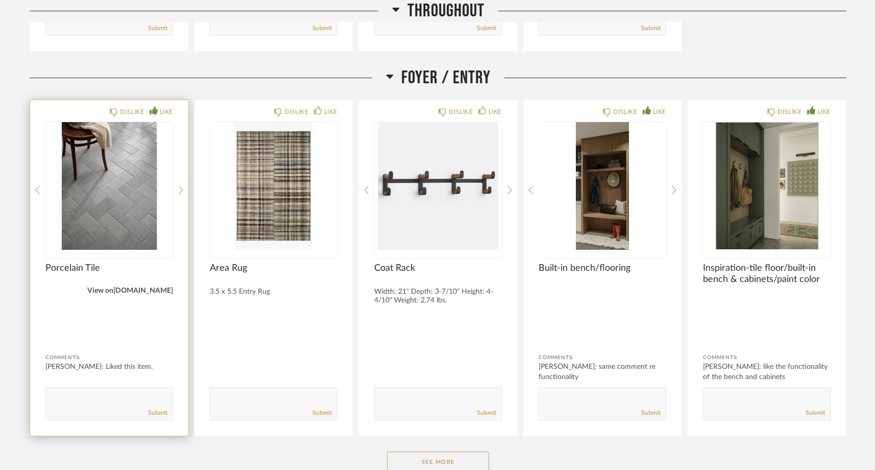
click at [124, 291] on link "[DOMAIN_NAME]" at bounding box center [143, 290] width 60 height 7
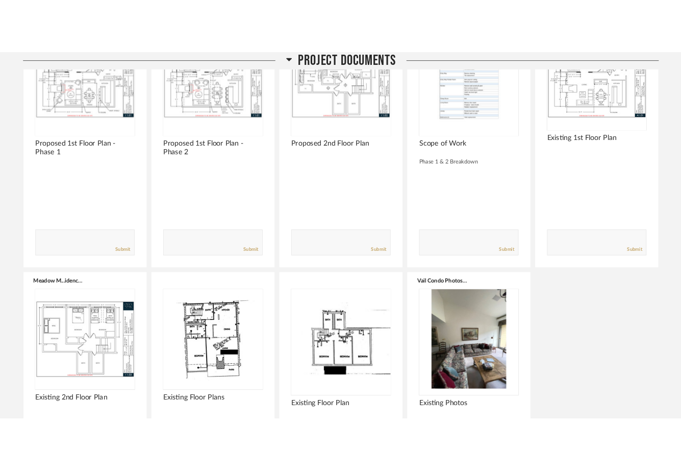
scroll to position [0, 0]
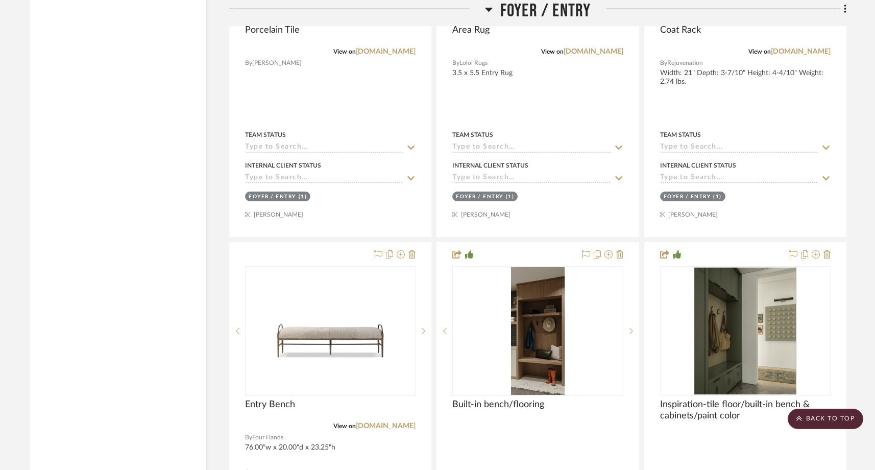
scroll to position [2480, 0]
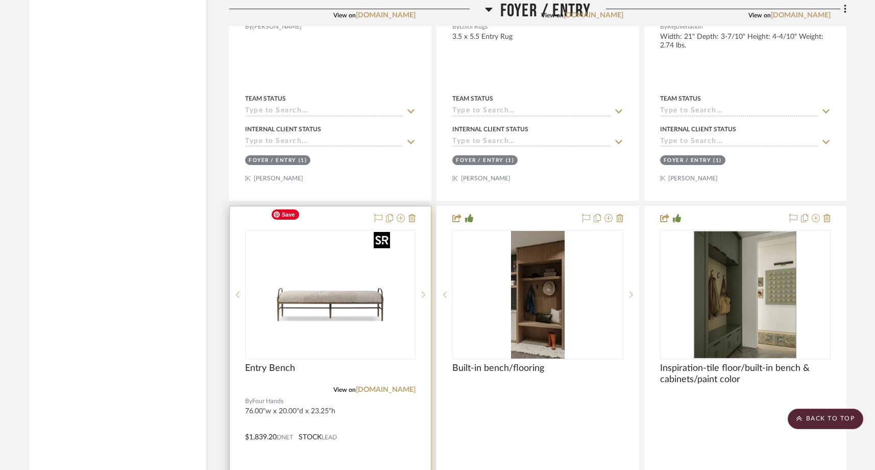
click at [363, 301] on img "0" at bounding box center [330, 295] width 128 height 128
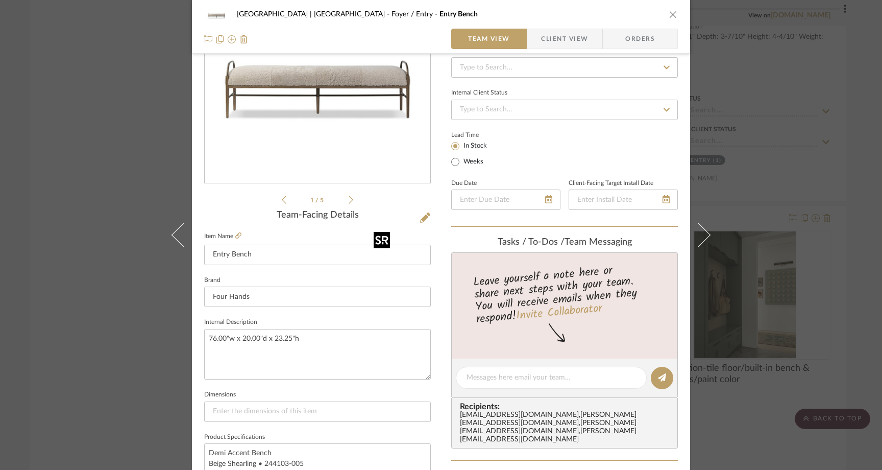
scroll to position [114, 0]
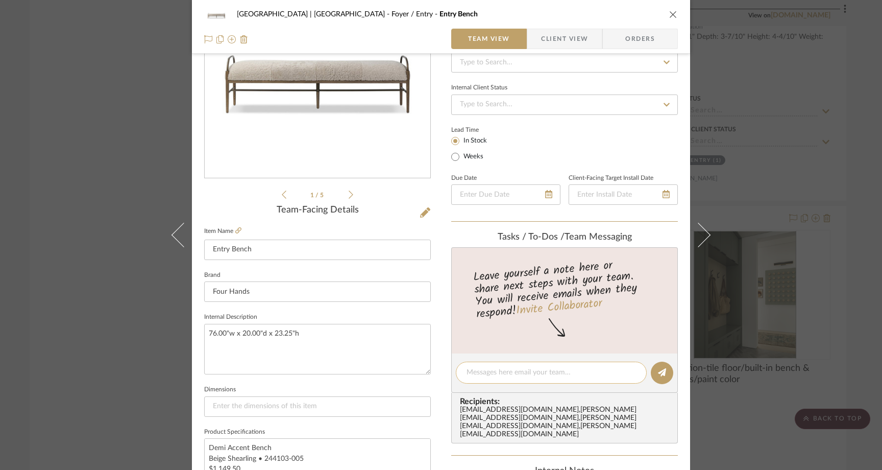
click at [479, 370] on textarea at bounding box center [551, 372] width 169 height 11
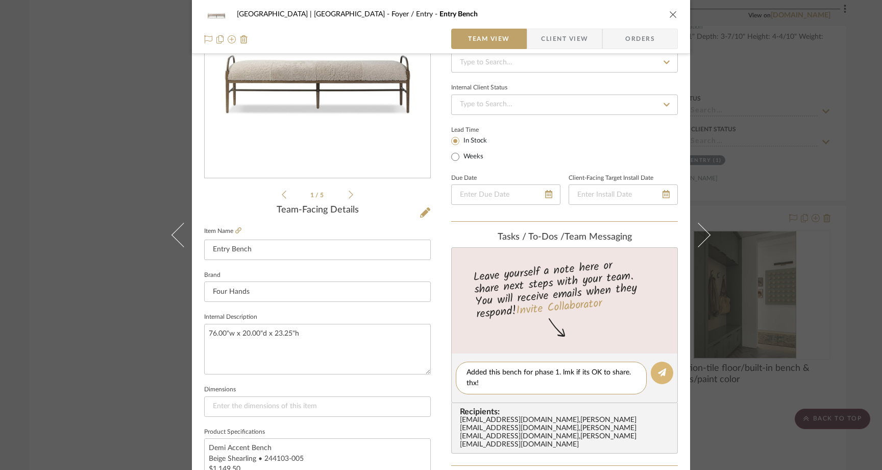
type textarea "Added this bench for phase 1. lmk if its OK to share. thx!"
click at [658, 373] on icon at bounding box center [662, 372] width 8 height 8
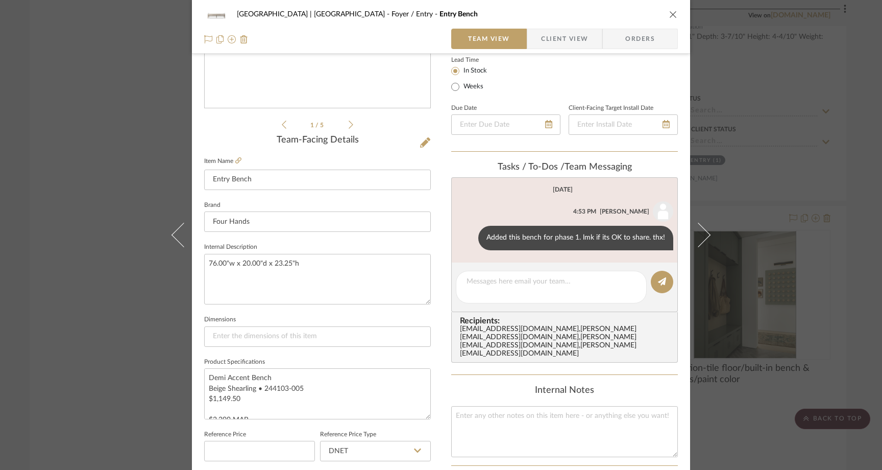
scroll to position [187, 0]
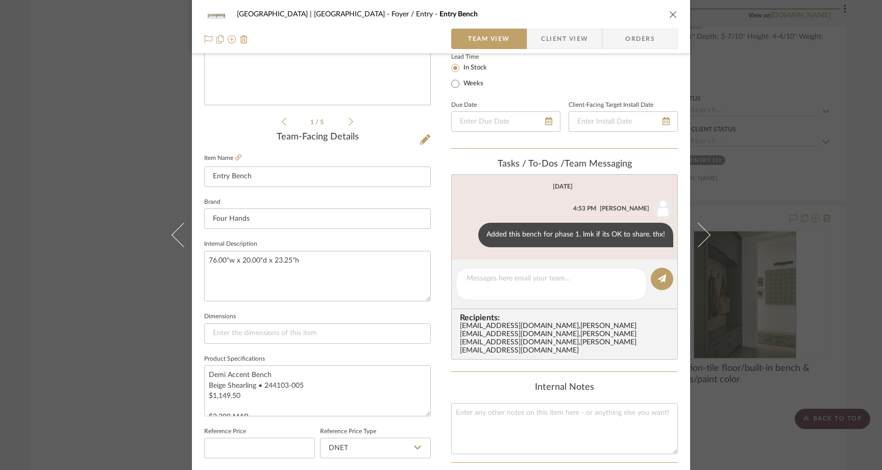
click at [145, 108] on div "Meadow Mountain | [GEOGRAPHIC_DATA] Foyer / Entry Entry Bench Team View Client …" at bounding box center [441, 235] width 882 height 470
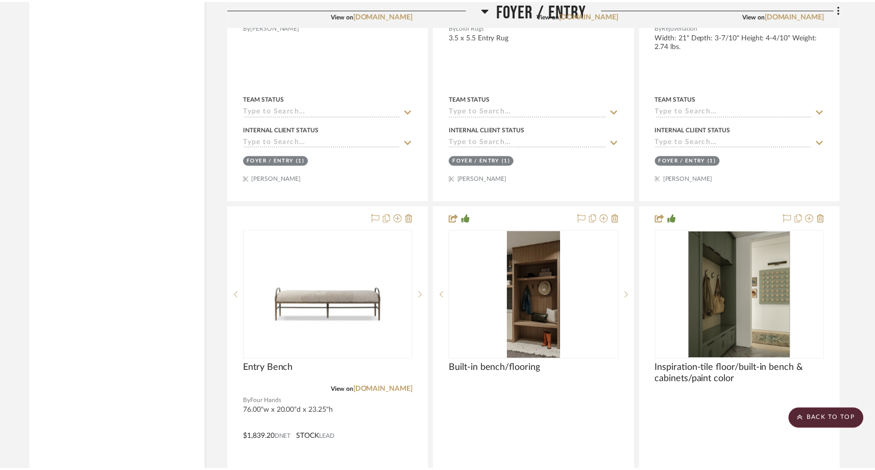
scroll to position [2480, 0]
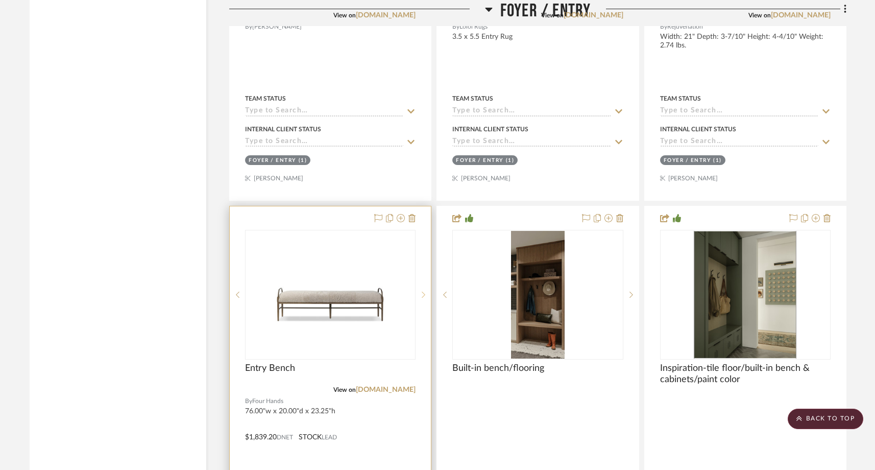
click at [424, 291] on icon at bounding box center [424, 294] width 4 height 7
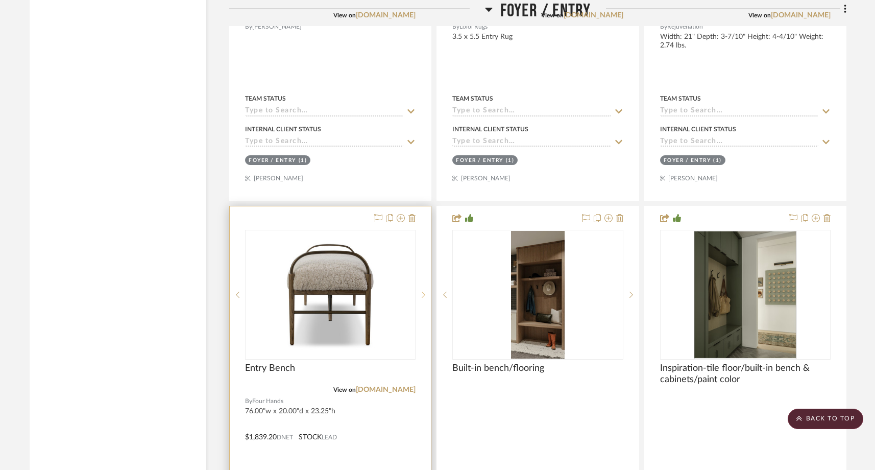
click at [424, 291] on icon at bounding box center [424, 294] width 4 height 7
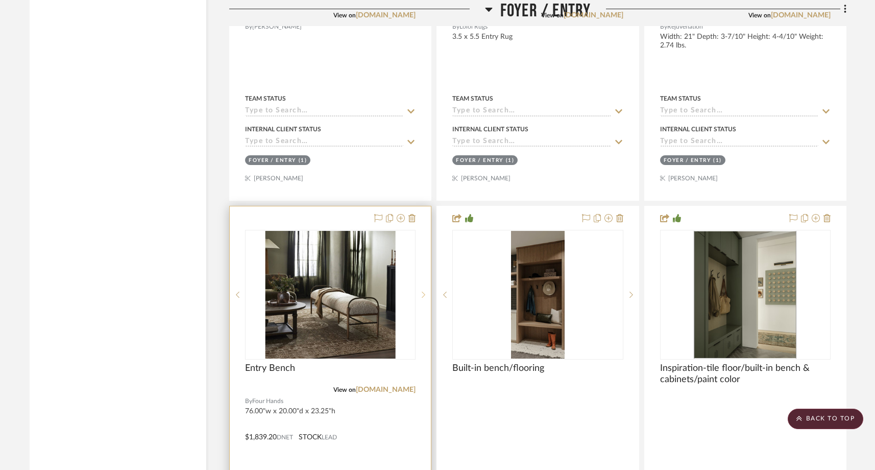
click at [424, 291] on icon at bounding box center [424, 294] width 4 height 7
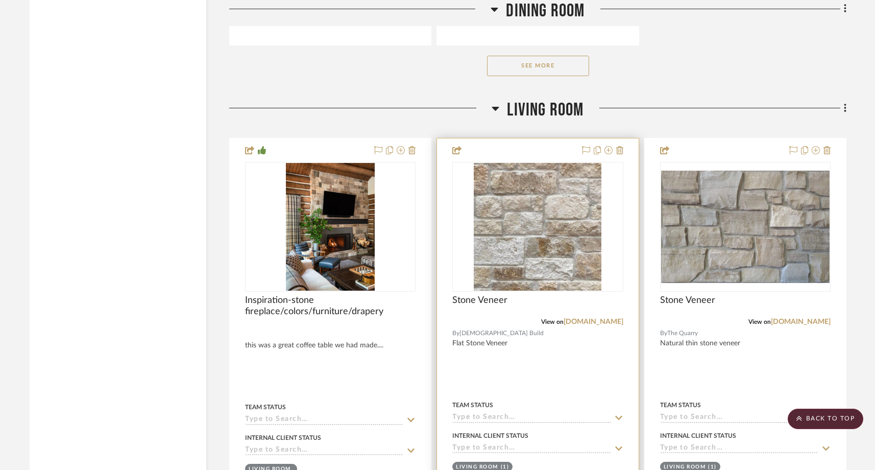
scroll to position [6693, 0]
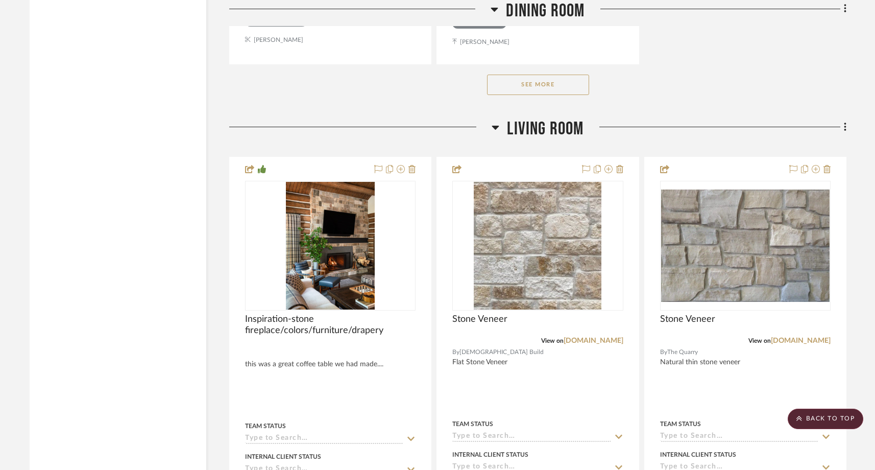
click at [536, 75] on button "See More" at bounding box center [538, 85] width 102 height 20
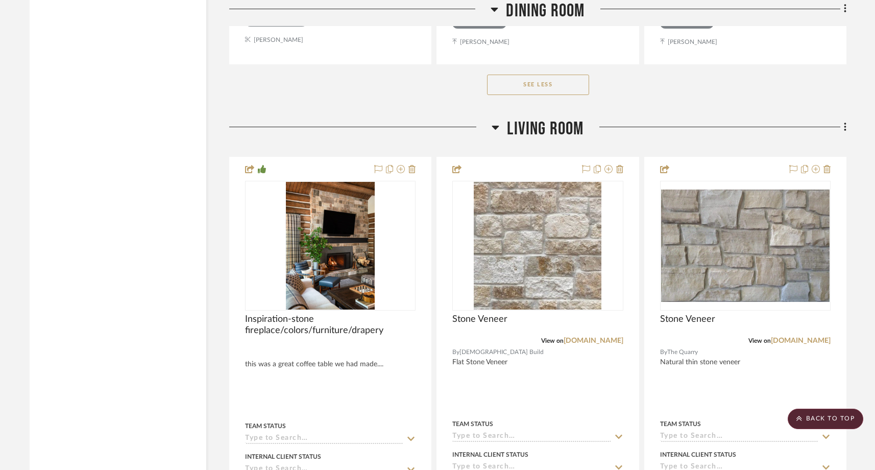
click at [531, 75] on button "See Less" at bounding box center [538, 85] width 102 height 20
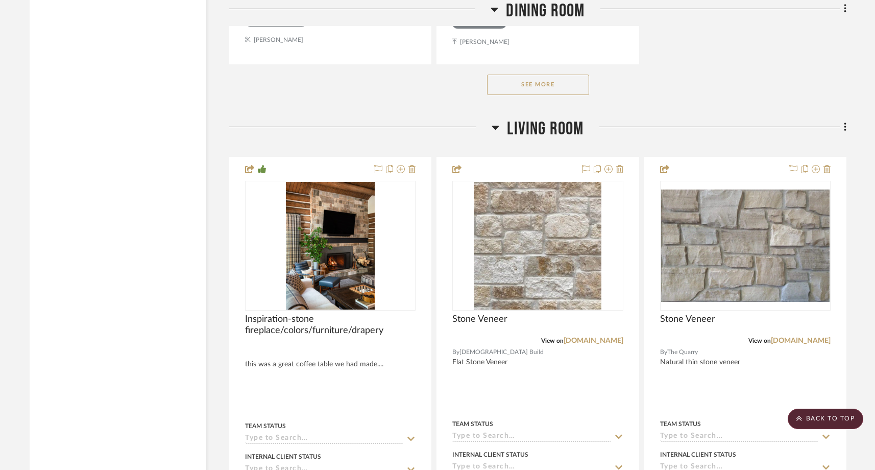
click at [531, 75] on button "See More" at bounding box center [538, 85] width 102 height 20
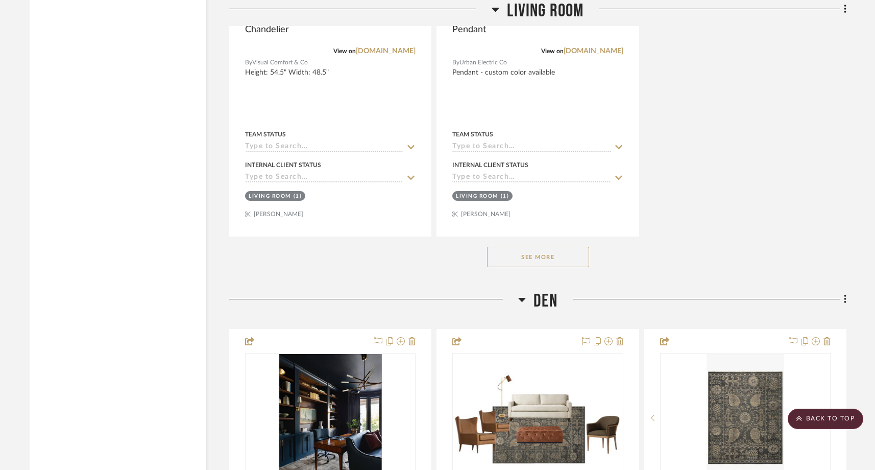
scroll to position [7747, 0]
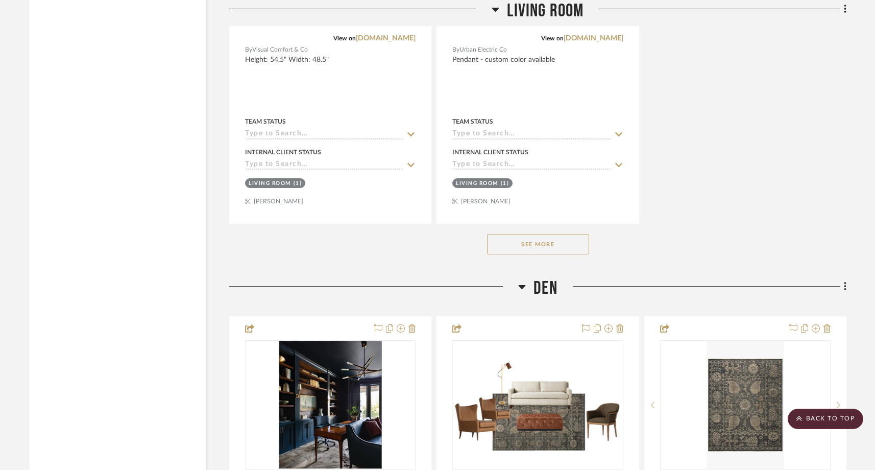
click at [520, 234] on button "See More" at bounding box center [538, 244] width 102 height 20
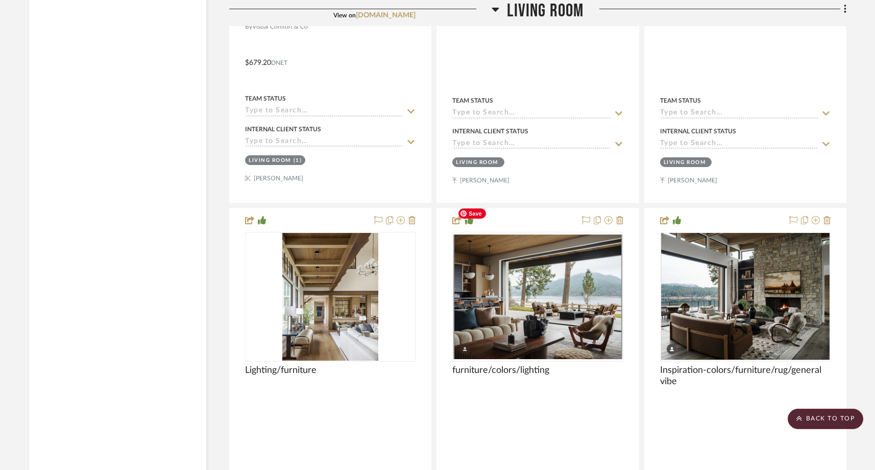
scroll to position [8894, 0]
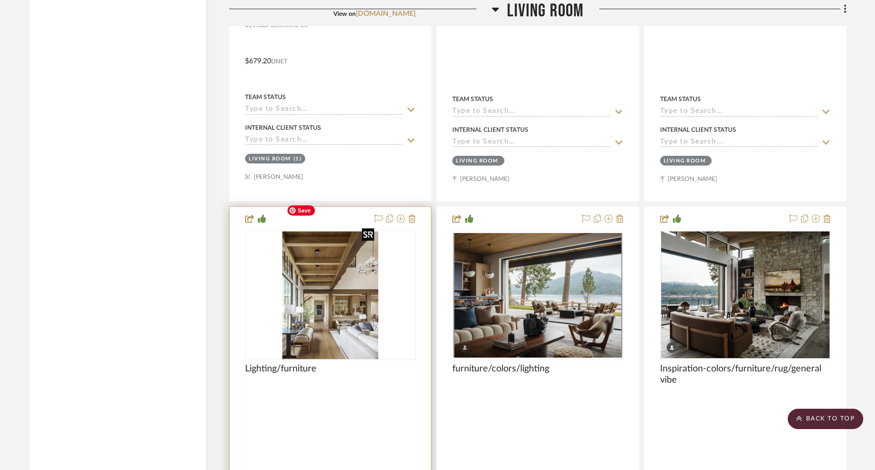
click at [305, 303] on img "0" at bounding box center [330, 295] width 96 height 128
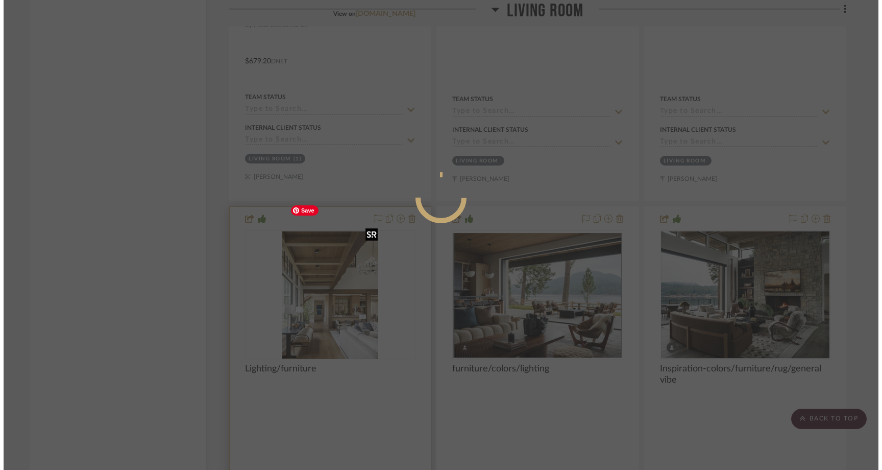
scroll to position [0, 0]
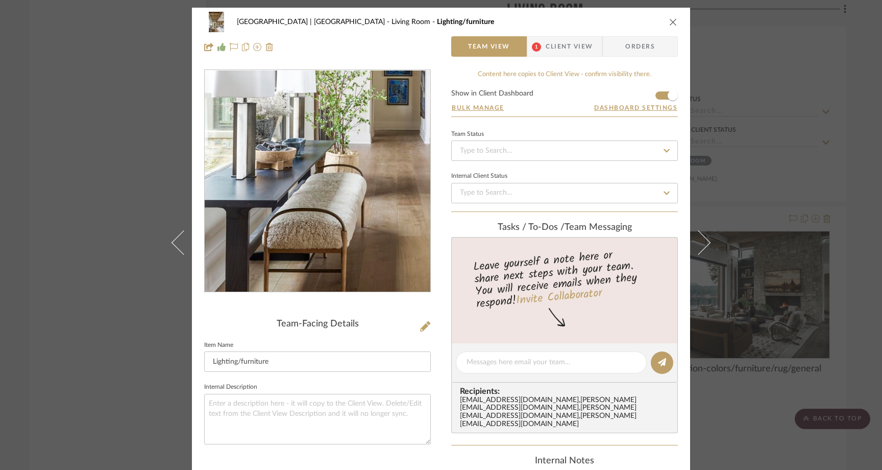
click at [252, 242] on img "0" at bounding box center [317, 181] width 167 height 222
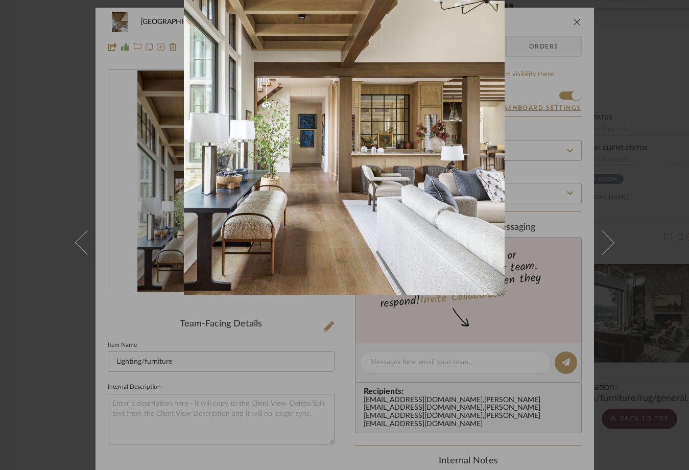
click div "1 / 1" at bounding box center [344, 235] width 689 height 470
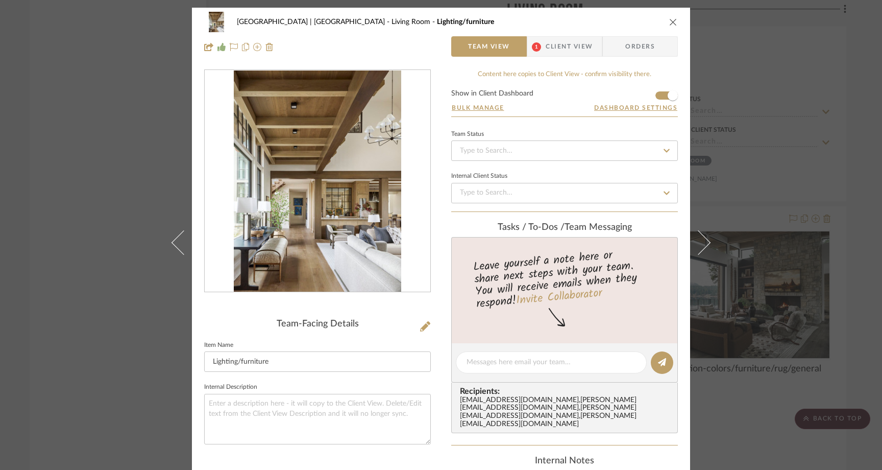
click at [670, 19] on icon "close" at bounding box center [673, 22] width 8 height 8
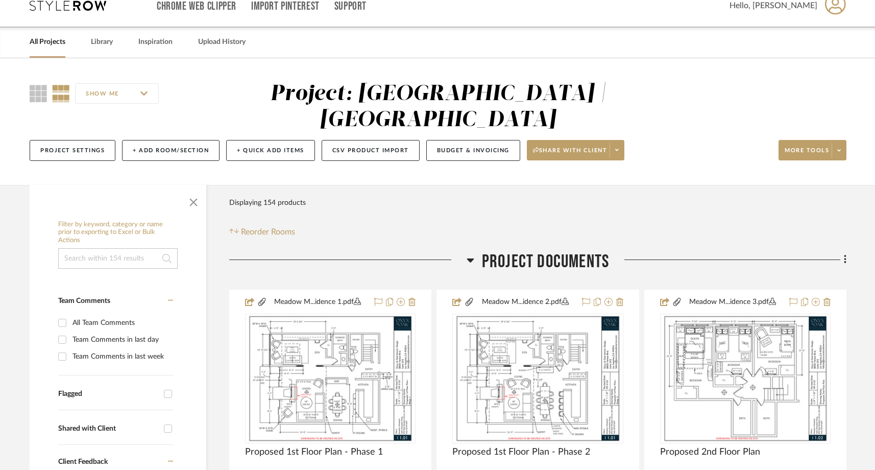
scroll to position [29, 0]
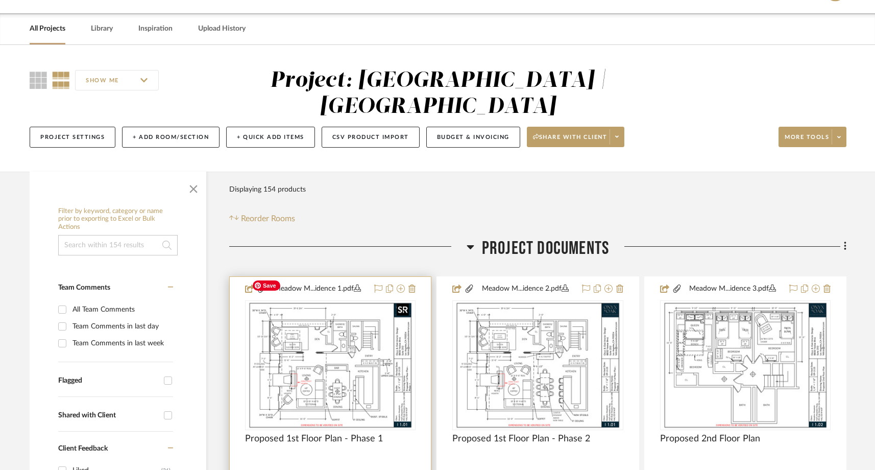
click at [299, 336] on img "0" at bounding box center [330, 365] width 165 height 128
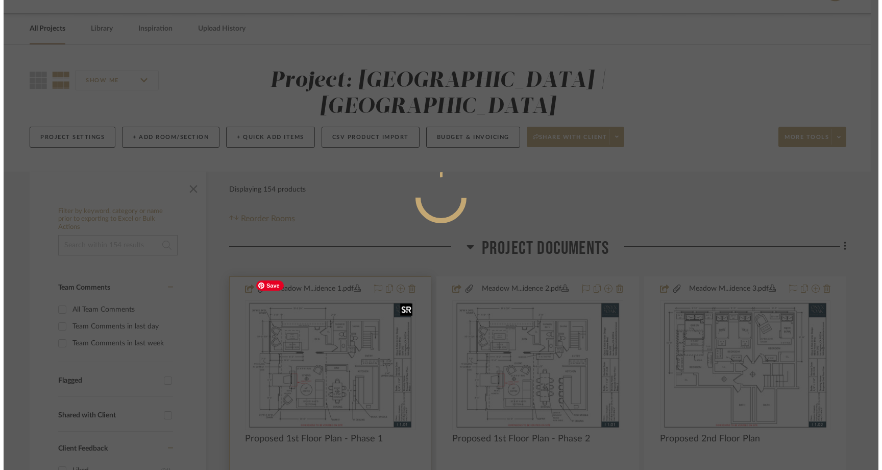
scroll to position [0, 0]
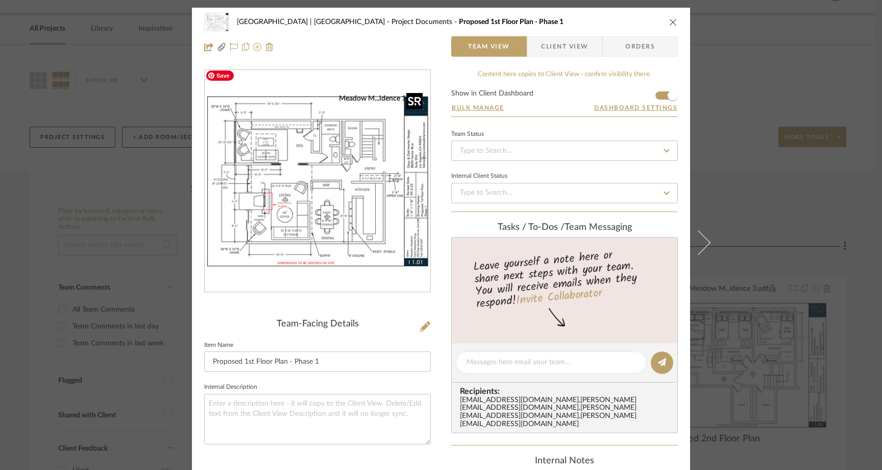
click at [267, 176] on img "0" at bounding box center [318, 181] width 226 height 175
click at [114, 142] on div "Meadow Mountain | Vail Valley Project Documents Proposed 1st Floor Plan - Phase…" at bounding box center [441, 235] width 882 height 470
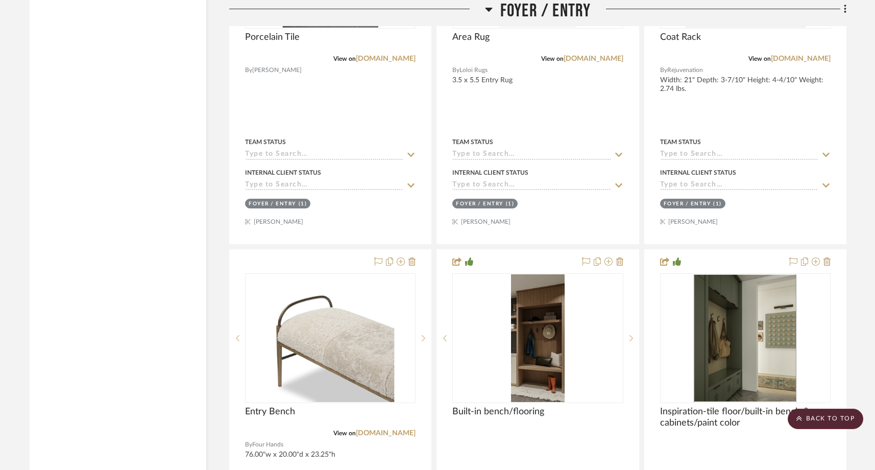
scroll to position [2460, 0]
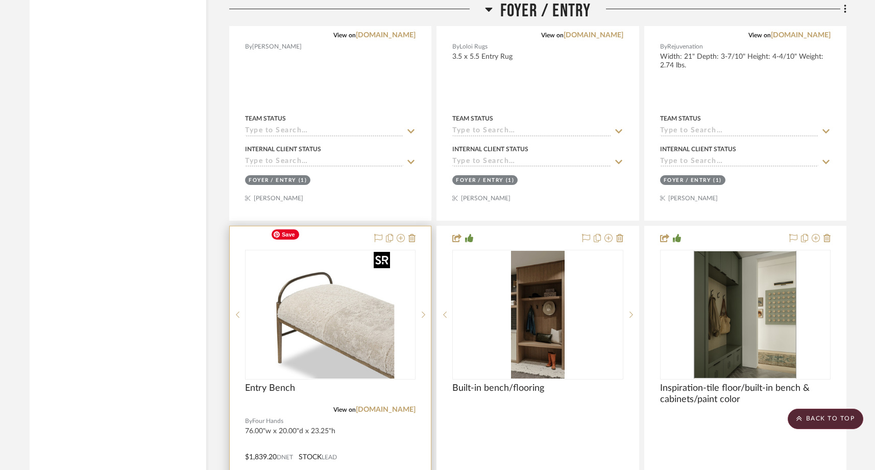
click at [320, 288] on img "4" at bounding box center [330, 315] width 128 height 128
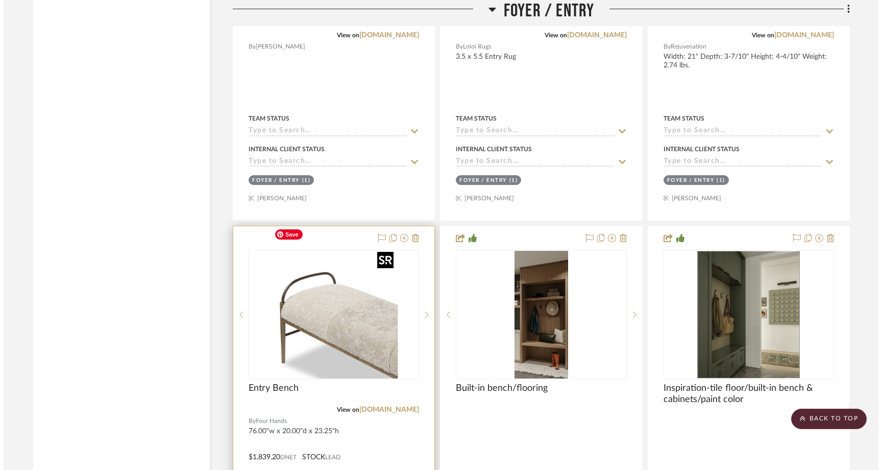
scroll to position [0, 0]
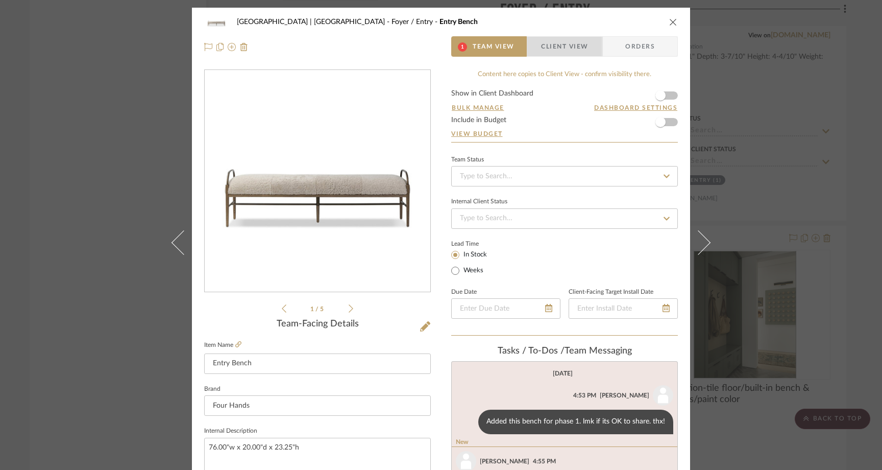
click at [555, 51] on span "Client View" at bounding box center [564, 46] width 47 height 20
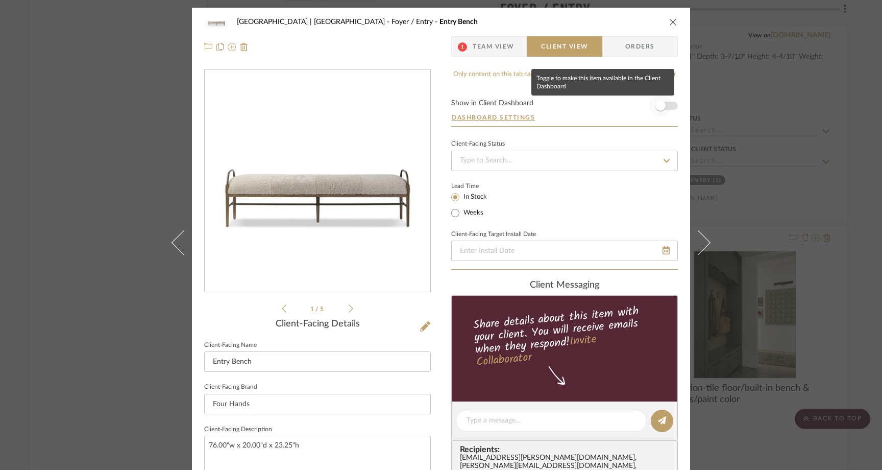
click at [658, 105] on span "button" at bounding box center [660, 106] width 10 height 10
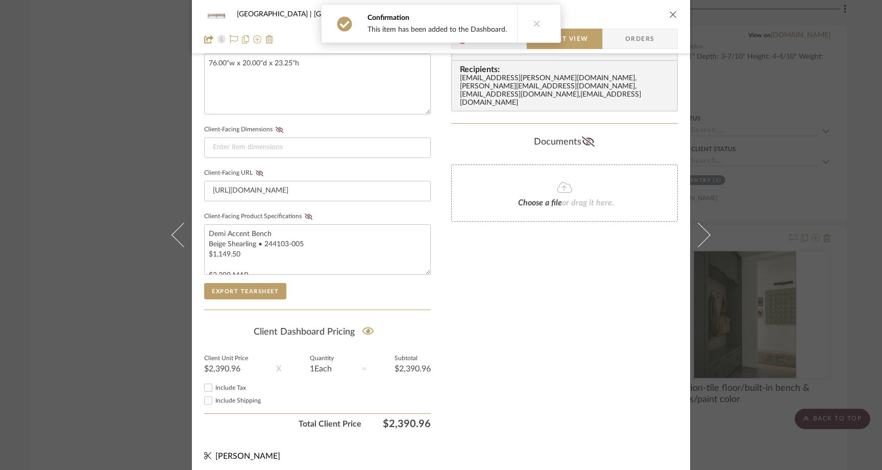
scroll to position [387, 0]
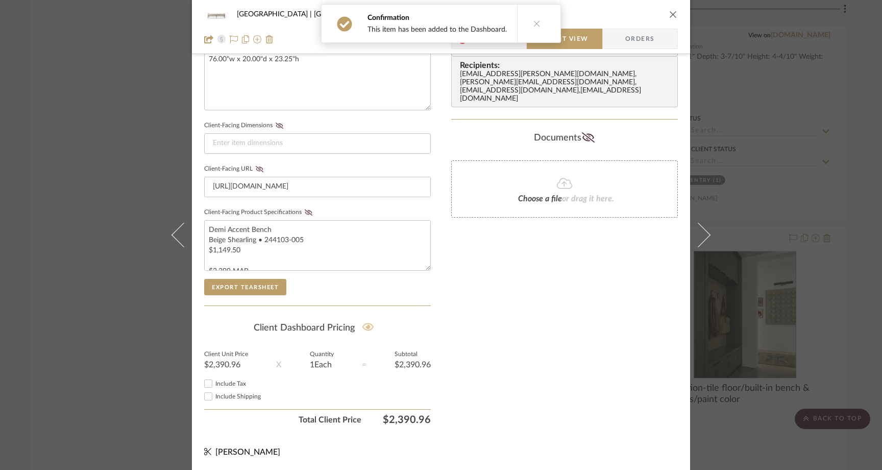
click at [362, 328] on icon at bounding box center [368, 327] width 12 height 8
click at [130, 176] on div "Meadow Mountain | Vail Valley Foyer / Entry Entry Bench 1 Team View Client View…" at bounding box center [441, 235] width 882 height 470
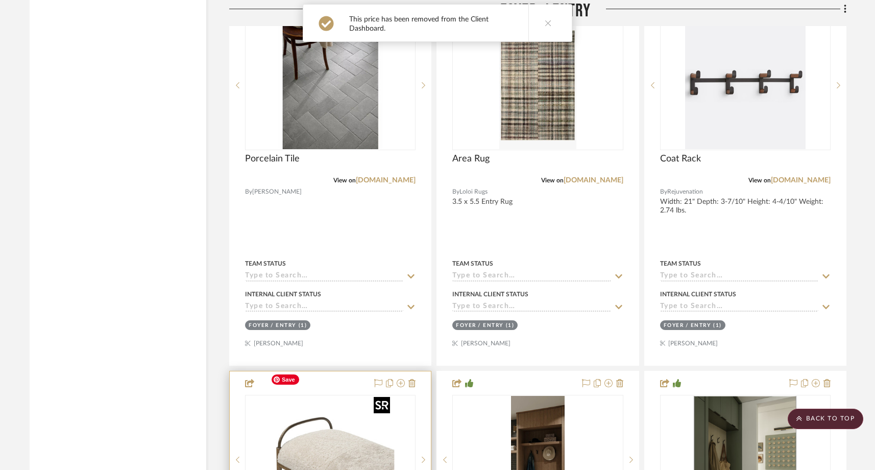
scroll to position [2249, 0]
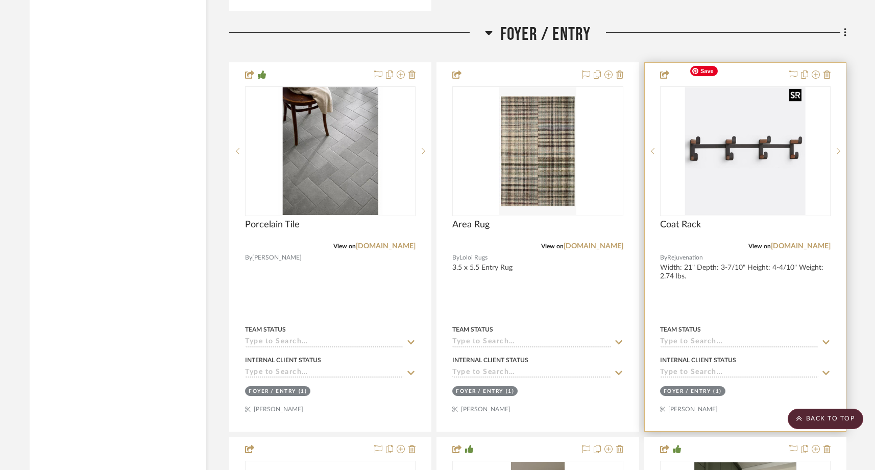
click at [720, 154] on img "0" at bounding box center [745, 151] width 120 height 128
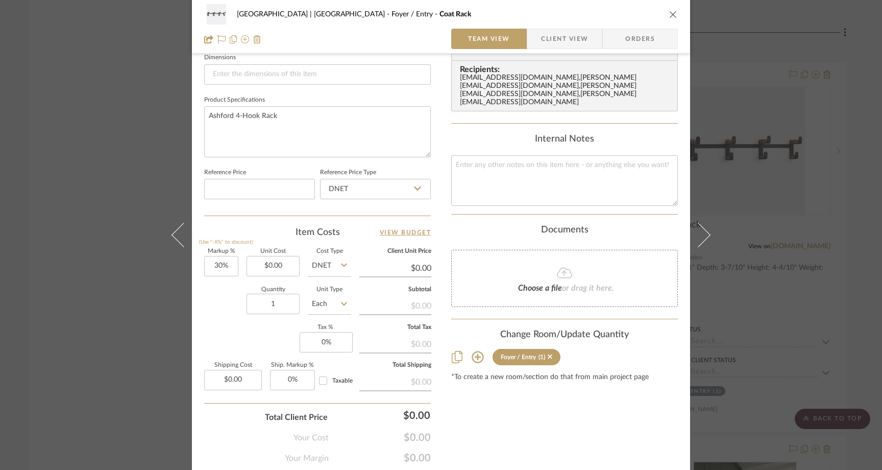
scroll to position [479, 0]
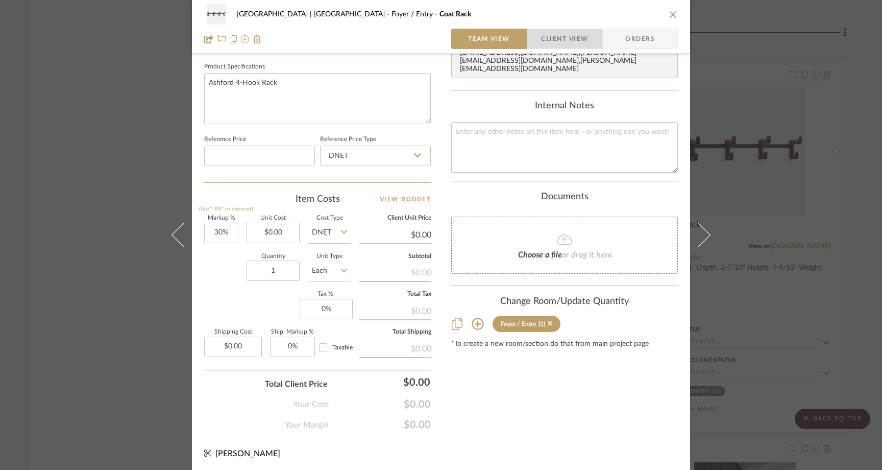
click at [546, 46] on span "Client View" at bounding box center [564, 39] width 47 height 20
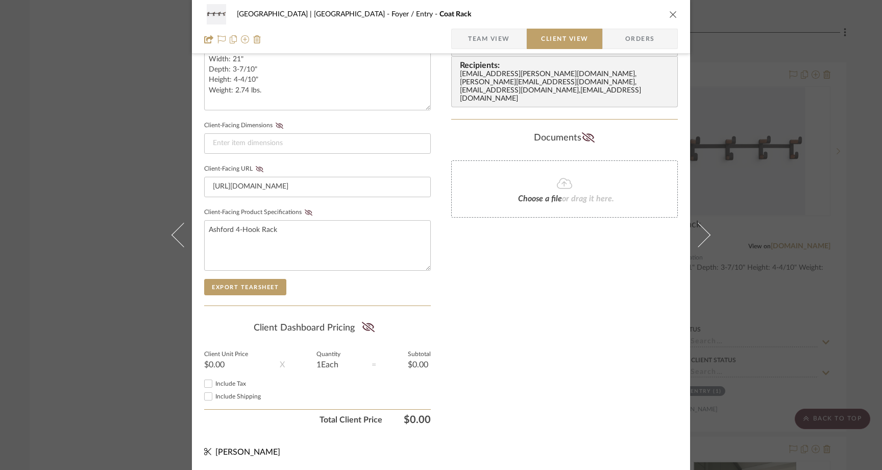
click at [119, 141] on div "Meadow Mountain | Vail Valley Foyer / Entry Coat Rack Team View Client View Ord…" at bounding box center [441, 235] width 882 height 470
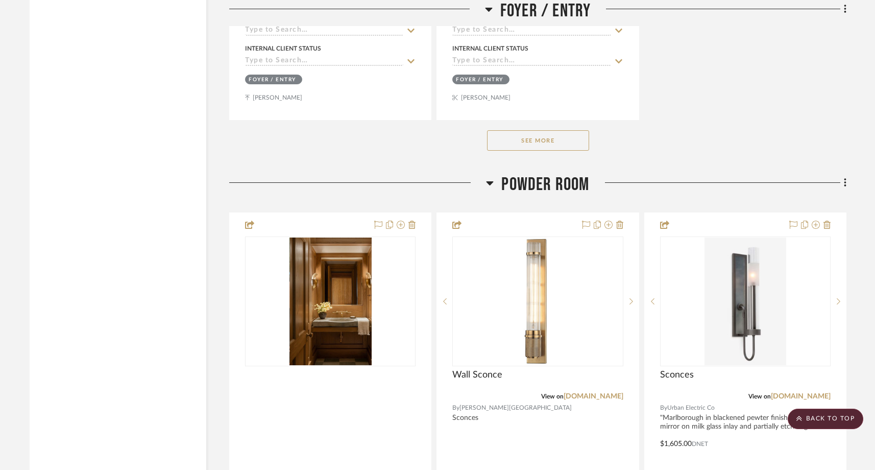
scroll to position [3358, 0]
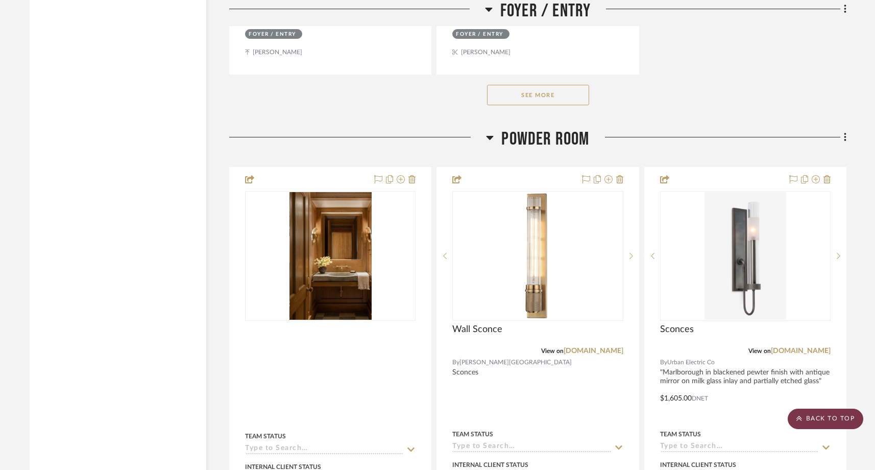
click at [799, 413] on scroll-to-top-button "BACK TO TOP" at bounding box center [826, 418] width 76 height 20
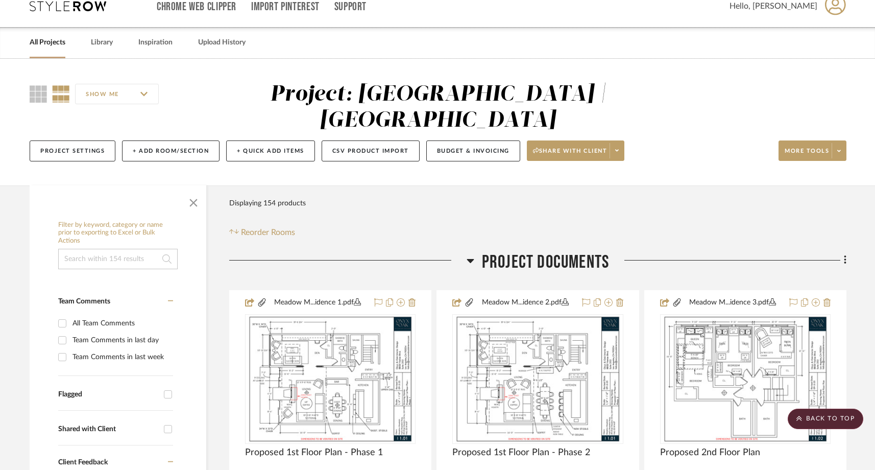
scroll to position [0, 0]
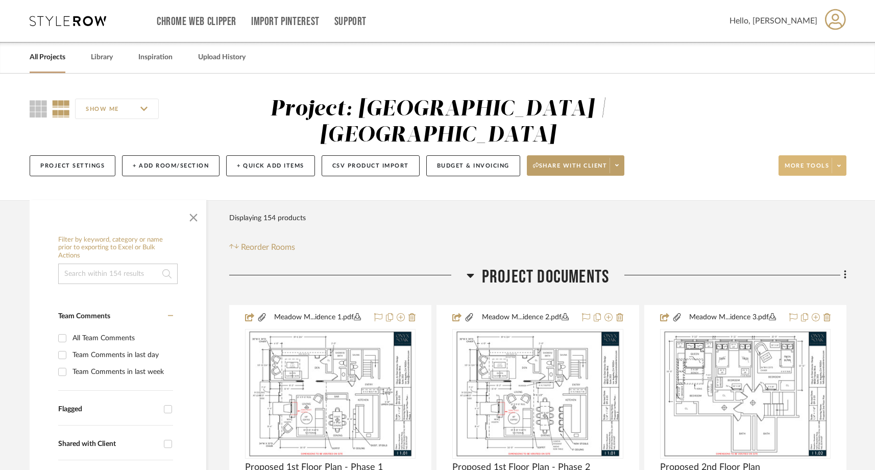
click at [837, 163] on icon at bounding box center [839, 166] width 4 height 6
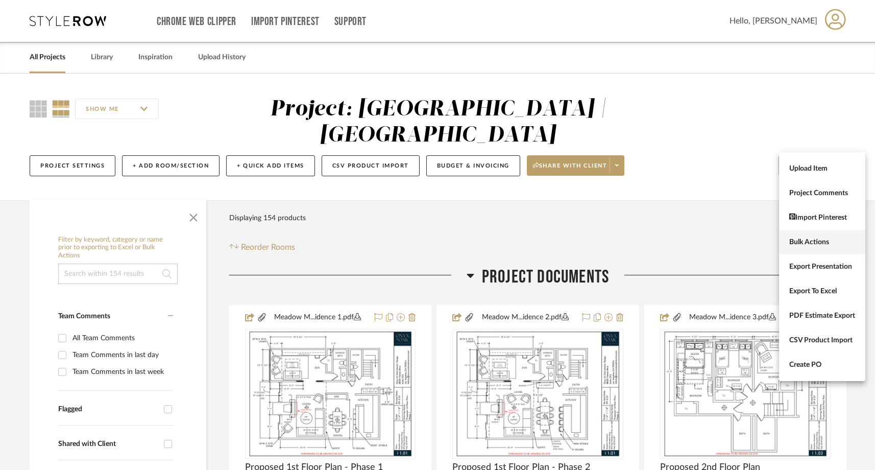
click at [832, 245] on span "Bulk Actions" at bounding box center [822, 242] width 66 height 9
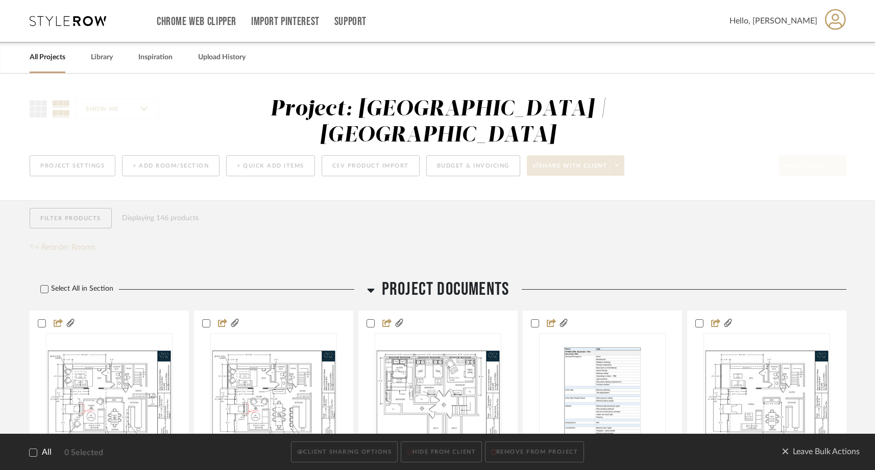
click at [33, 455] on icon at bounding box center [33, 452] width 7 height 7
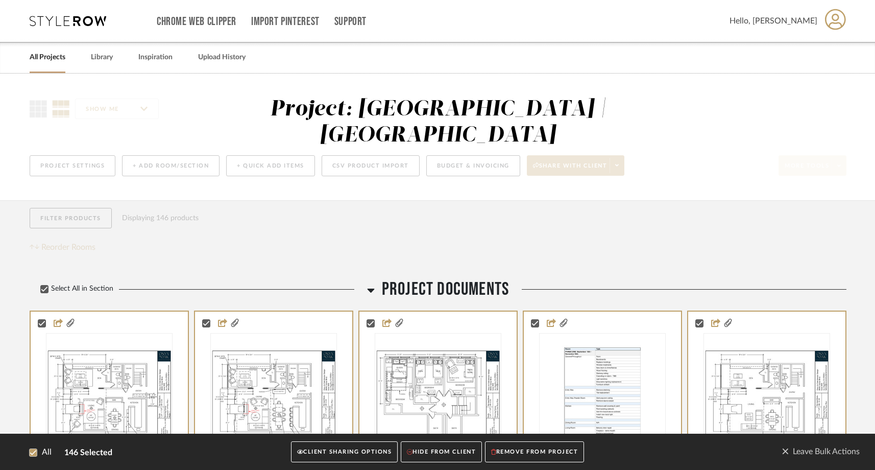
click at [317, 456] on button "CLIENT SHARING OPTIONS" at bounding box center [344, 451] width 107 height 21
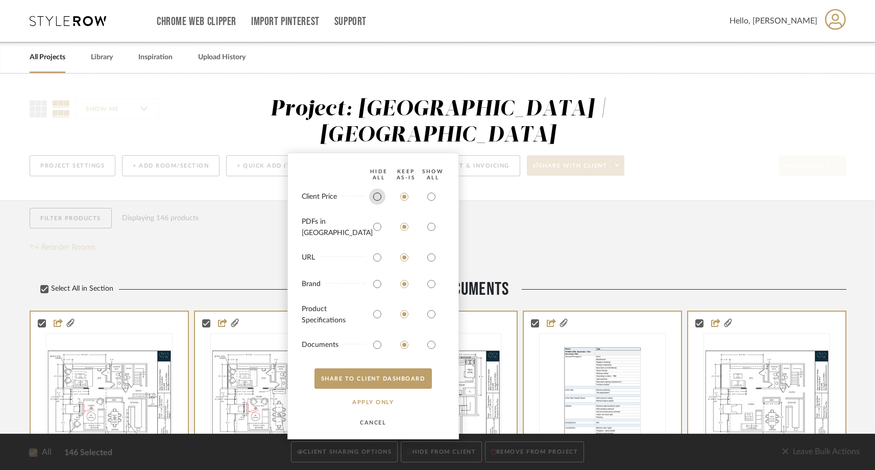
click at [374, 204] on input "radio" at bounding box center [377, 196] width 16 height 16
radio input "true"
click at [379, 399] on button "APPLY Only" at bounding box center [372, 401] width 63 height 20
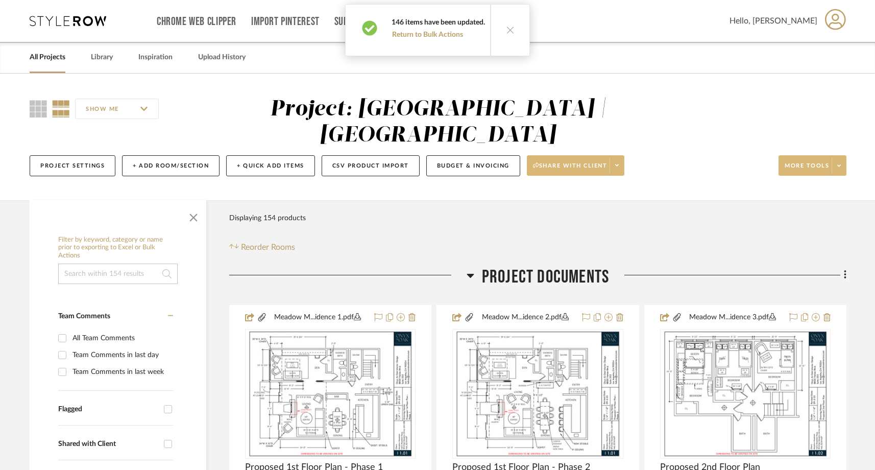
click at [619, 162] on icon at bounding box center [617, 165] width 4 height 6
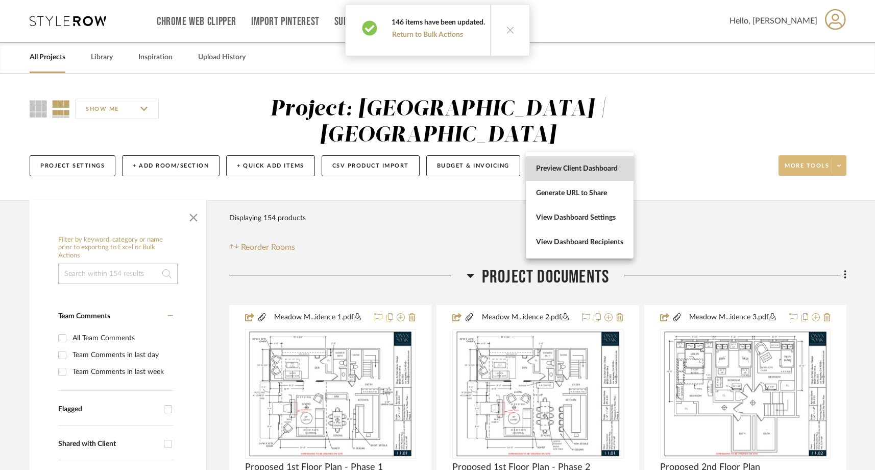
click at [593, 164] on span "Preview Client Dashboard" at bounding box center [579, 168] width 87 height 9
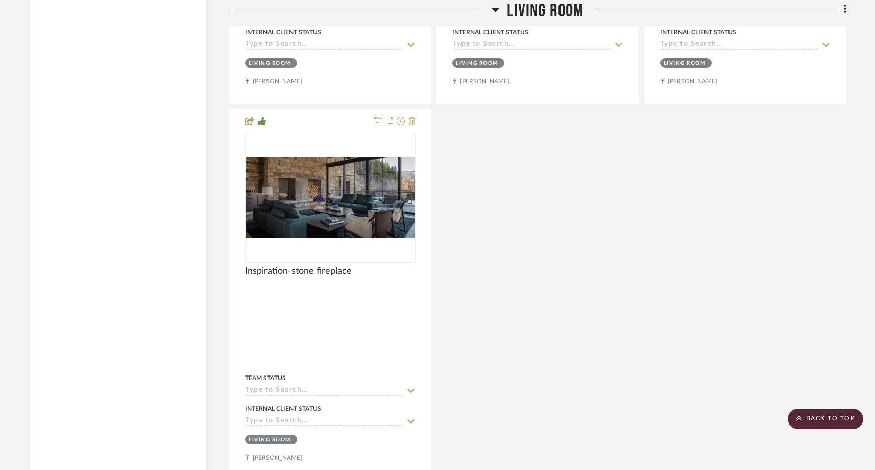
scroll to position [9835, 0]
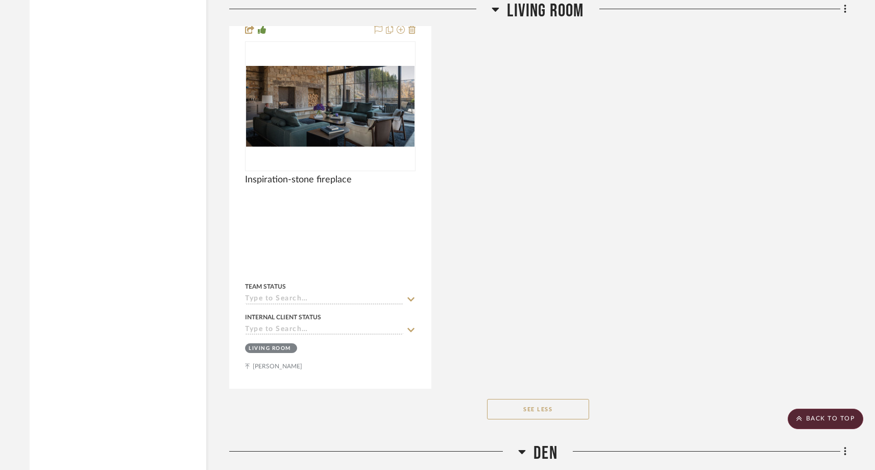
drag, startPoint x: 512, startPoint y: 372, endPoint x: 531, endPoint y: 187, distance: 185.7
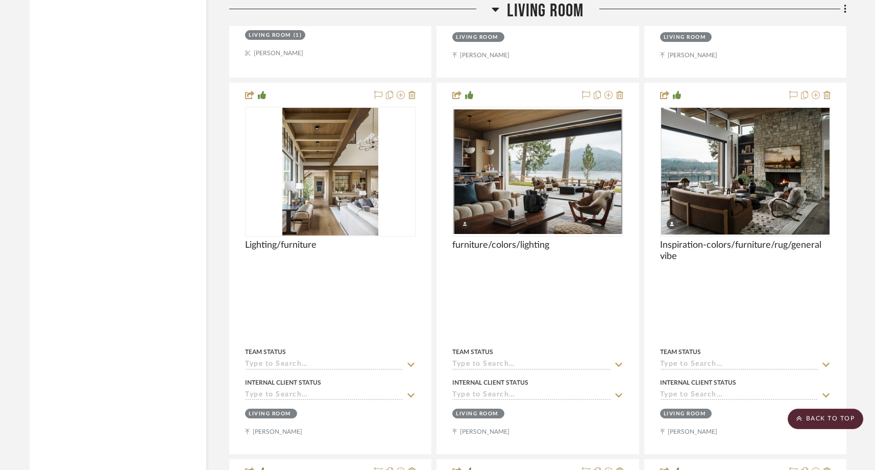
scroll to position [9002, 0]
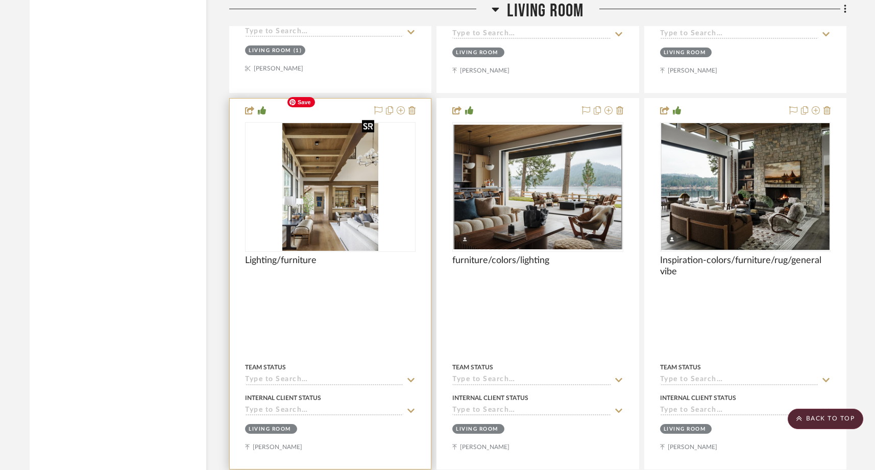
click at [363, 151] on img "0" at bounding box center [330, 187] width 96 height 128
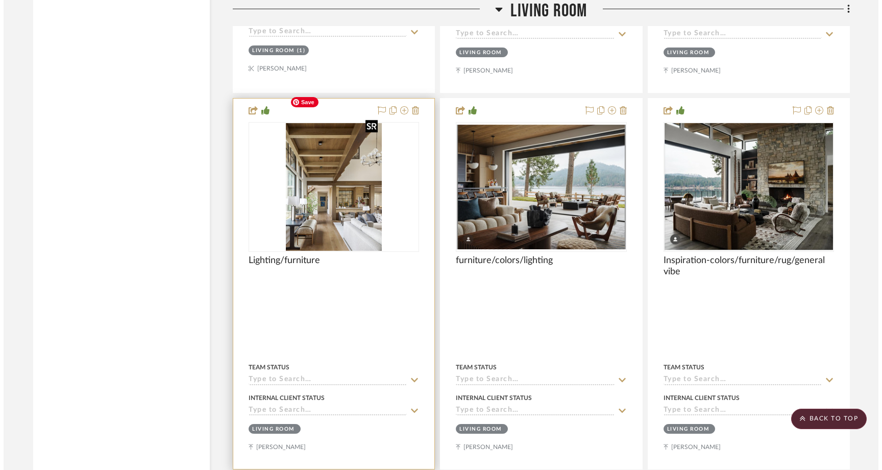
scroll to position [0, 0]
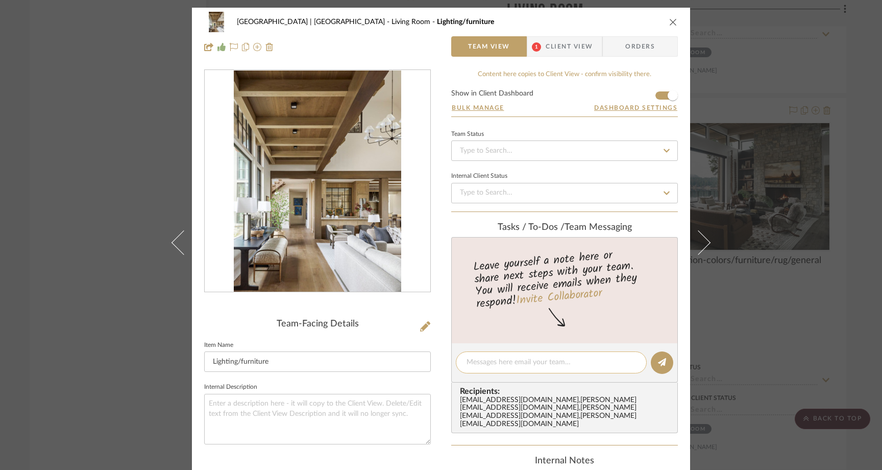
click at [477, 363] on textarea at bounding box center [551, 362] width 169 height 11
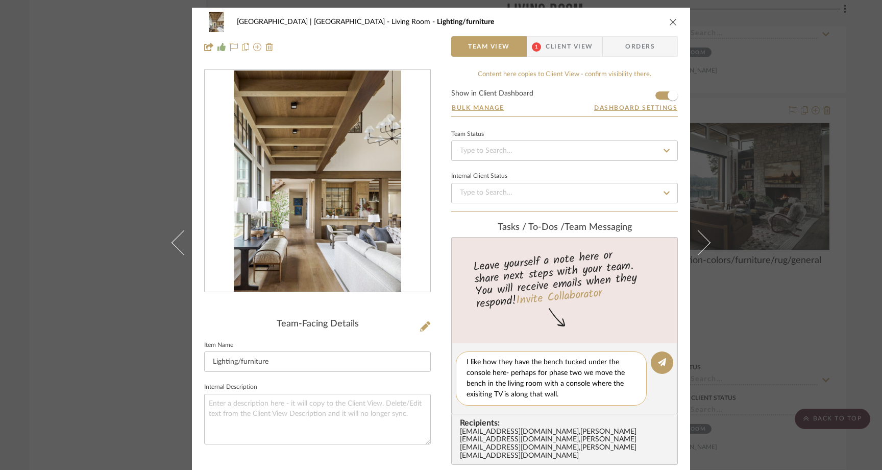
click at [483, 395] on textarea "I like how they have the bench tucked under the console here- perhaps for phase…" at bounding box center [551, 378] width 169 height 43
click at [577, 374] on textarea "I like how they have the bench tucked under the console here- perhaps for phase…" at bounding box center [551, 378] width 169 height 43
click at [553, 394] on textarea "I like how they have the bench tucked under the console here- perhaps for phase…" at bounding box center [555, 378] width 177 height 43
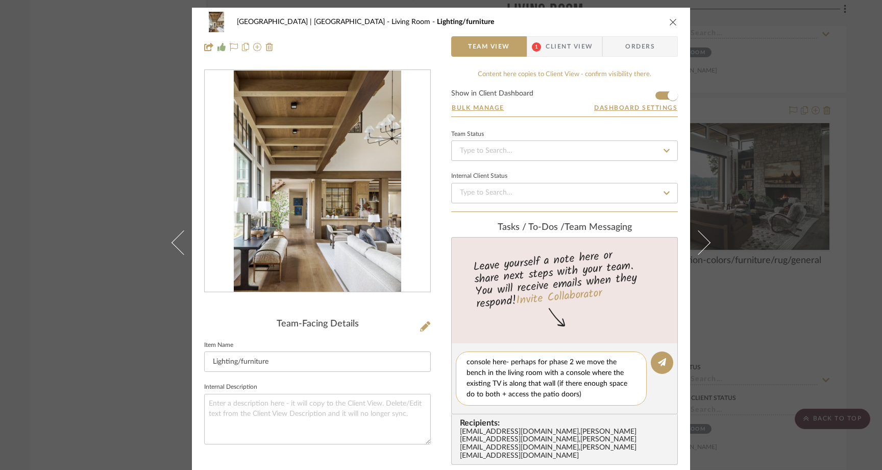
drag, startPoint x: 583, startPoint y: 395, endPoint x: 552, endPoint y: 385, distance: 32.8
click at [552, 385] on textarea "I like how they have the bench tucked under the console here- perhaps for phase…" at bounding box center [555, 378] width 177 height 43
click at [569, 375] on textarea "I like how they have the bench tucked under the console here- perhaps for phase…" at bounding box center [551, 378] width 169 height 43
type textarea "I like how they have the bench tucked under the console here- perhaps for phase…"
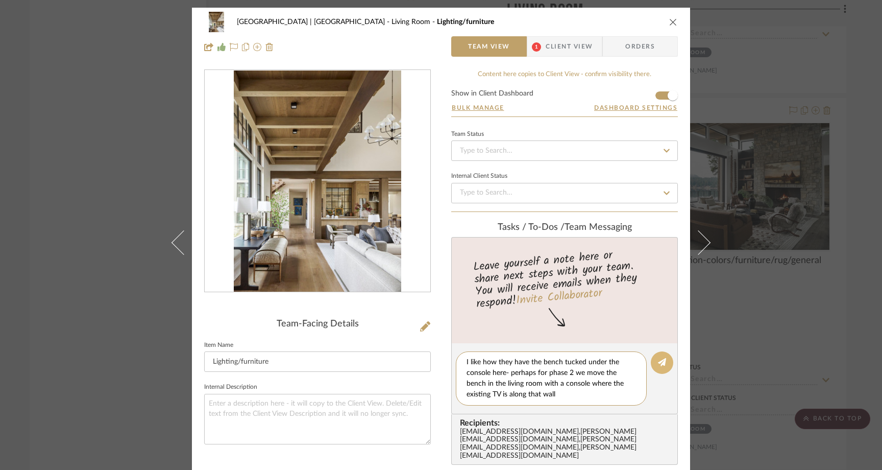
click at [653, 365] on button at bounding box center [662, 362] width 22 height 22
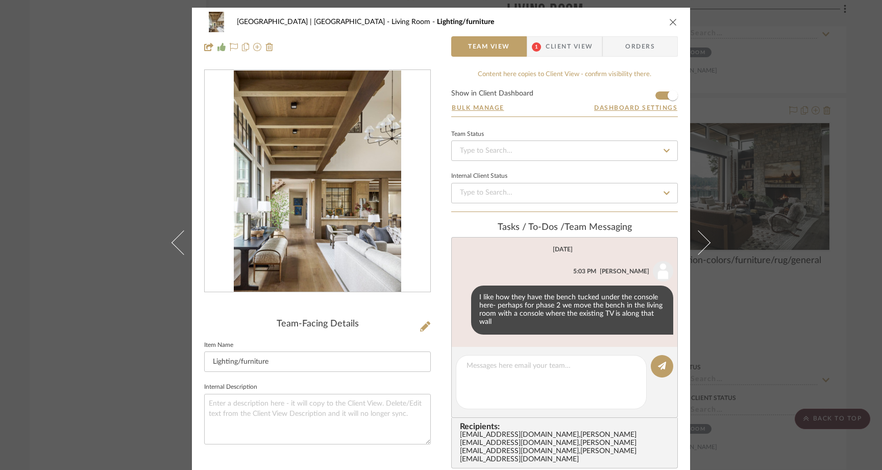
click at [93, 122] on div "Meadow Mountain | Vail Valley Living Room Lighting/furniture Team View 1 Client…" at bounding box center [441, 235] width 882 height 470
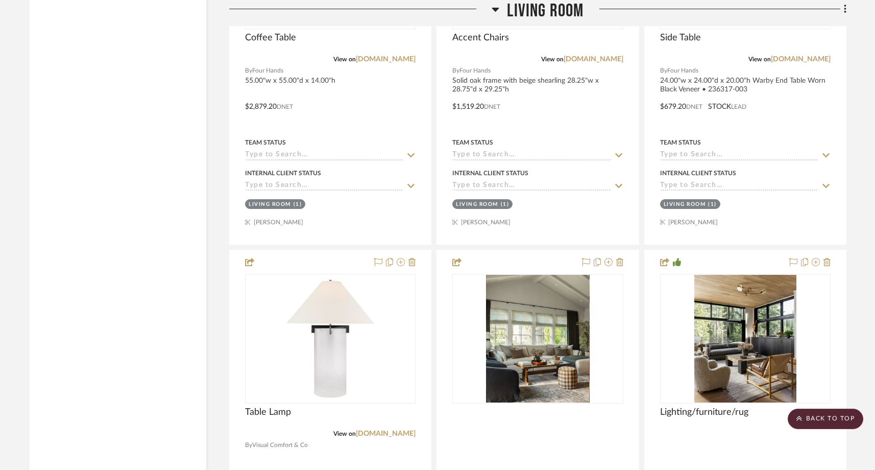
scroll to position [8443, 0]
